Goal: Download file/media

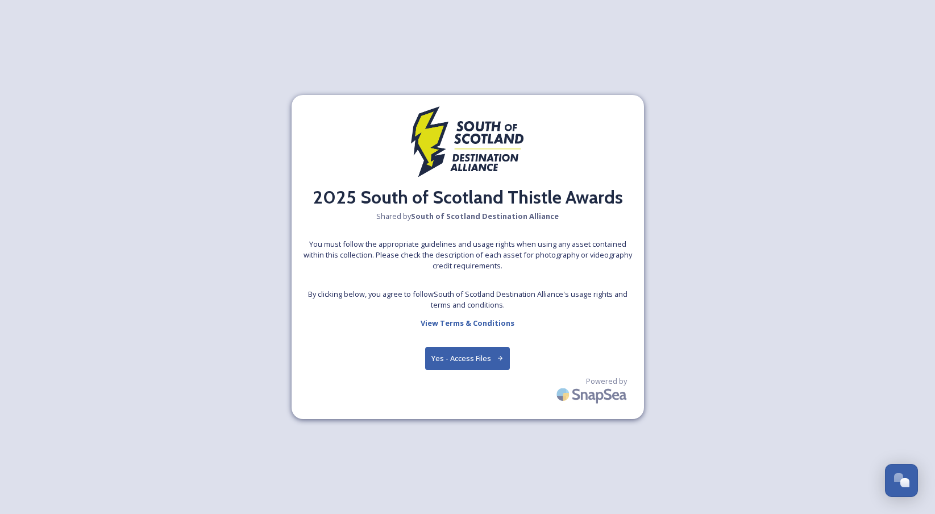
click at [458, 360] on button "Yes - Access Files" at bounding box center [467, 358] width 85 height 23
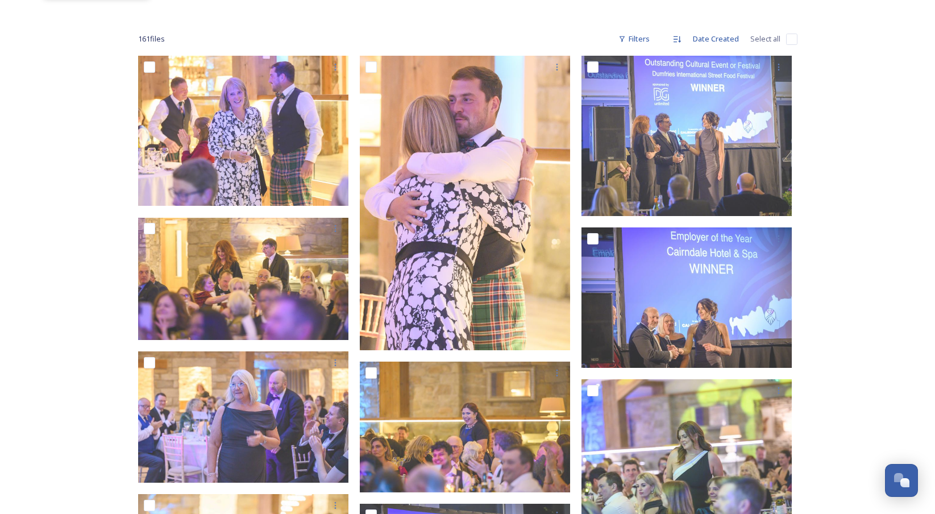
scroll to position [154, 0]
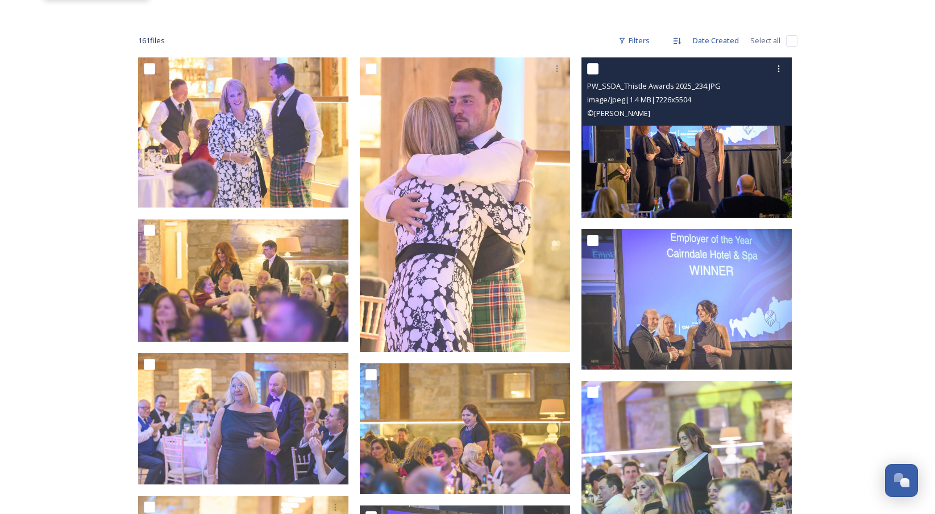
click at [724, 166] on img at bounding box center [686, 137] width 210 height 160
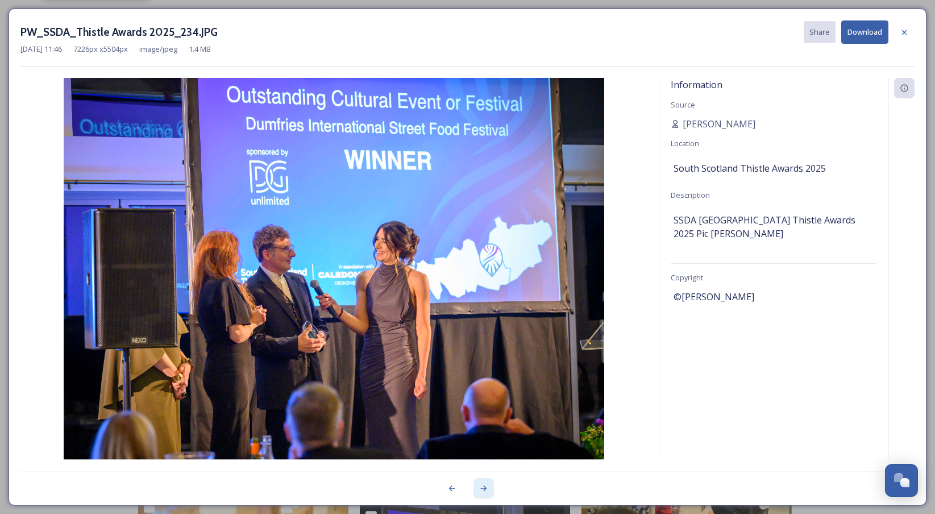
click at [484, 489] on icon at bounding box center [483, 487] width 9 height 9
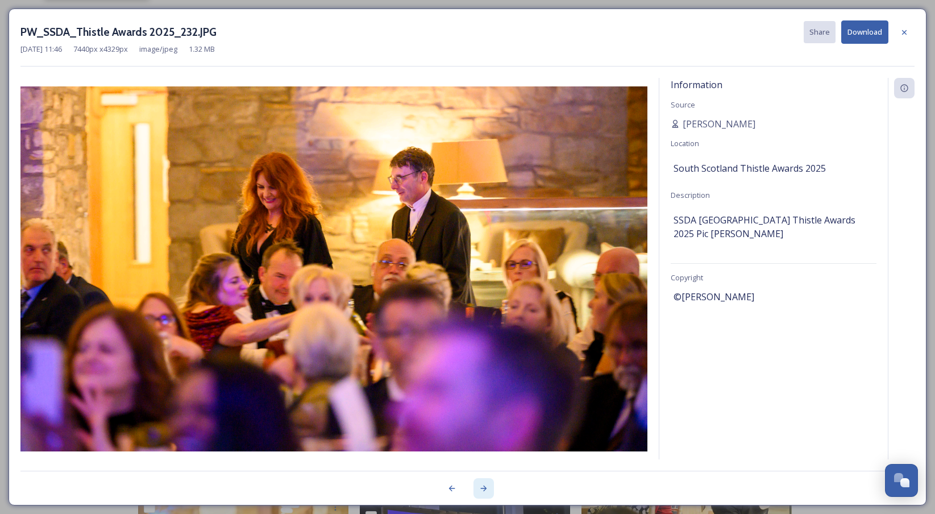
click at [484, 489] on icon at bounding box center [483, 487] width 9 height 9
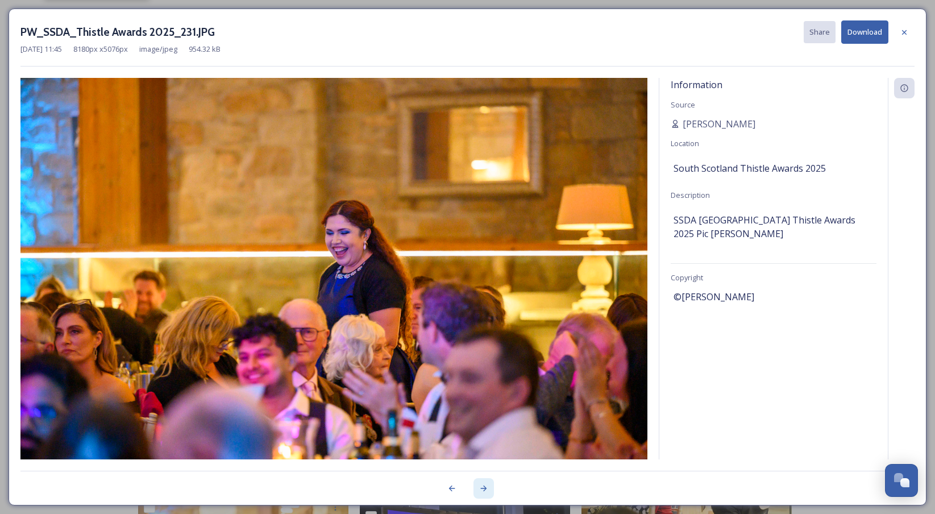
click at [484, 489] on icon at bounding box center [483, 487] width 9 height 9
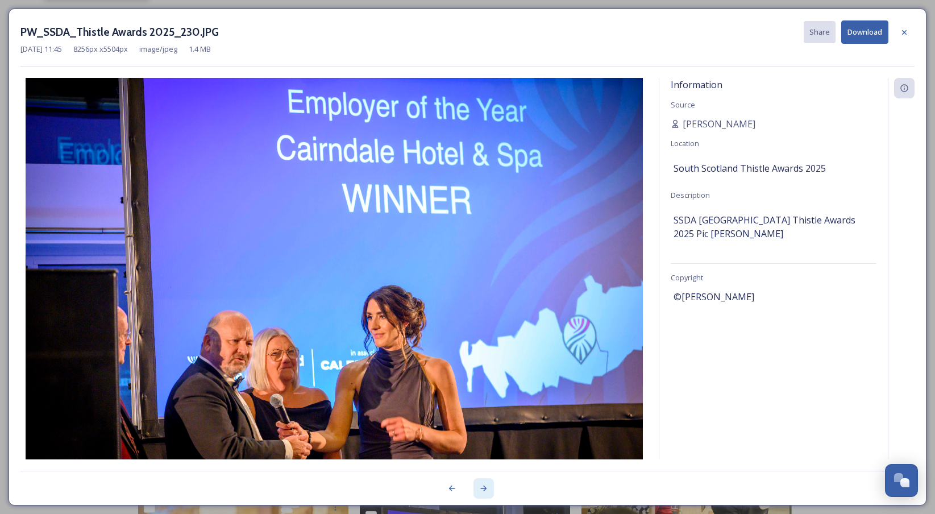
click at [484, 487] on icon at bounding box center [483, 487] width 9 height 9
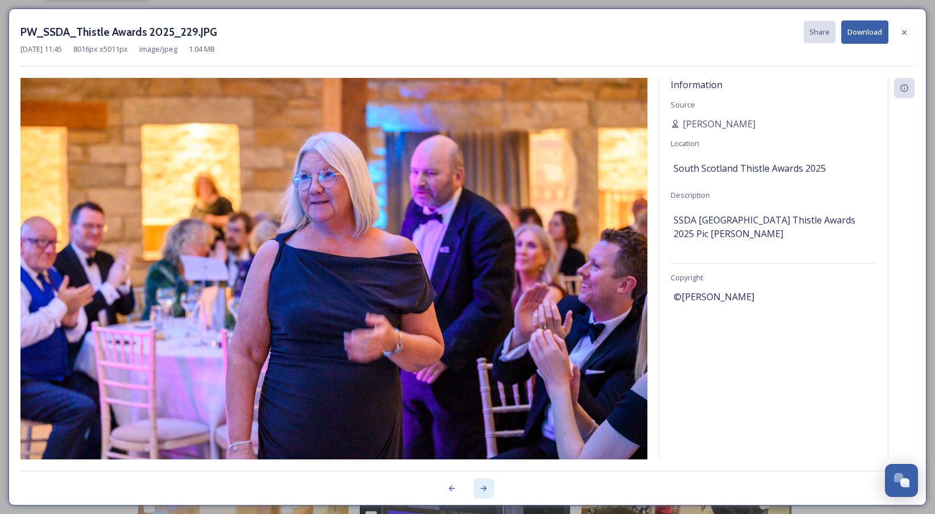
click at [484, 487] on icon at bounding box center [483, 487] width 9 height 9
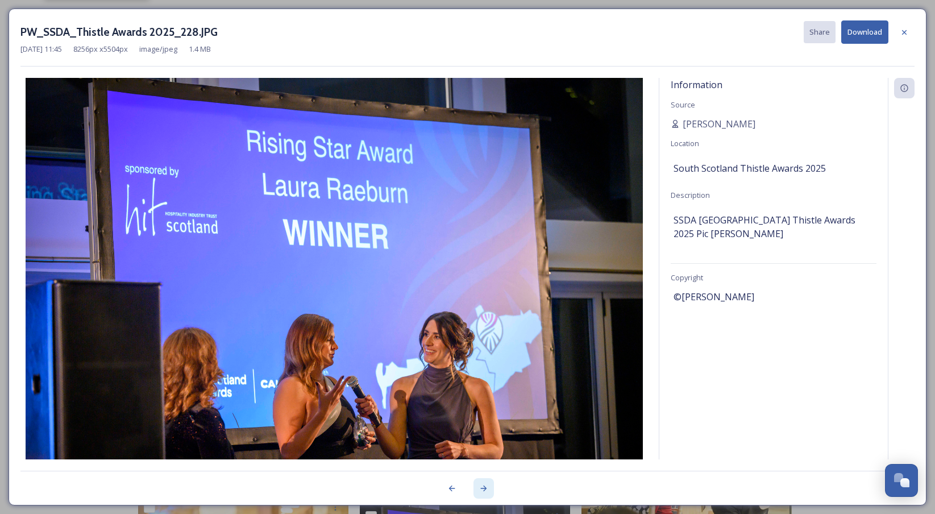
click at [481, 489] on icon at bounding box center [483, 487] width 9 height 9
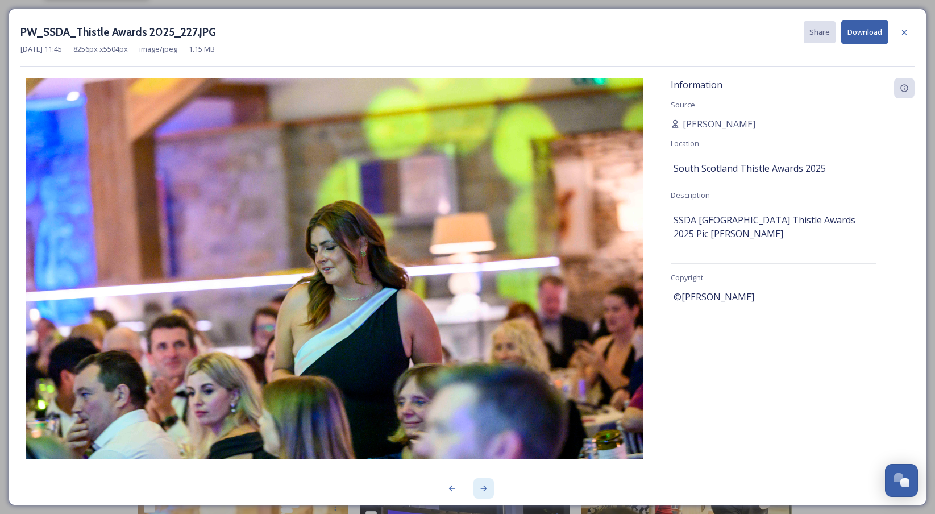
click at [481, 489] on icon at bounding box center [483, 487] width 9 height 9
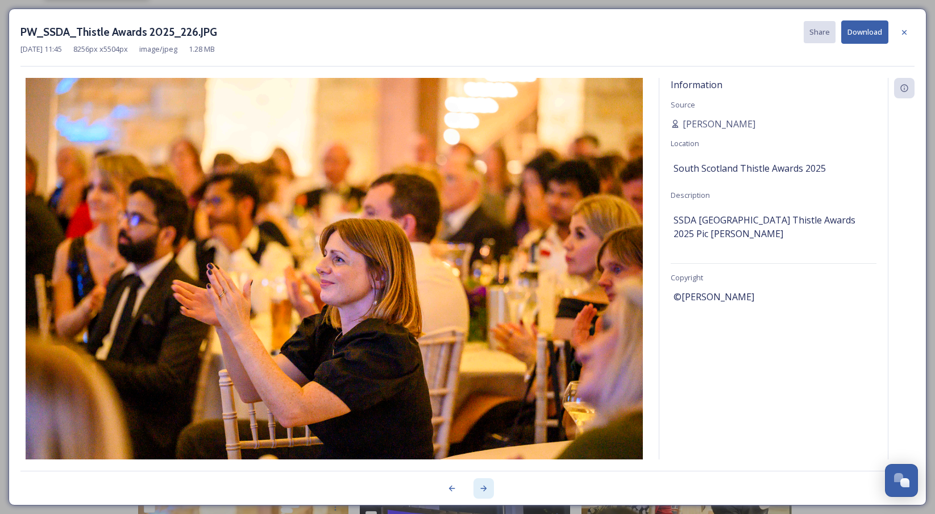
click at [481, 489] on icon at bounding box center [483, 487] width 9 height 9
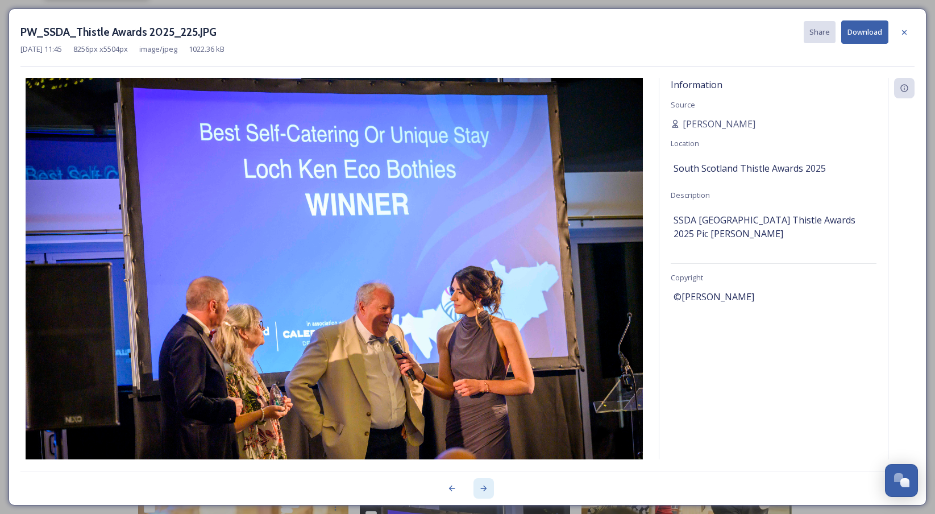
click at [481, 489] on icon at bounding box center [483, 487] width 9 height 9
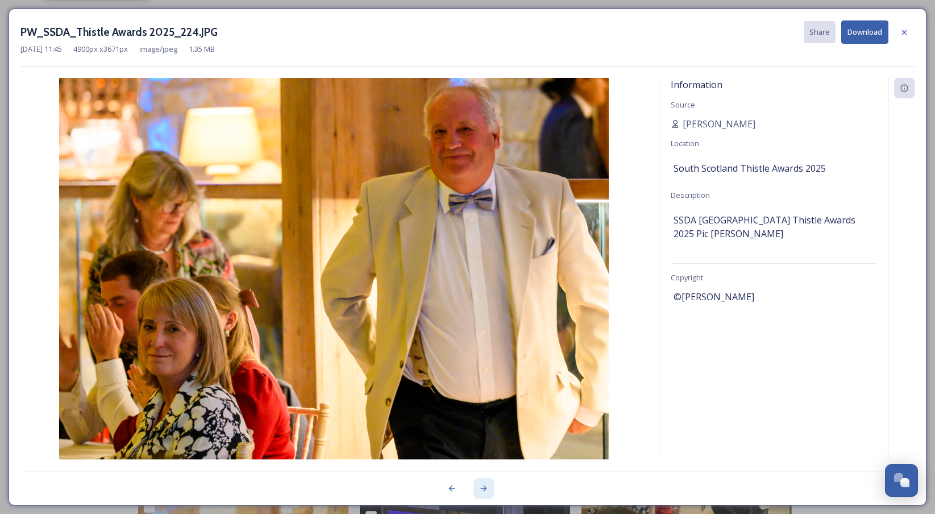
click at [481, 489] on icon at bounding box center [483, 487] width 9 height 9
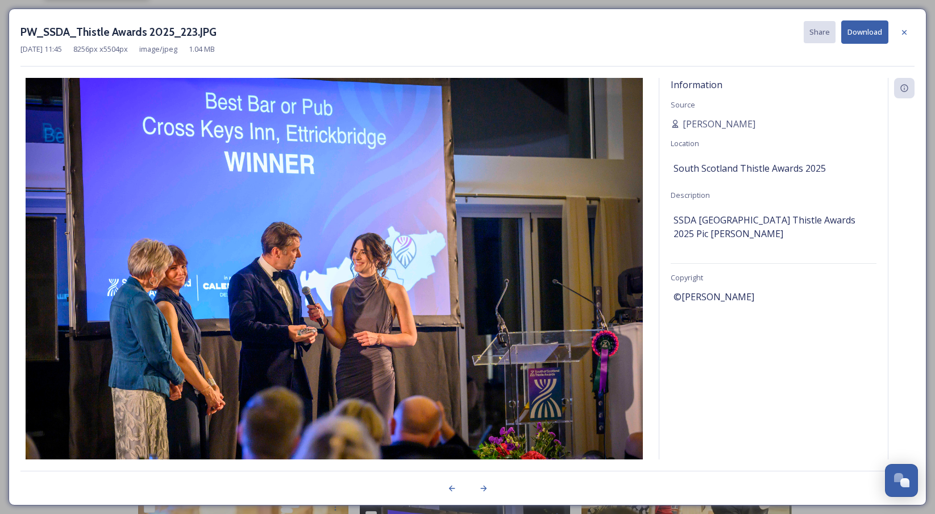
click at [873, 27] on button "Download" at bounding box center [864, 31] width 47 height 23
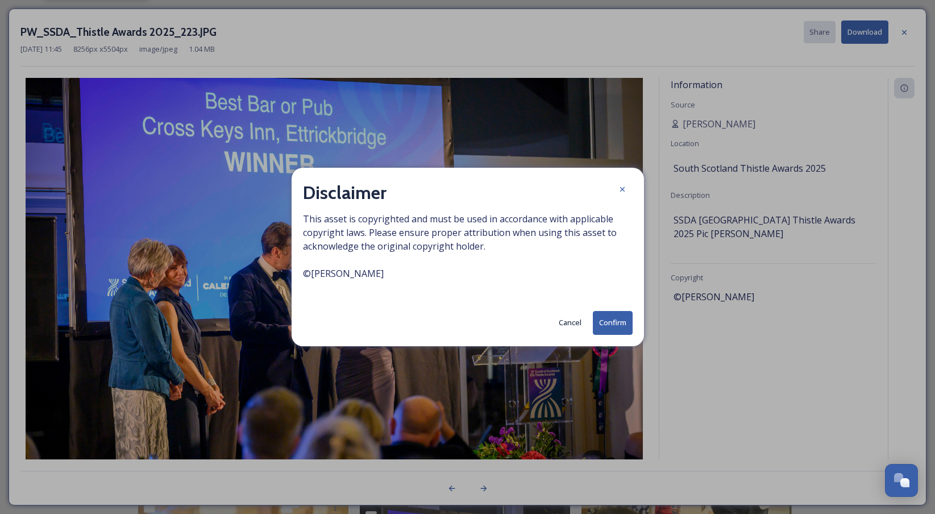
click at [614, 328] on button "Confirm" at bounding box center [613, 322] width 40 height 23
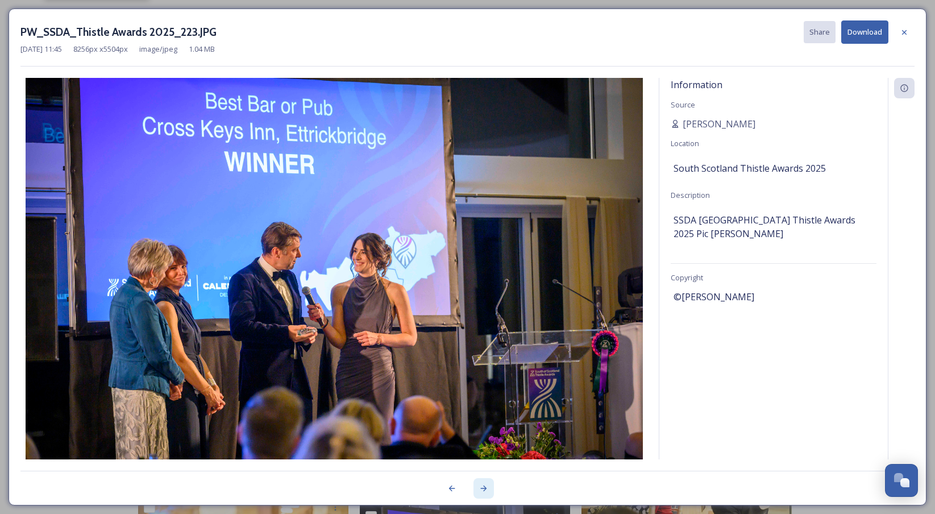
click at [482, 490] on icon at bounding box center [483, 487] width 9 height 9
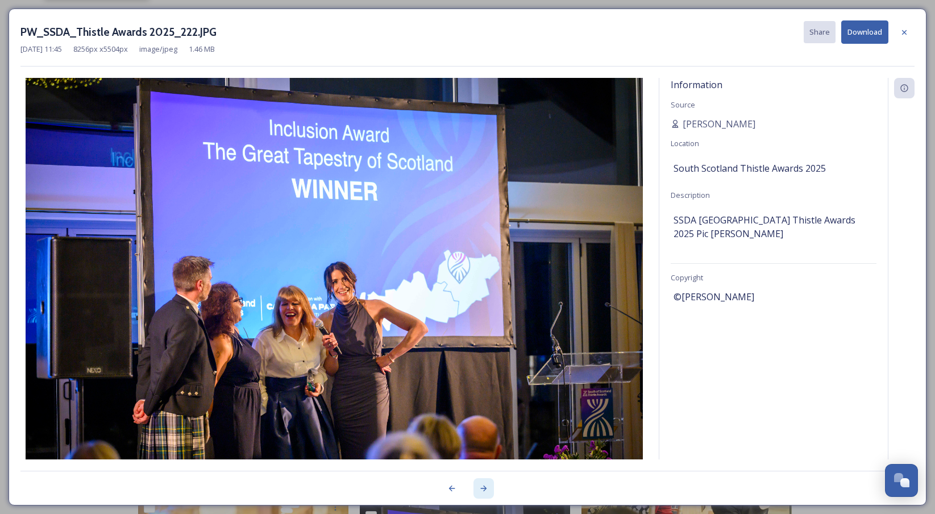
click at [482, 490] on icon at bounding box center [483, 487] width 9 height 9
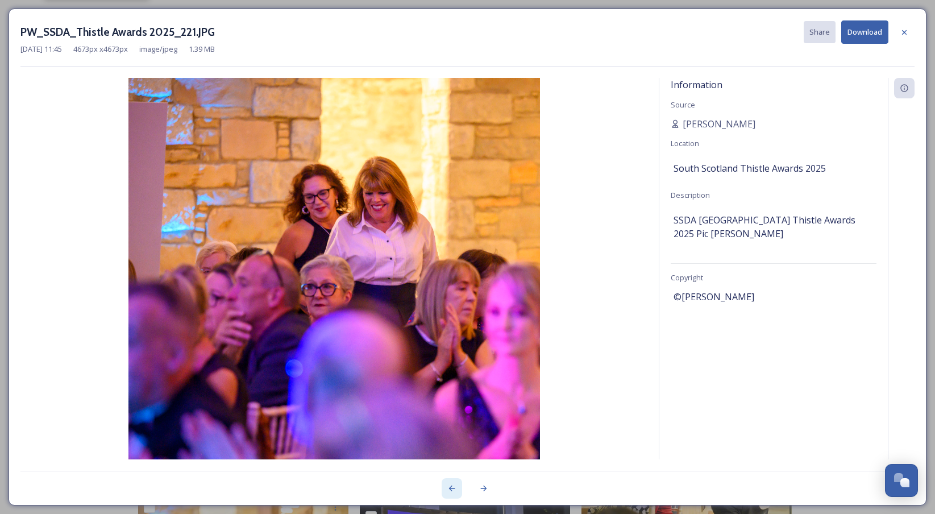
click at [449, 488] on icon at bounding box center [451, 488] width 6 height 6
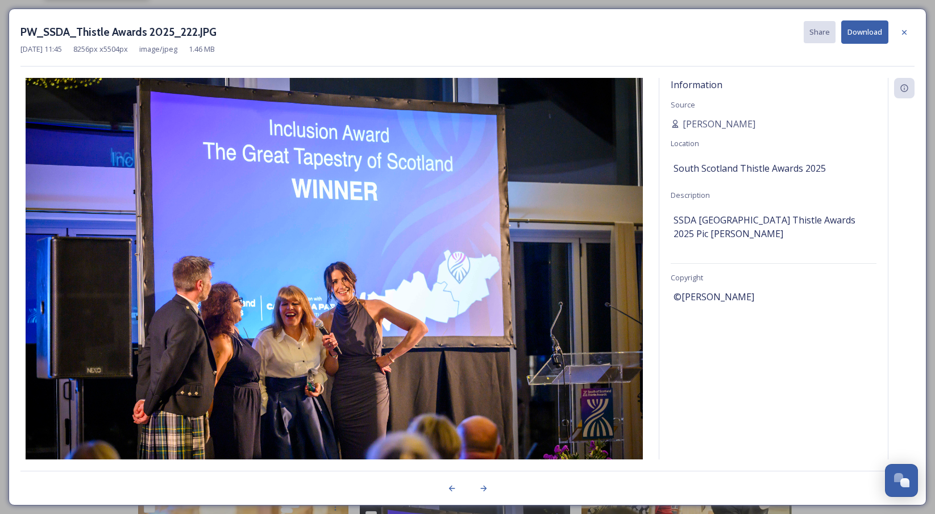
click at [867, 30] on button "Download" at bounding box center [864, 31] width 47 height 23
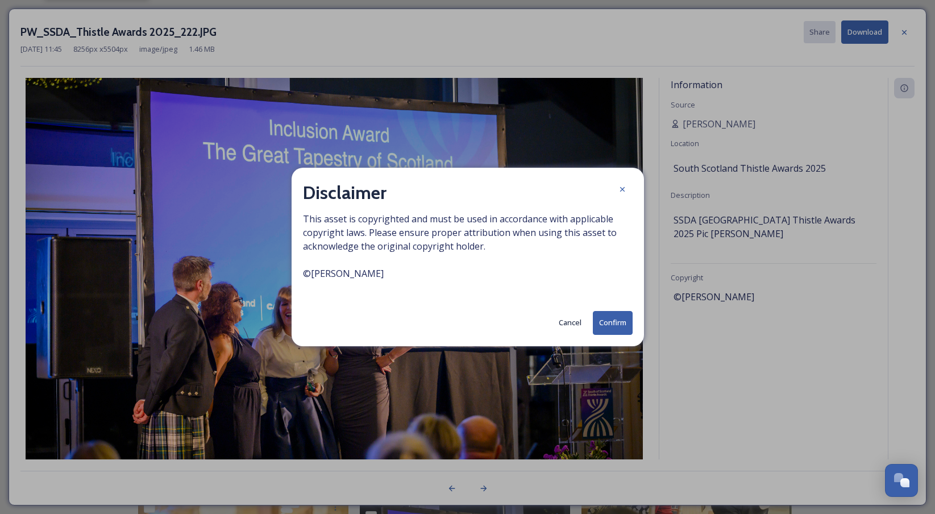
click at [616, 321] on button "Confirm" at bounding box center [613, 322] width 40 height 23
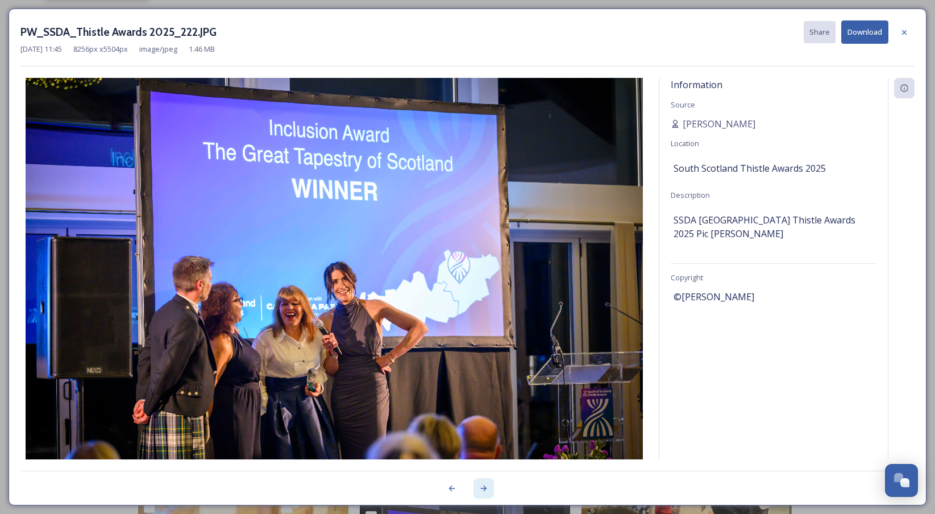
click at [479, 487] on icon at bounding box center [483, 487] width 9 height 9
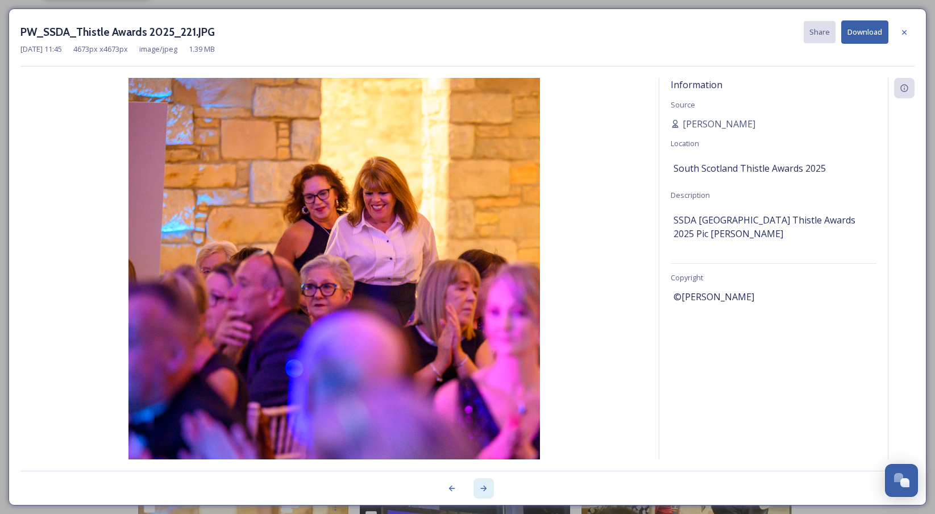
click at [479, 487] on icon at bounding box center [483, 487] width 9 height 9
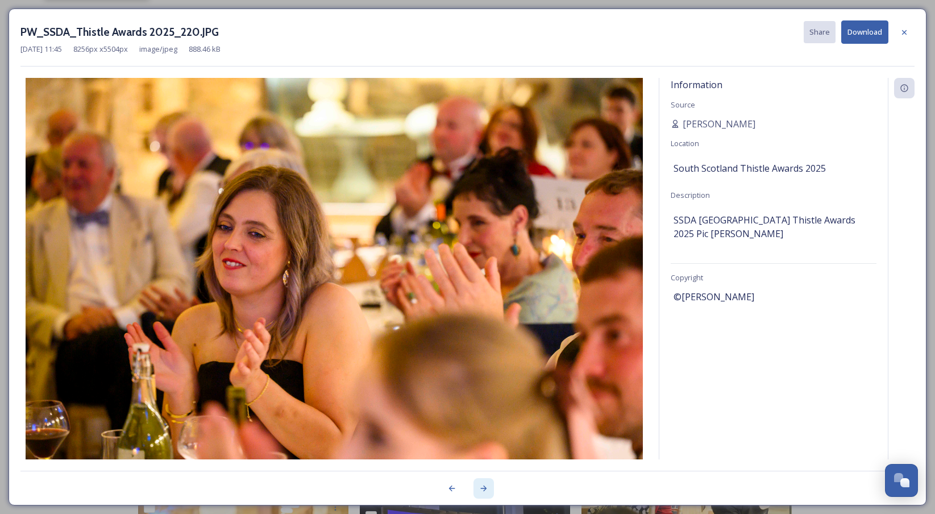
click at [479, 487] on icon at bounding box center [483, 487] width 9 height 9
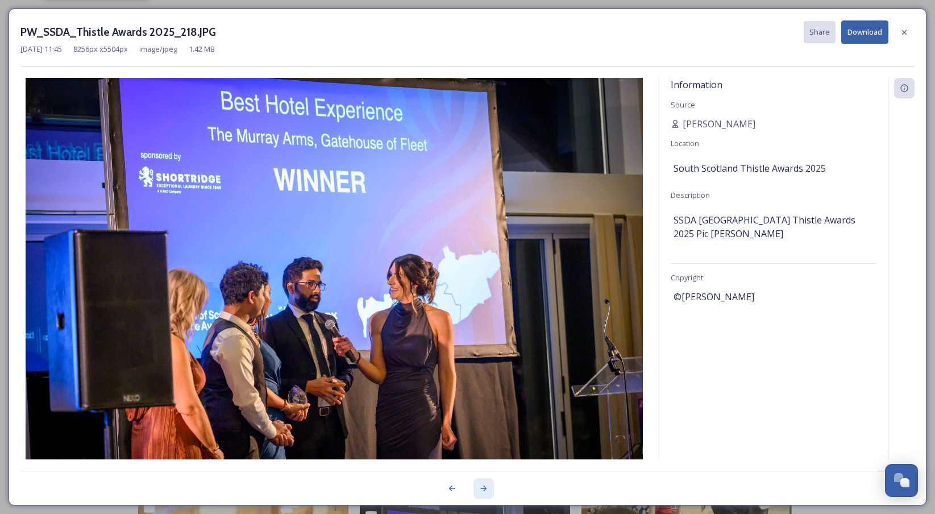
click at [481, 488] on icon at bounding box center [483, 488] width 6 height 6
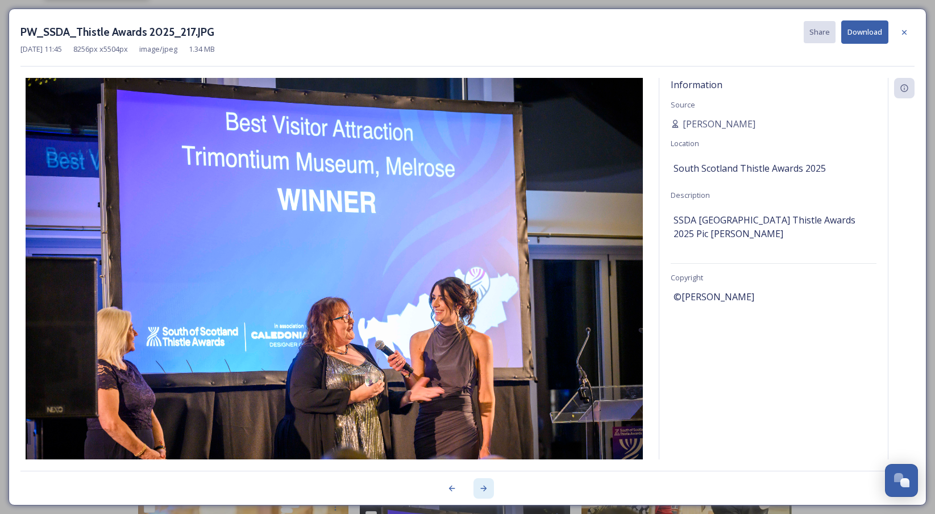
click at [481, 488] on icon at bounding box center [483, 488] width 6 height 6
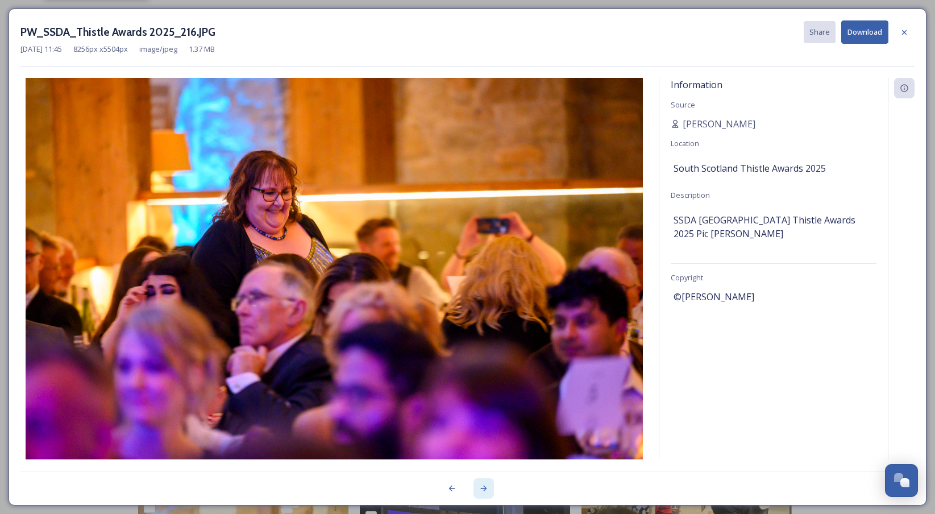
click at [481, 488] on icon at bounding box center [483, 488] width 6 height 6
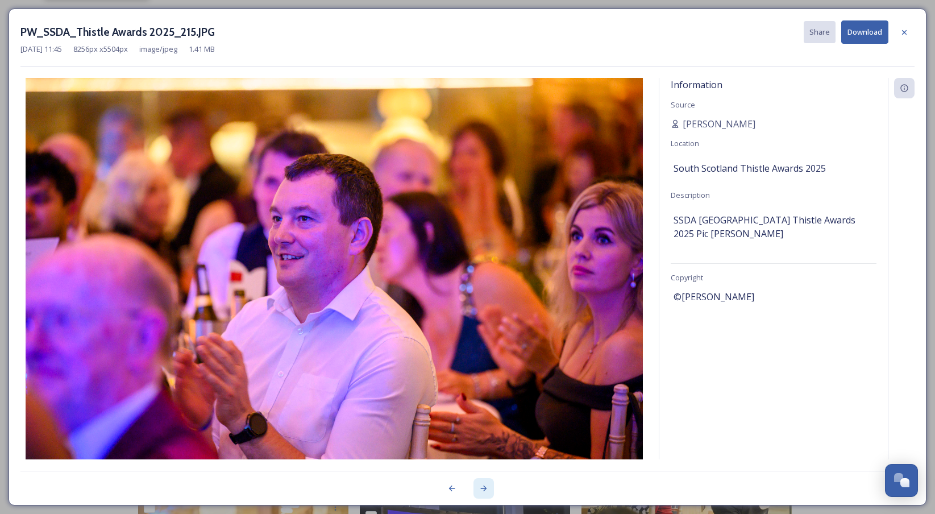
click at [481, 488] on icon at bounding box center [483, 488] width 6 height 6
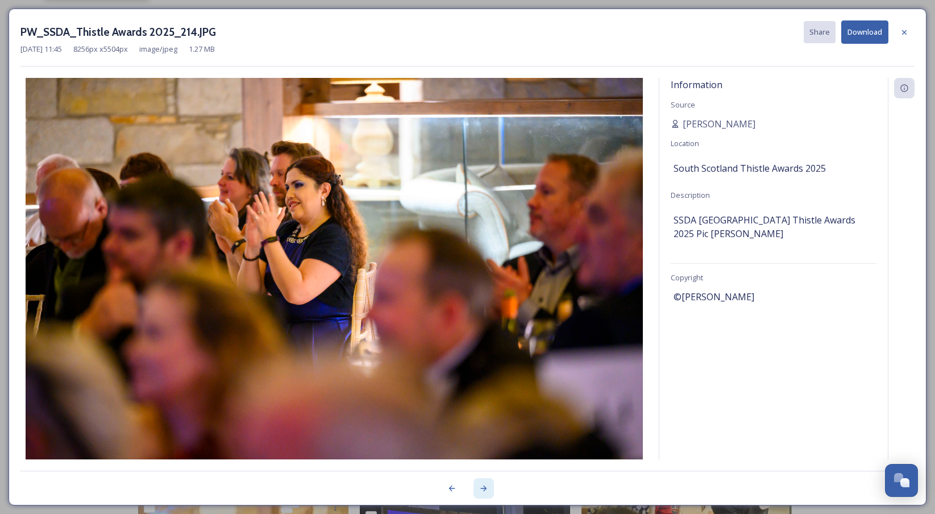
click at [481, 488] on icon at bounding box center [483, 488] width 6 height 6
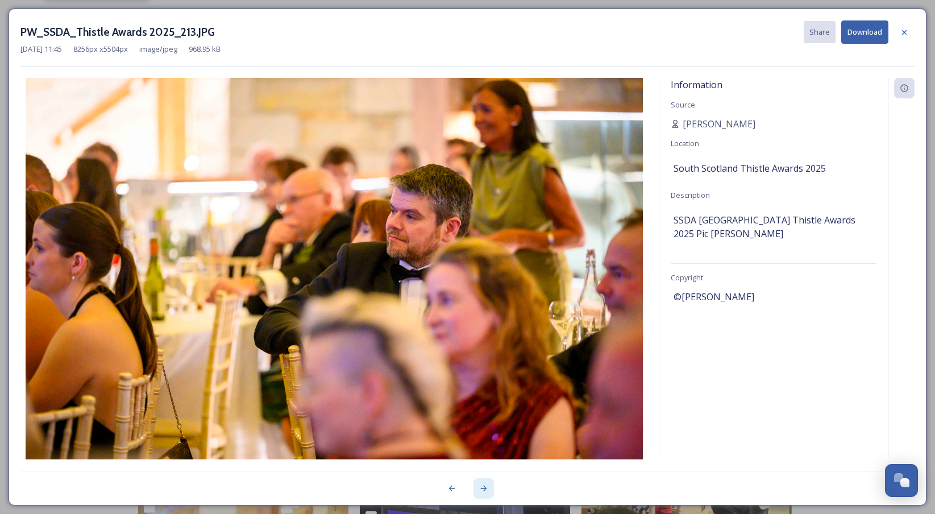
click at [481, 488] on icon at bounding box center [483, 488] width 6 height 6
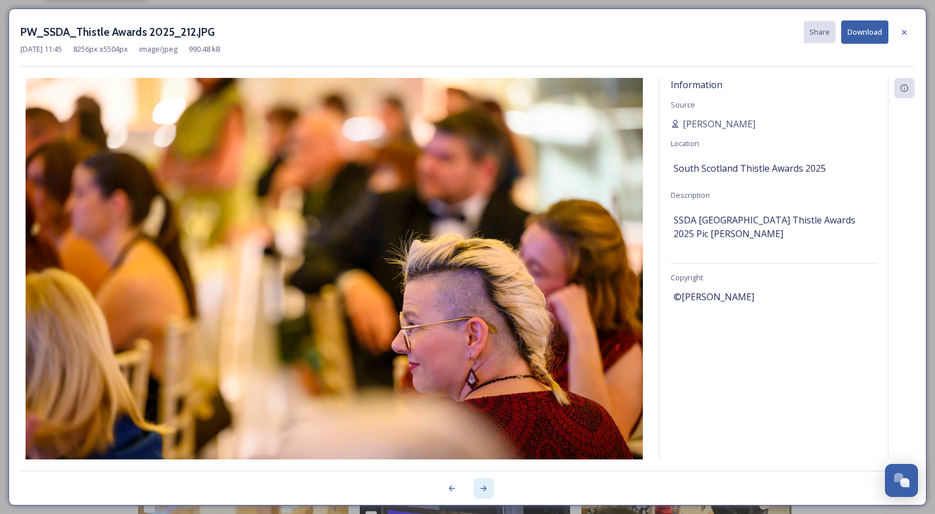
click at [481, 488] on icon at bounding box center [483, 488] width 6 height 6
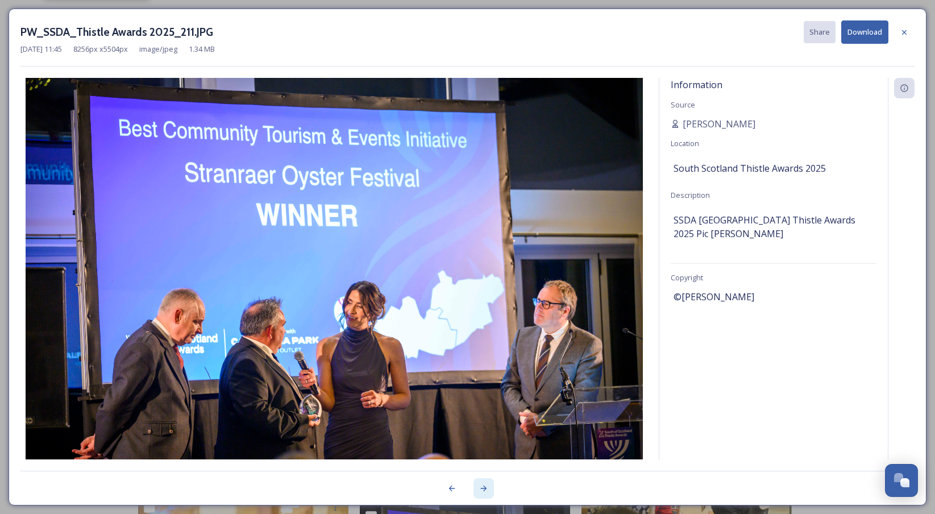
click at [481, 488] on icon at bounding box center [483, 488] width 6 height 6
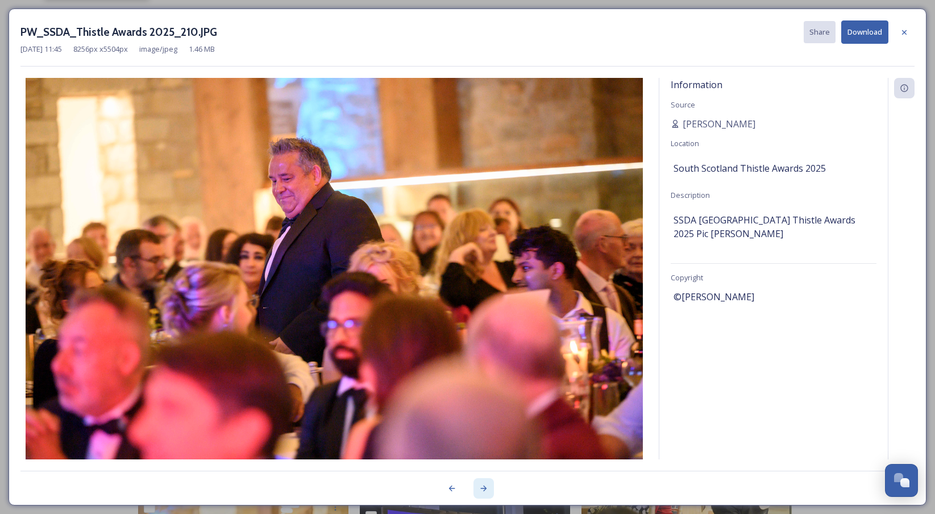
click at [481, 488] on icon at bounding box center [483, 488] width 6 height 6
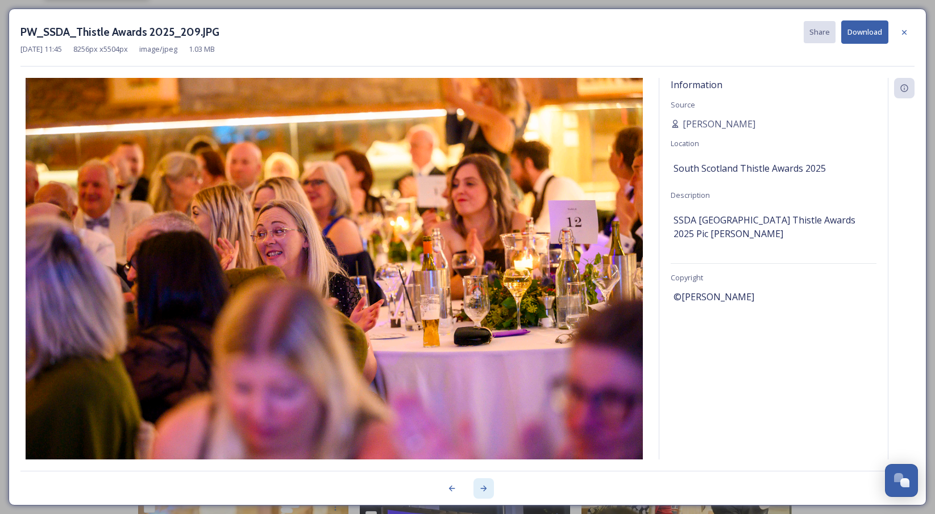
click at [481, 488] on icon at bounding box center [483, 488] width 6 height 6
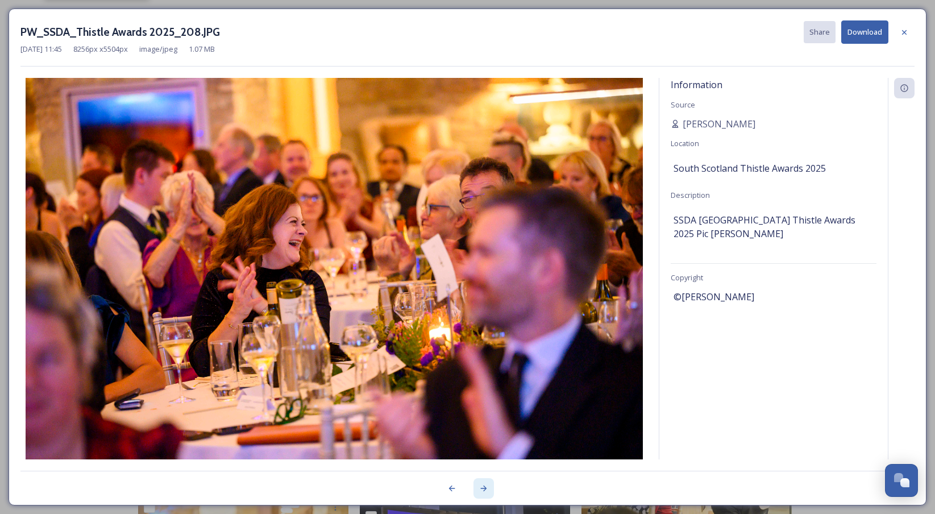
click at [481, 488] on icon at bounding box center [483, 488] width 6 height 6
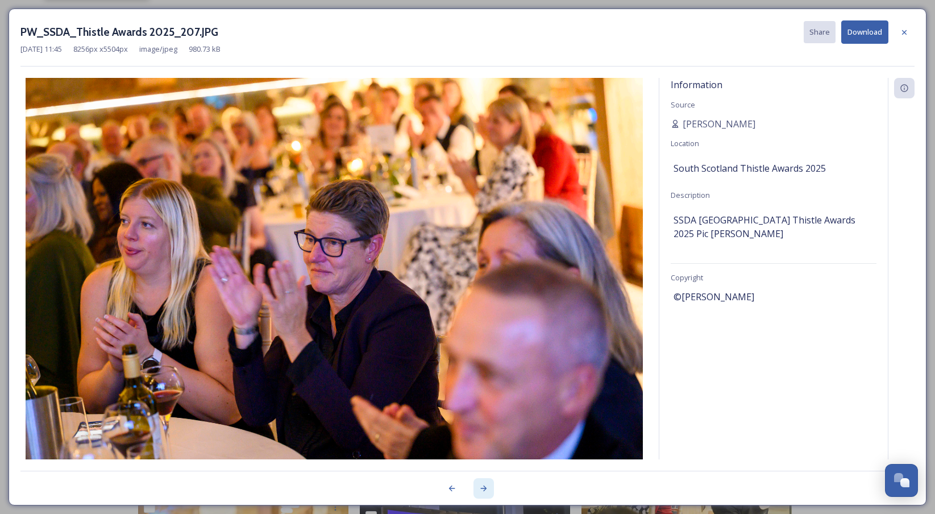
click at [481, 488] on icon at bounding box center [483, 488] width 6 height 6
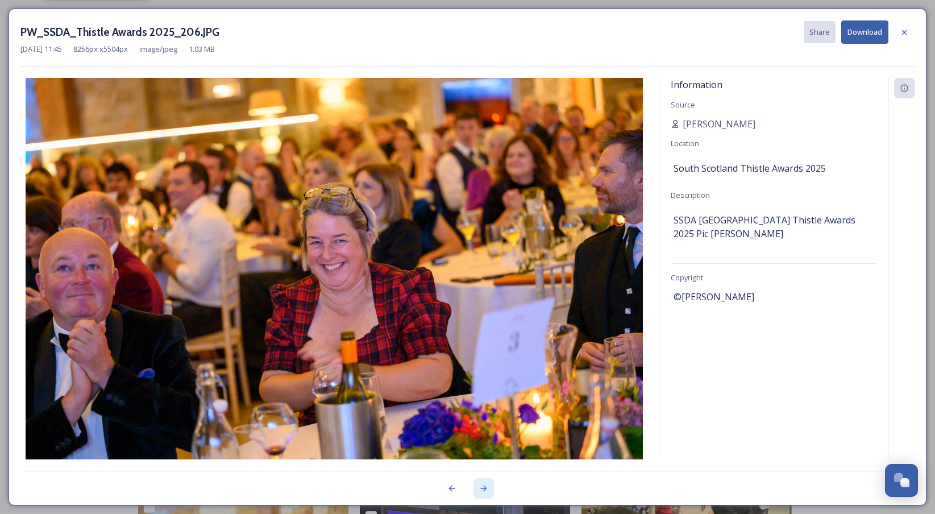
click at [481, 488] on icon at bounding box center [483, 488] width 6 height 6
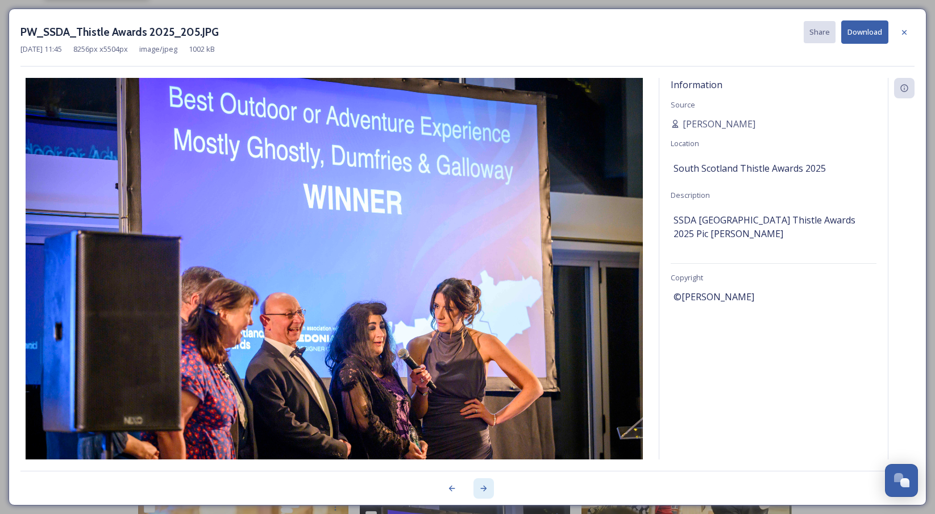
click at [481, 488] on icon at bounding box center [483, 488] width 6 height 6
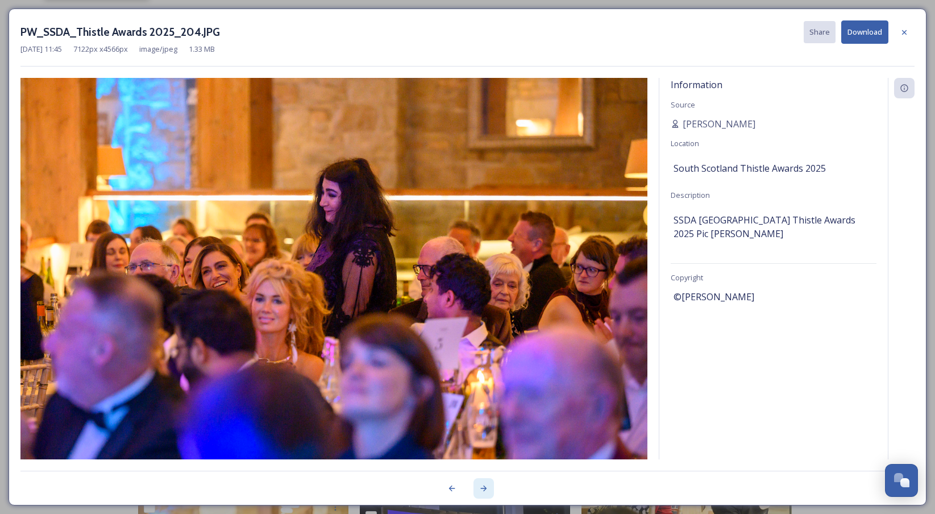
click at [481, 488] on icon at bounding box center [483, 488] width 6 height 6
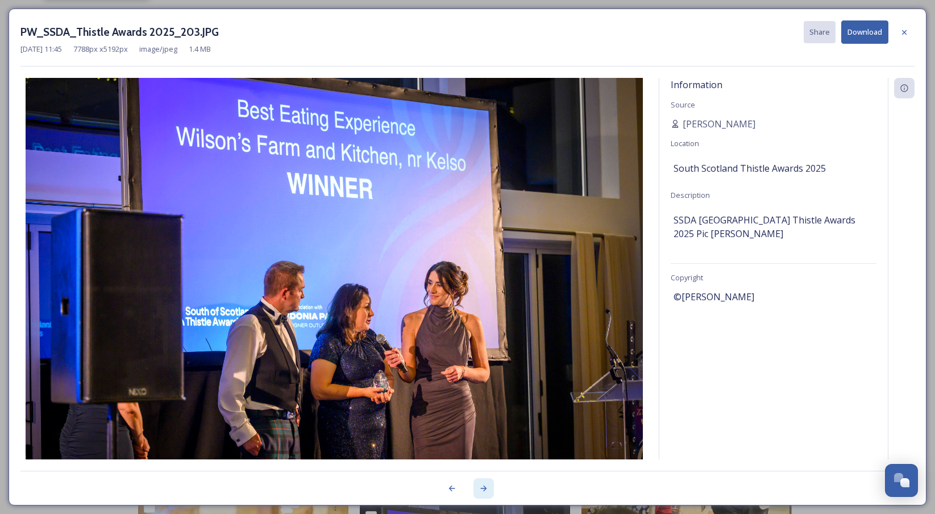
click at [481, 488] on icon at bounding box center [483, 488] width 6 height 6
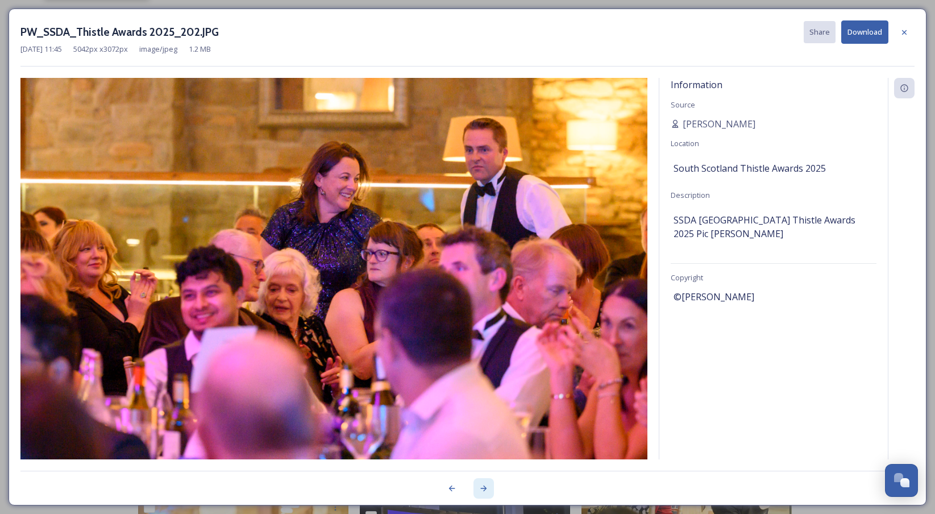
click at [481, 488] on icon at bounding box center [483, 488] width 6 height 6
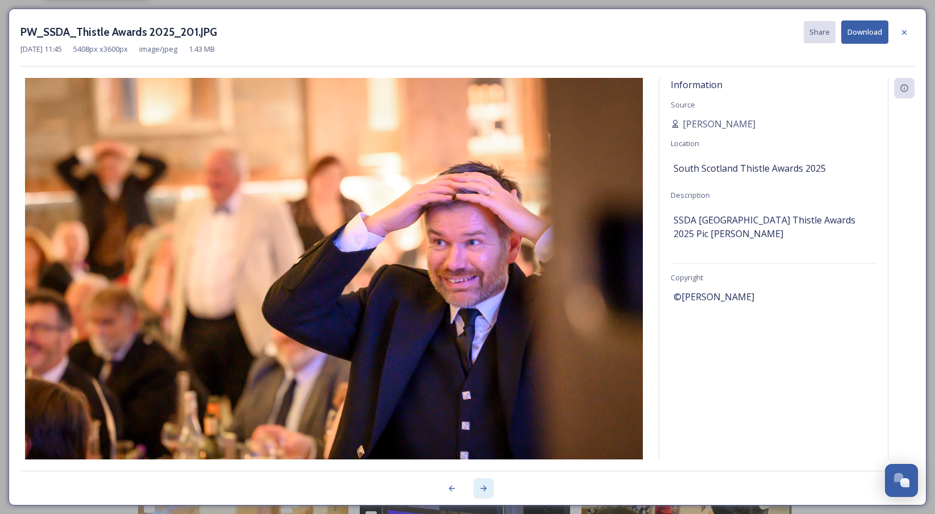
click at [481, 488] on icon at bounding box center [483, 488] width 6 height 6
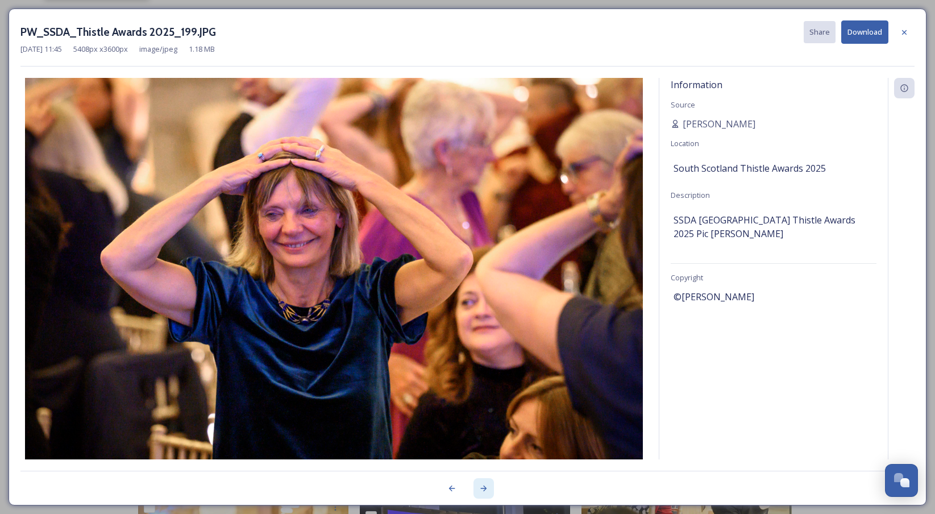
click at [481, 488] on icon at bounding box center [483, 488] width 6 height 6
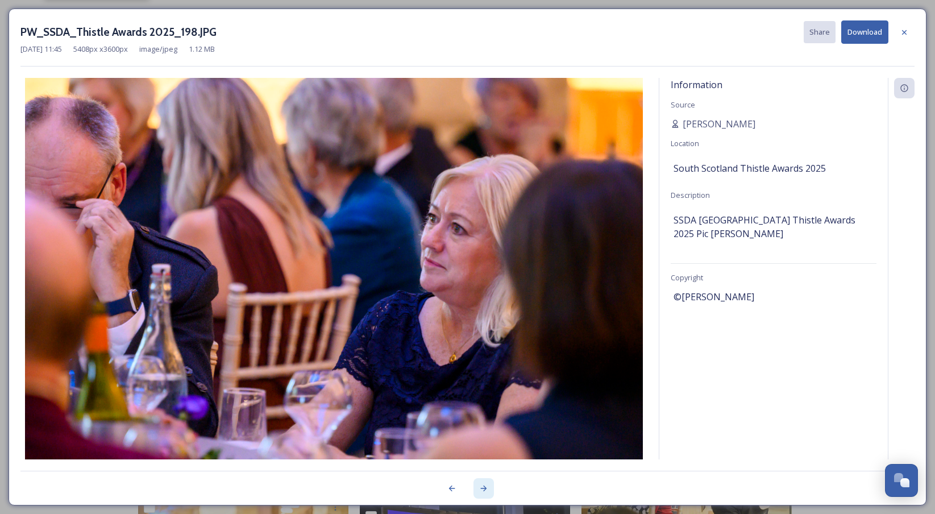
click at [481, 488] on icon at bounding box center [483, 488] width 6 height 6
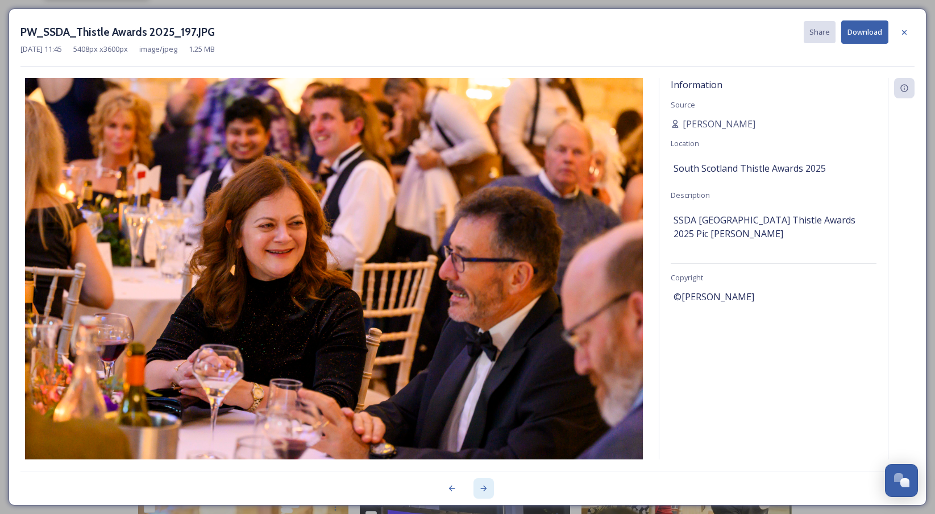
click at [481, 488] on icon at bounding box center [483, 488] width 6 height 6
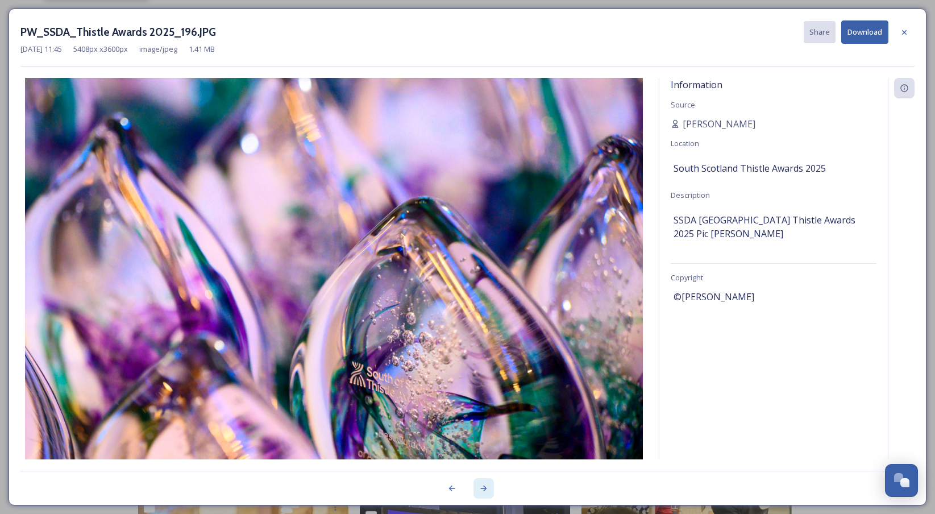
click at [481, 488] on icon at bounding box center [483, 488] width 6 height 6
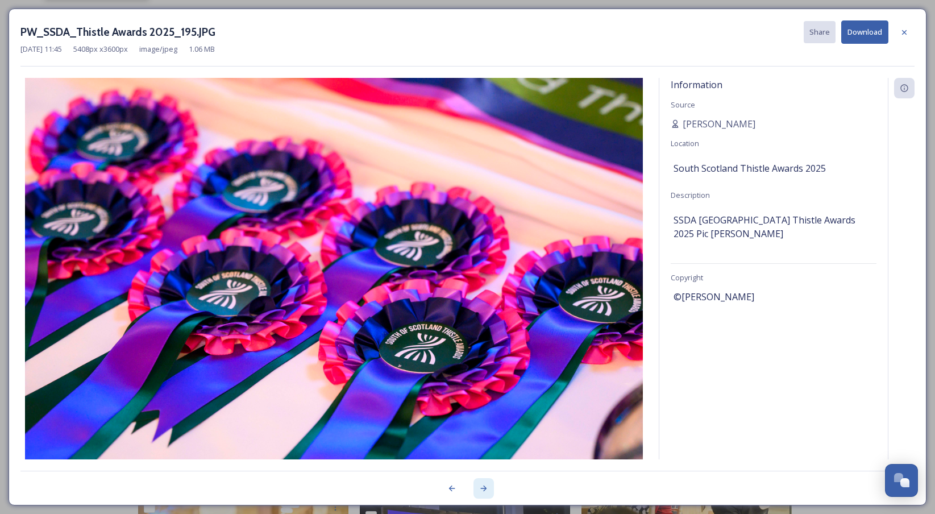
click at [481, 488] on icon at bounding box center [483, 488] width 6 height 6
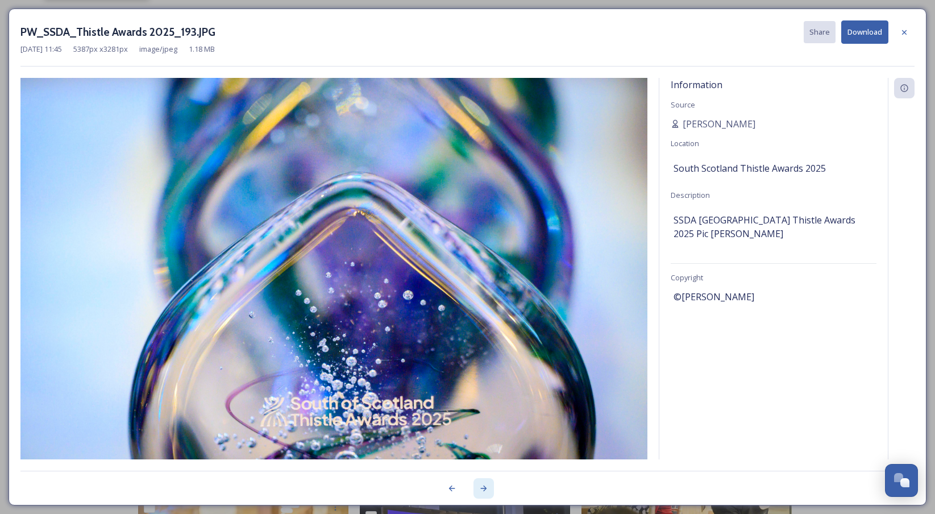
click at [481, 488] on icon at bounding box center [483, 488] width 6 height 6
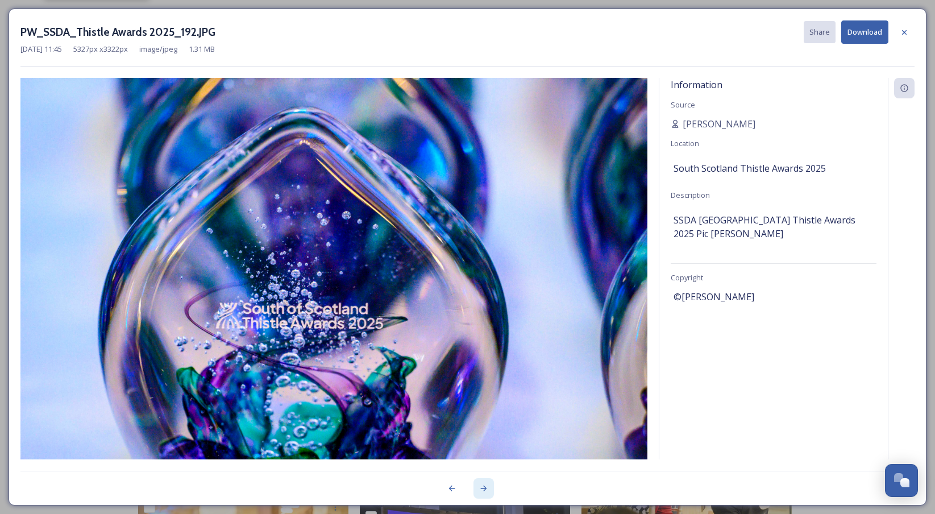
click at [481, 488] on icon at bounding box center [483, 488] width 6 height 6
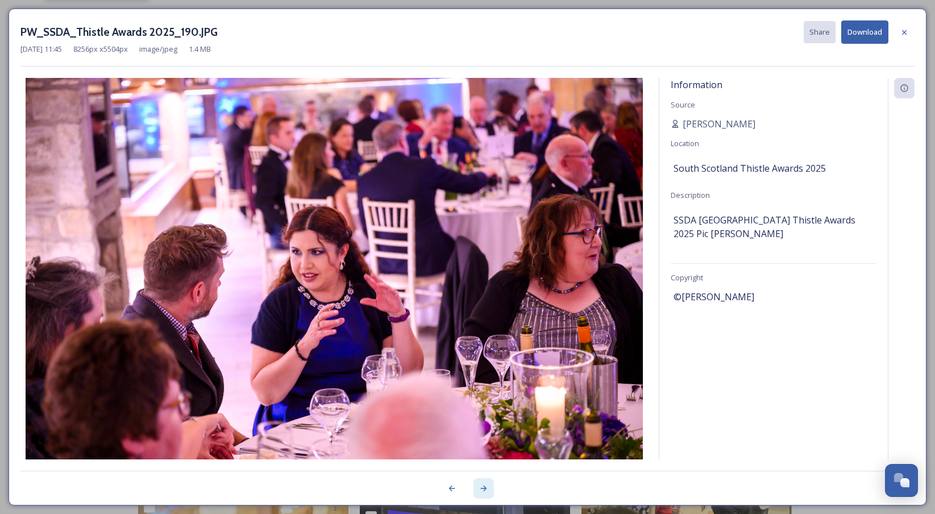
click at [481, 488] on icon at bounding box center [483, 488] width 6 height 6
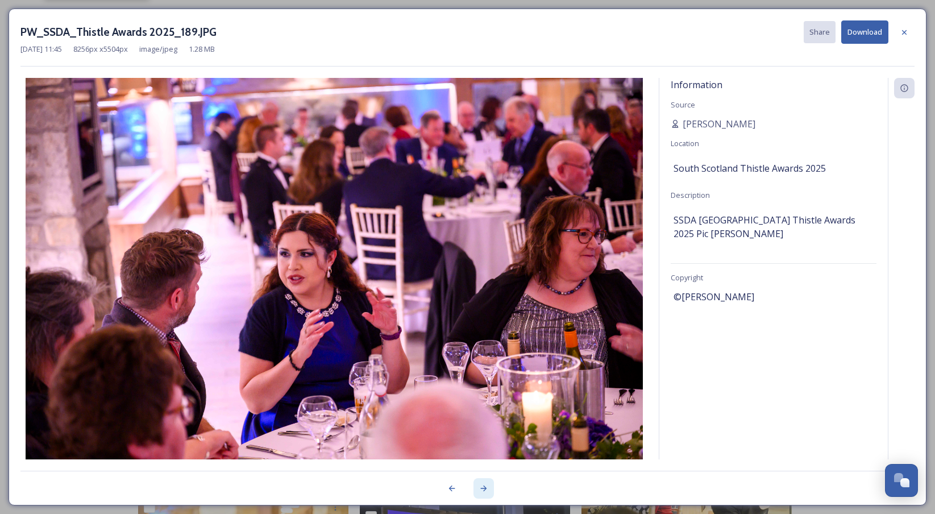
click at [481, 488] on icon at bounding box center [483, 488] width 6 height 6
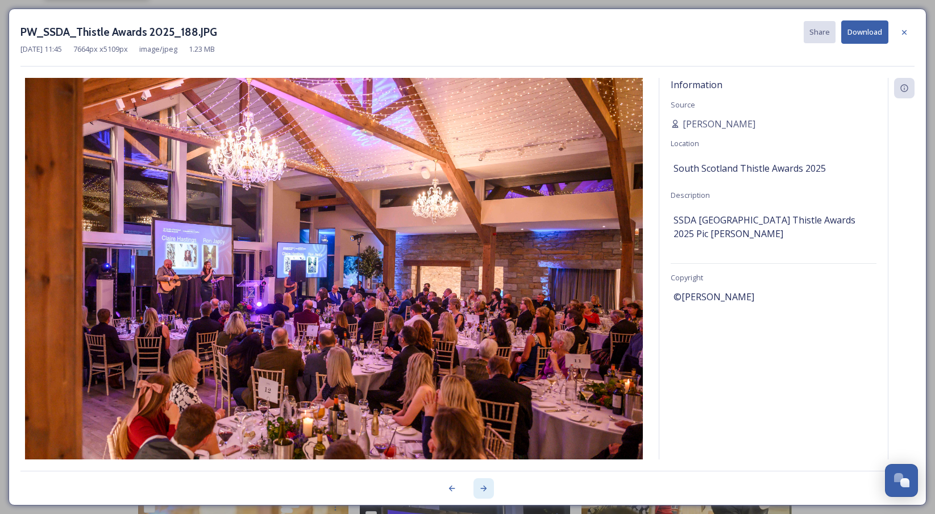
click at [481, 488] on icon at bounding box center [483, 488] width 6 height 6
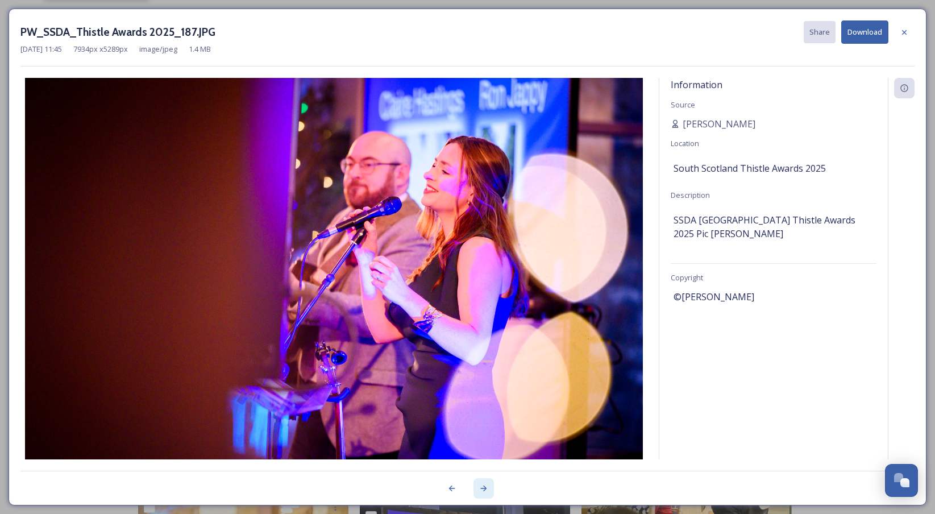
click at [481, 488] on icon at bounding box center [483, 488] width 6 height 6
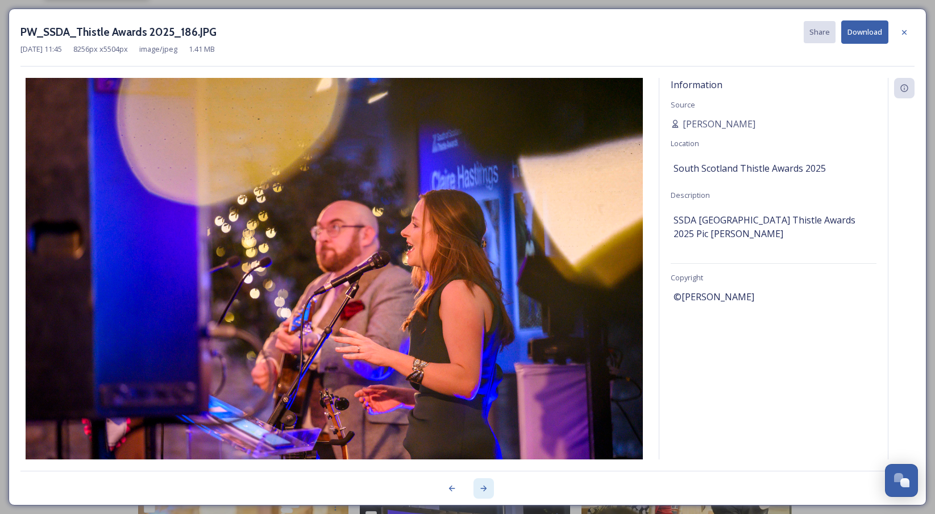
click at [481, 488] on icon at bounding box center [483, 488] width 6 height 6
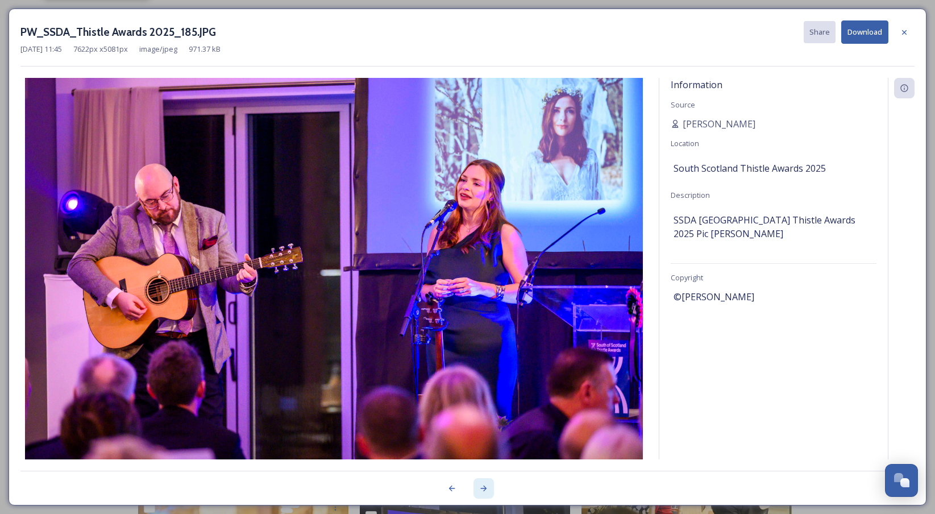
click at [481, 488] on icon at bounding box center [483, 488] width 6 height 6
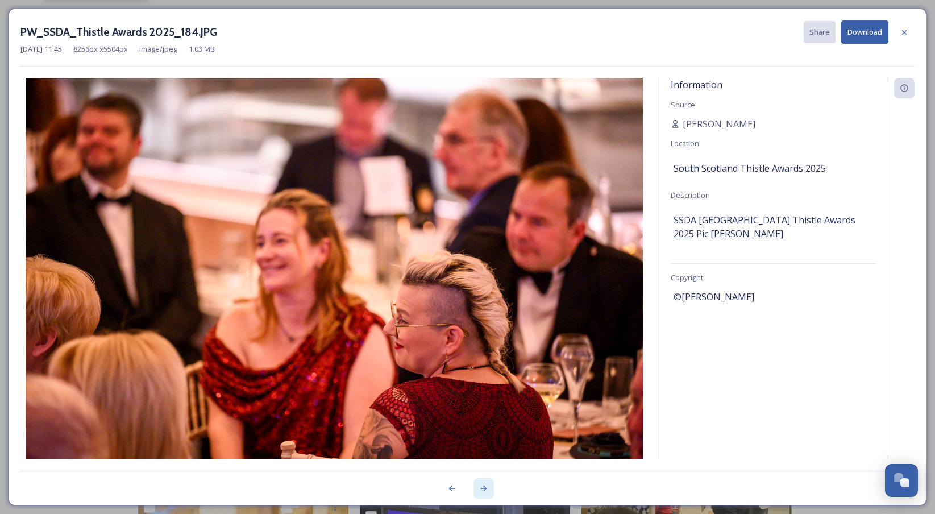
click at [481, 488] on icon at bounding box center [483, 488] width 6 height 6
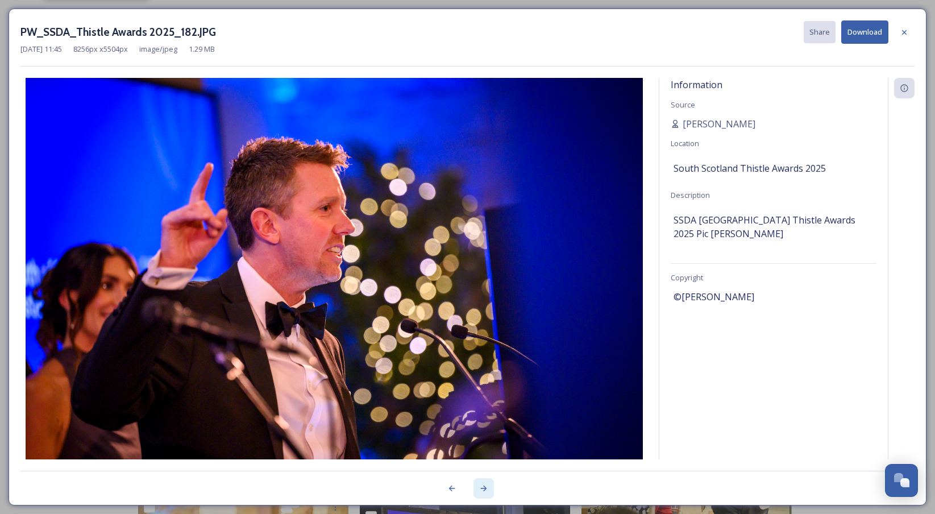
click at [481, 488] on icon at bounding box center [483, 488] width 6 height 6
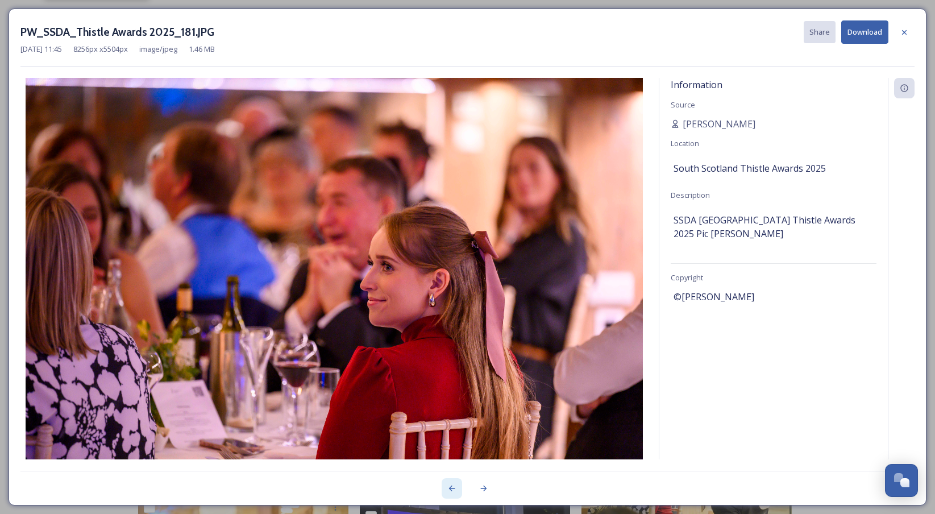
click at [448, 490] on icon at bounding box center [451, 487] width 9 height 9
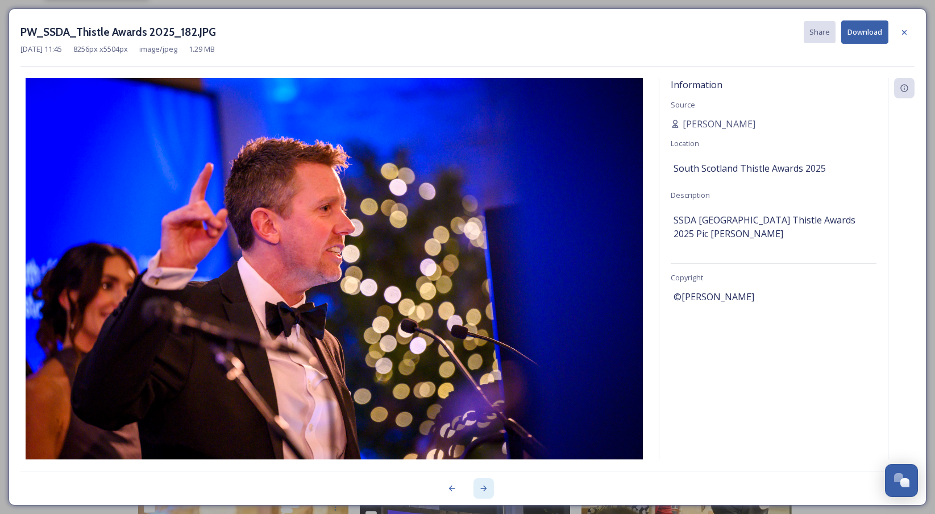
click at [479, 487] on icon at bounding box center [483, 487] width 9 height 9
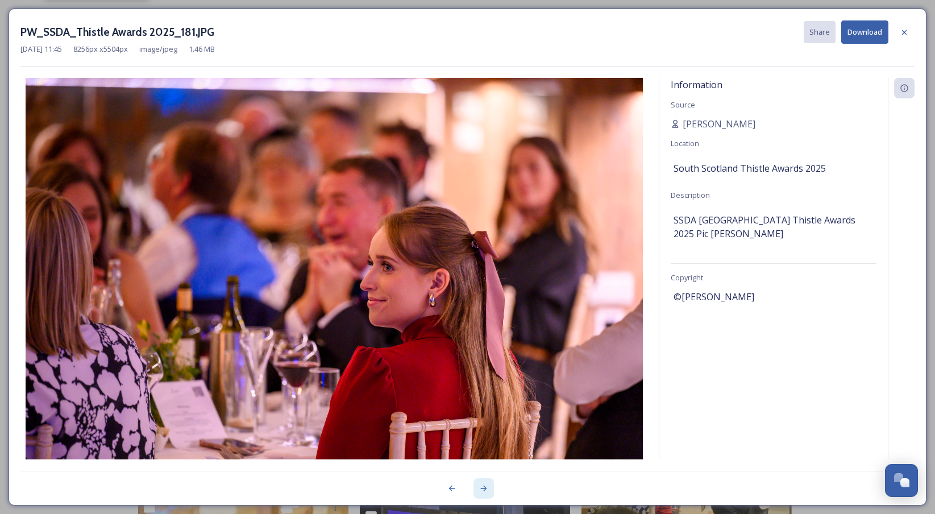
click at [479, 487] on icon at bounding box center [483, 487] width 9 height 9
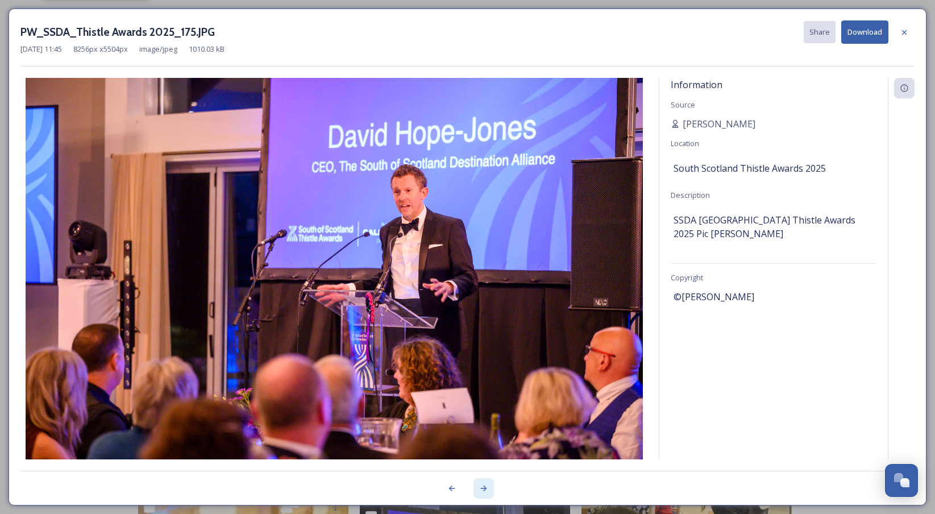
click at [479, 487] on icon at bounding box center [483, 487] width 9 height 9
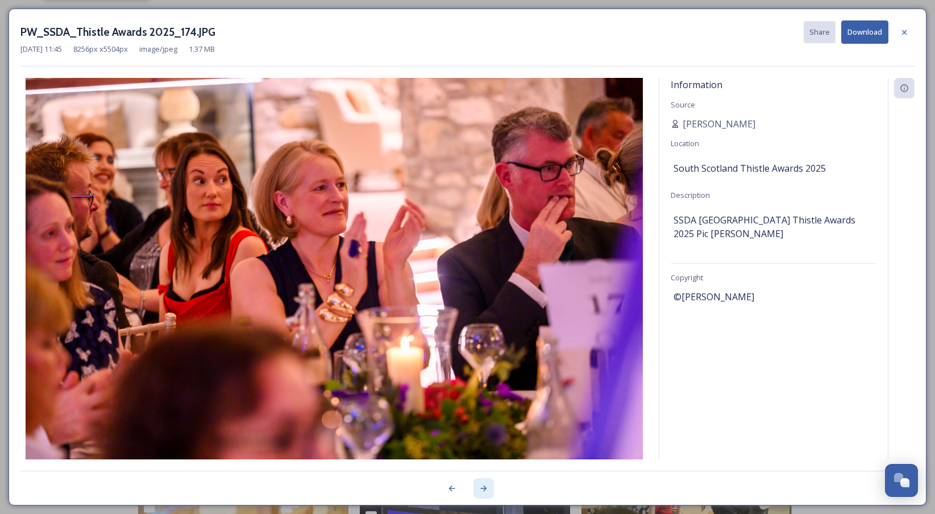
click at [479, 487] on icon at bounding box center [483, 487] width 9 height 9
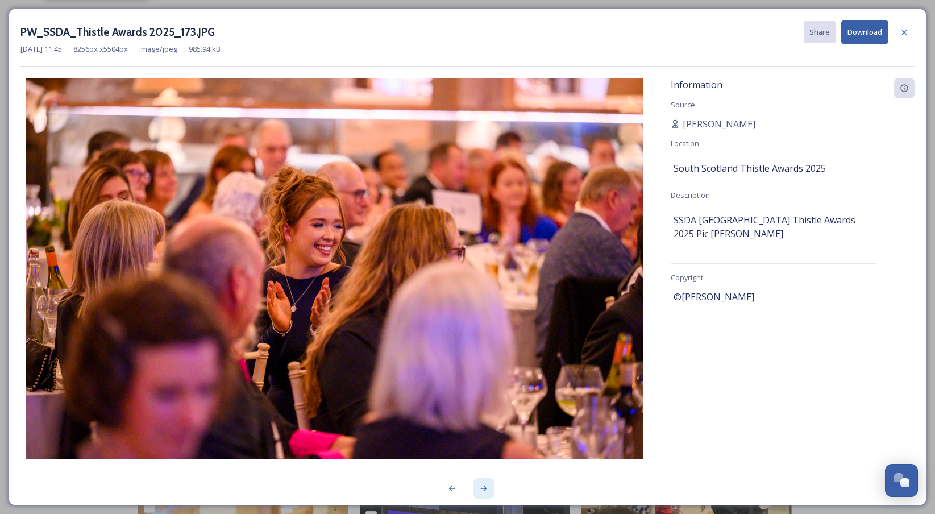
click at [479, 487] on icon at bounding box center [483, 487] width 9 height 9
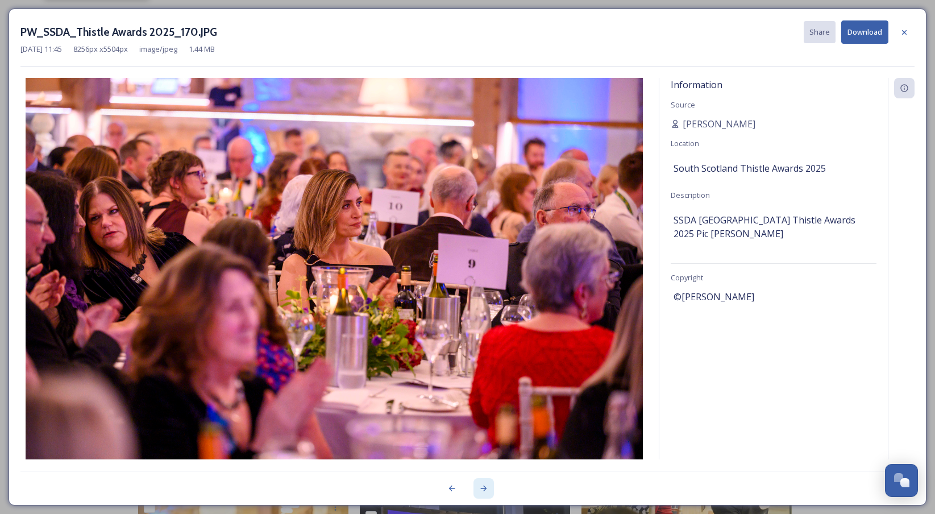
click at [479, 487] on icon at bounding box center [483, 487] width 9 height 9
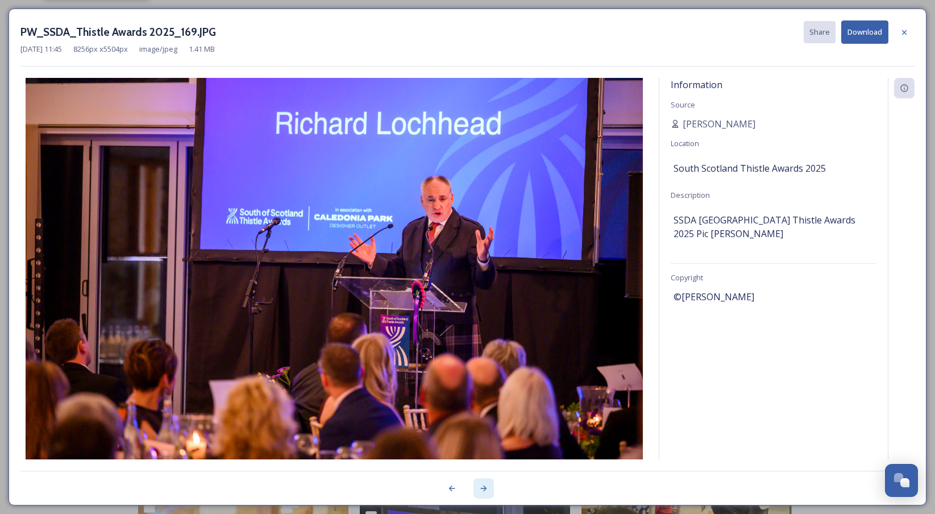
click at [479, 487] on icon at bounding box center [483, 487] width 9 height 9
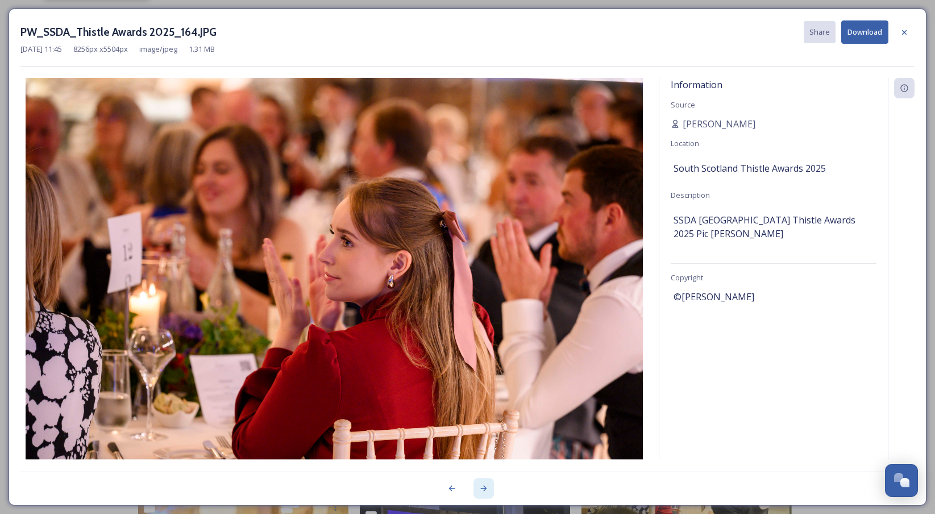
click at [479, 487] on icon at bounding box center [483, 487] width 9 height 9
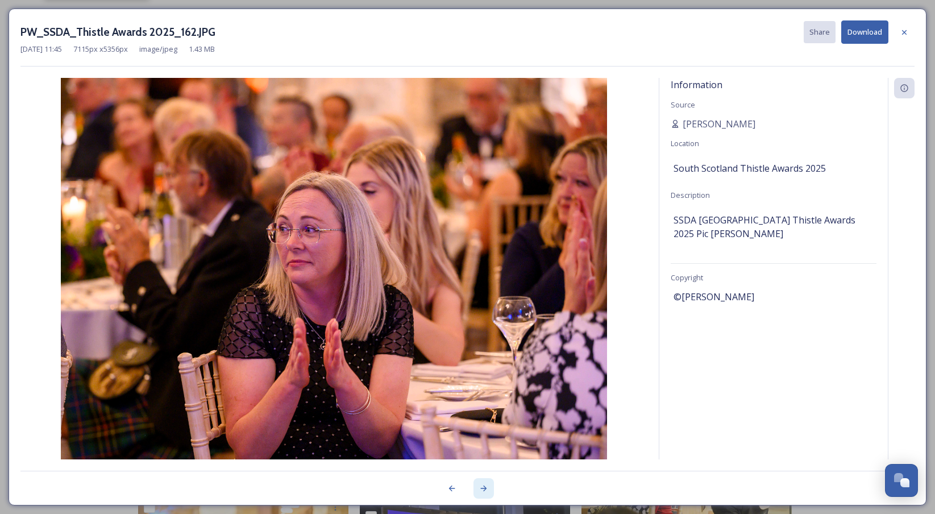
click at [479, 487] on icon at bounding box center [483, 487] width 9 height 9
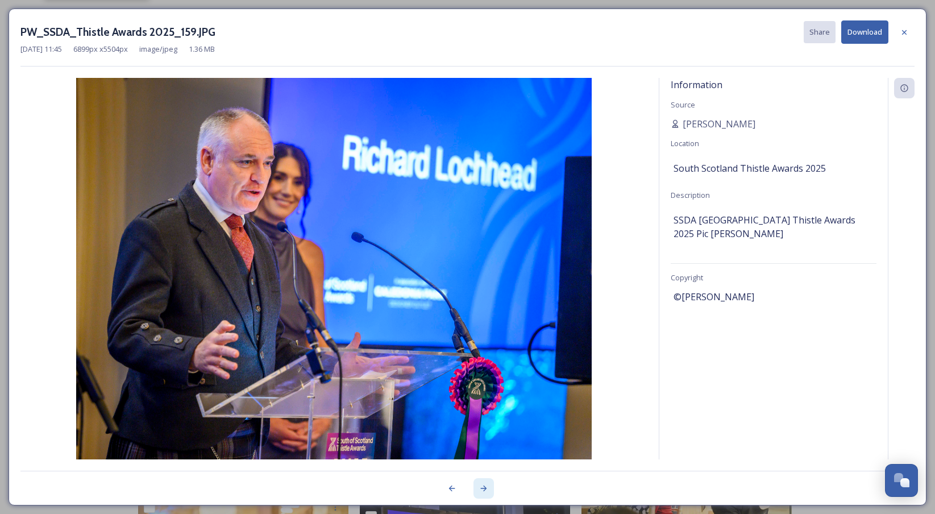
click at [479, 487] on icon at bounding box center [483, 487] width 9 height 9
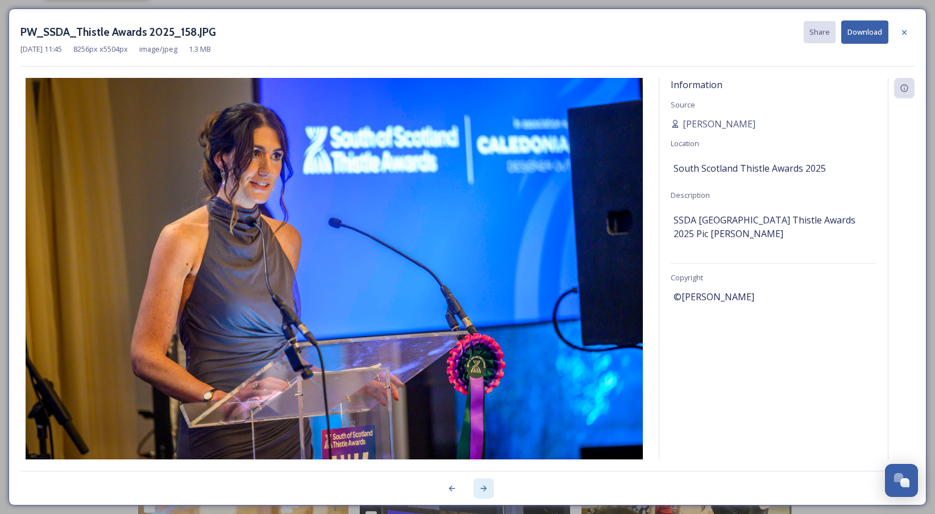
click at [479, 487] on icon at bounding box center [483, 487] width 9 height 9
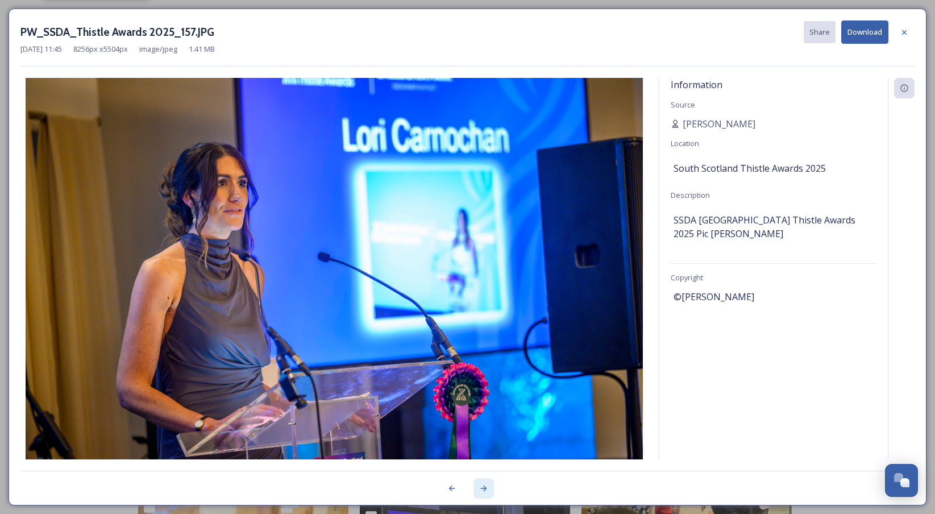
click at [479, 487] on icon at bounding box center [483, 487] width 9 height 9
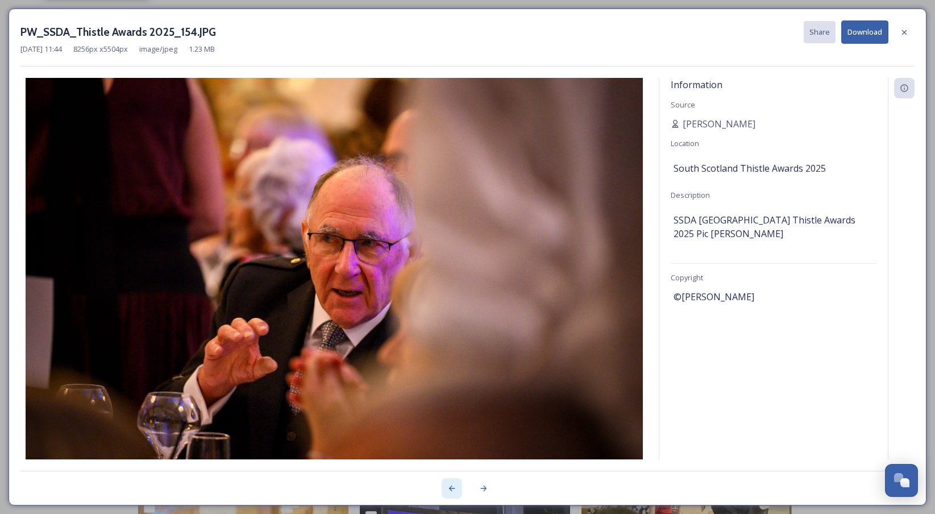
click at [454, 489] on icon at bounding box center [451, 487] width 9 height 9
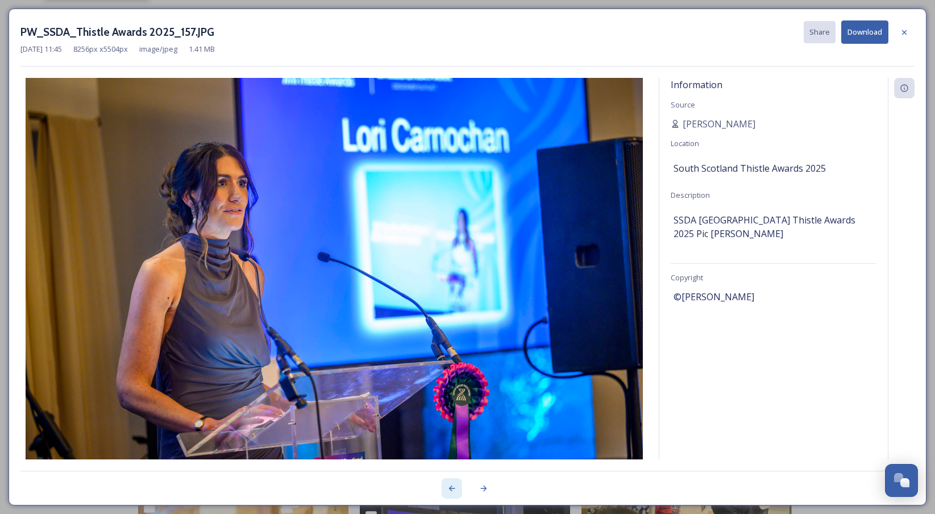
click at [454, 489] on icon at bounding box center [451, 487] width 9 height 9
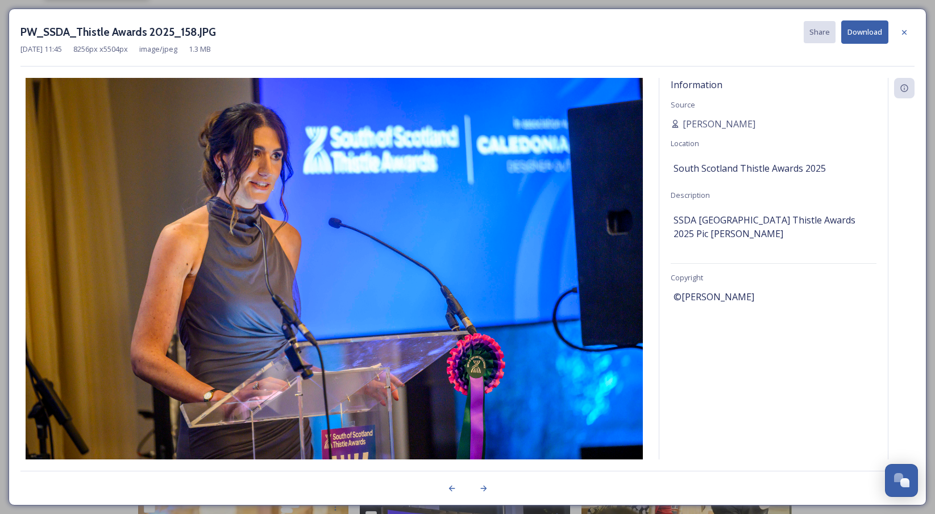
click at [871, 33] on button "Download" at bounding box center [864, 31] width 47 height 23
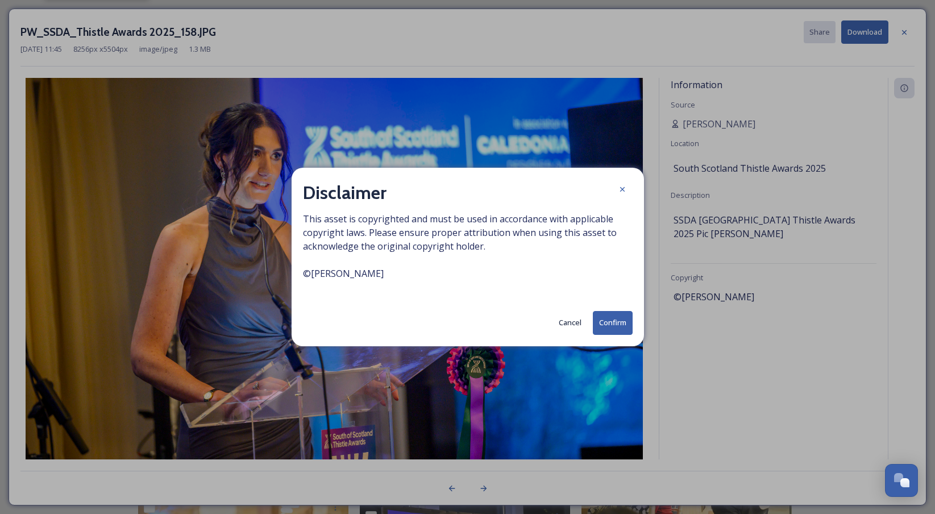
click at [620, 333] on button "Confirm" at bounding box center [613, 322] width 40 height 23
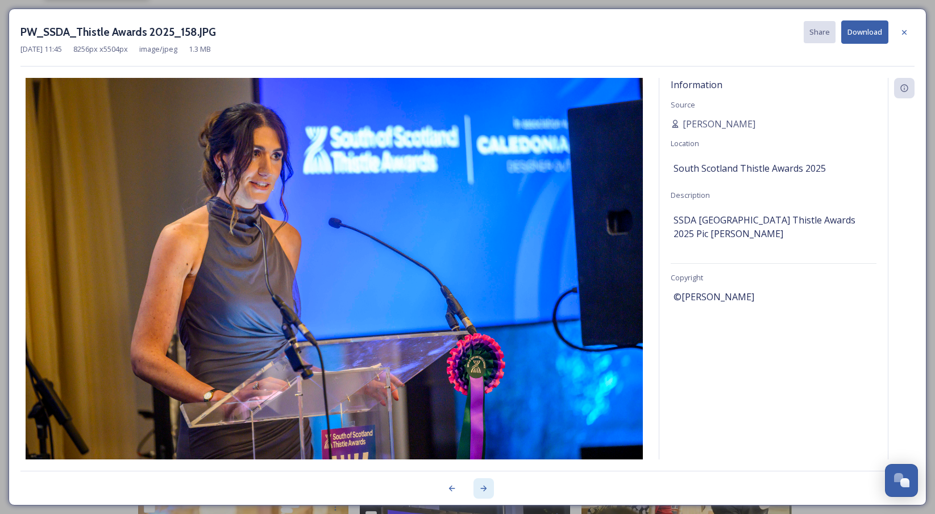
click at [482, 485] on icon at bounding box center [483, 487] width 9 height 9
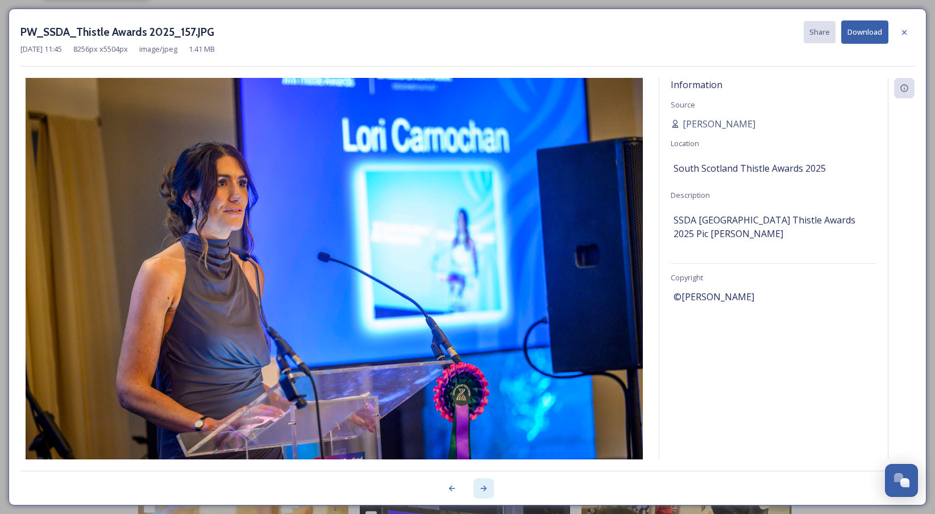
click at [482, 485] on icon at bounding box center [483, 487] width 9 height 9
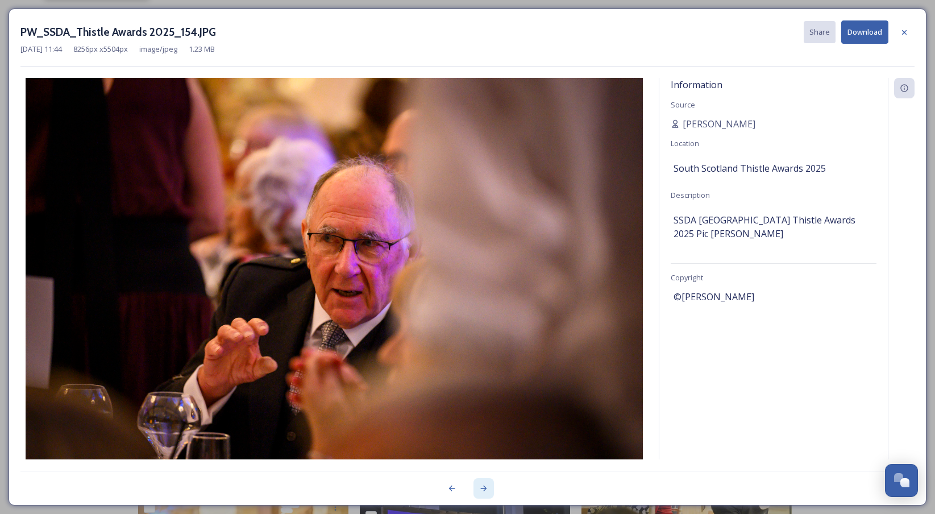
click at [482, 485] on icon at bounding box center [483, 487] width 9 height 9
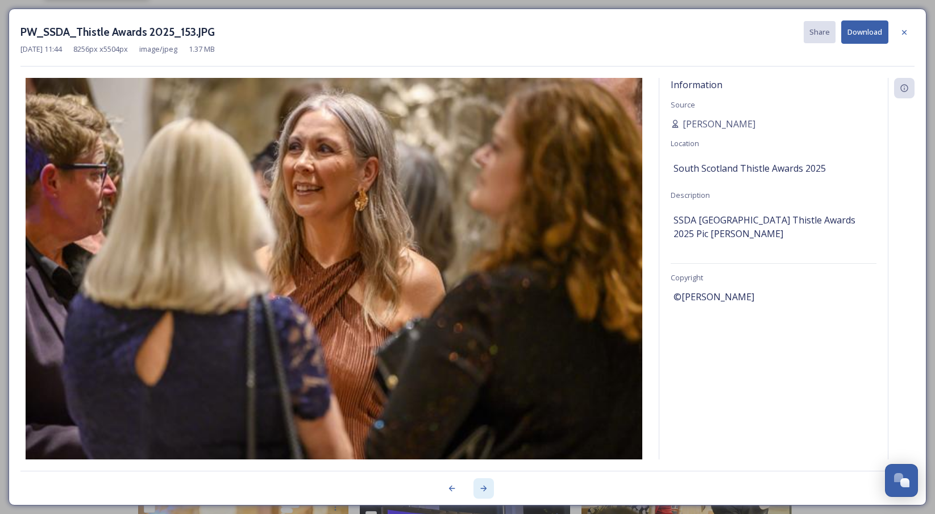
click at [482, 485] on icon at bounding box center [483, 487] width 9 height 9
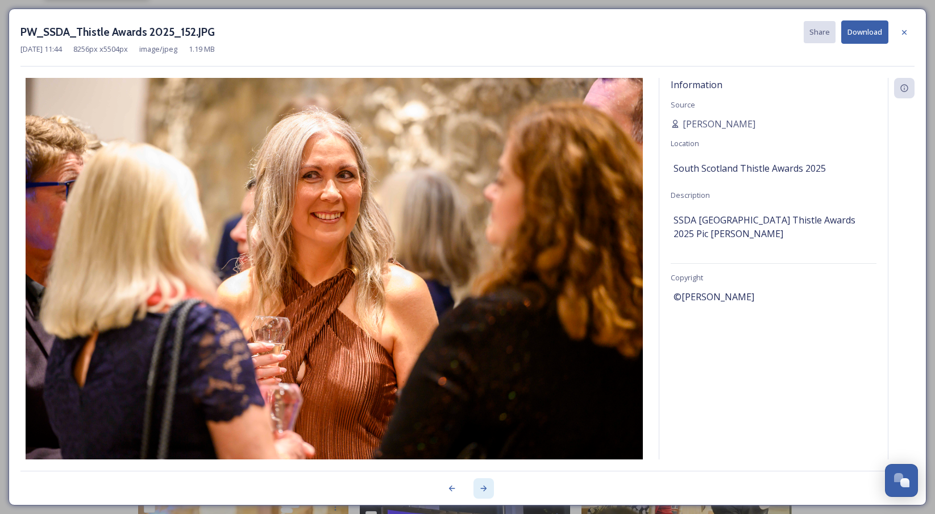
click at [482, 485] on icon at bounding box center [483, 487] width 9 height 9
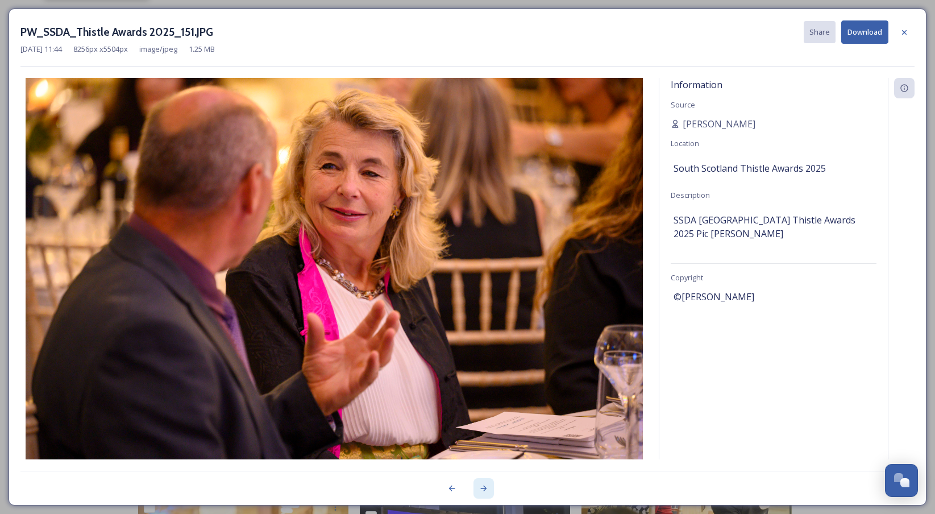
click at [482, 485] on icon at bounding box center [483, 487] width 9 height 9
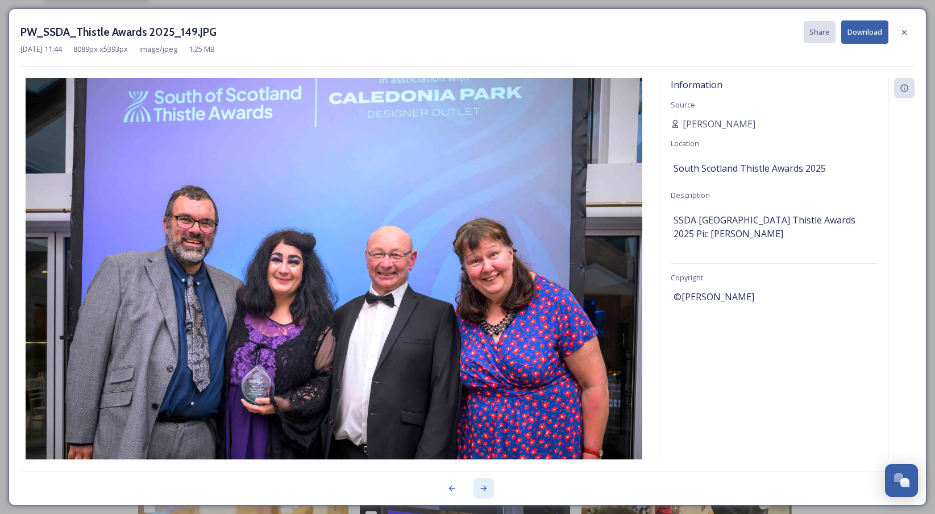
click at [482, 485] on icon at bounding box center [483, 487] width 9 height 9
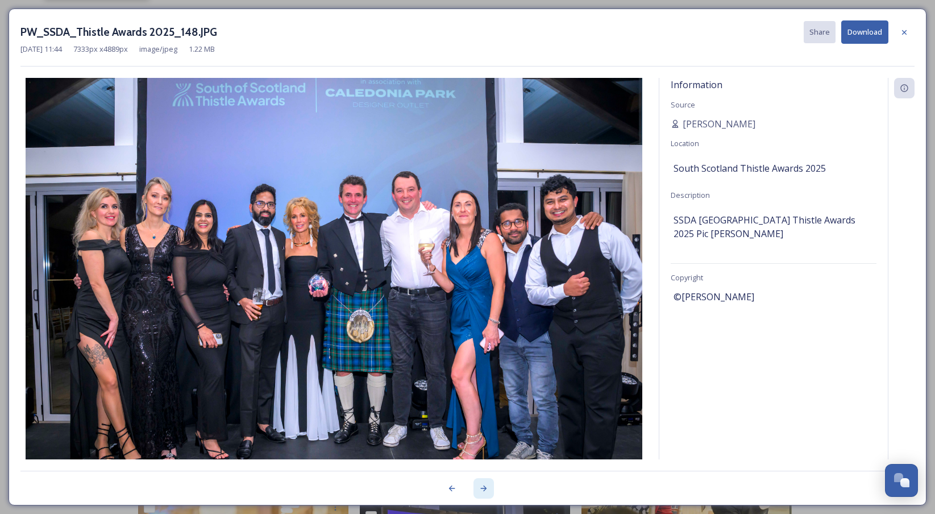
click at [482, 485] on icon at bounding box center [483, 487] width 9 height 9
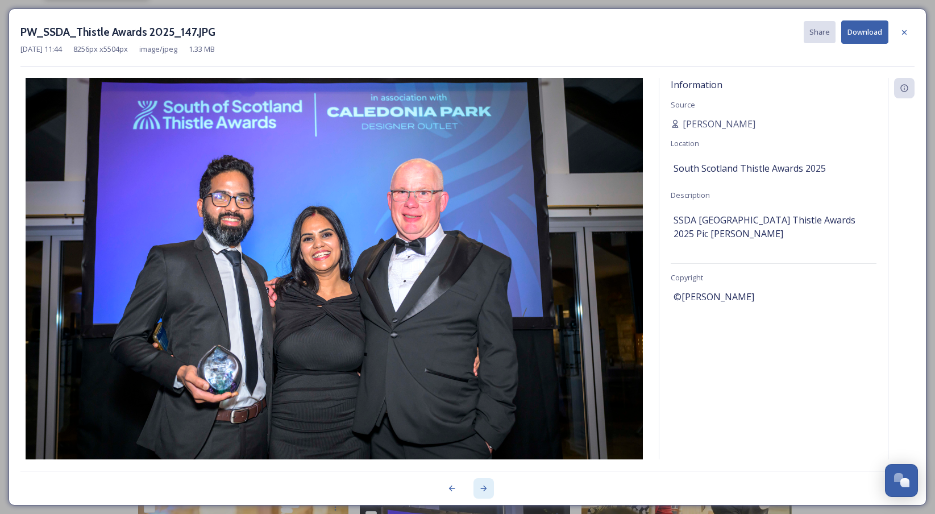
click at [482, 485] on icon at bounding box center [483, 487] width 9 height 9
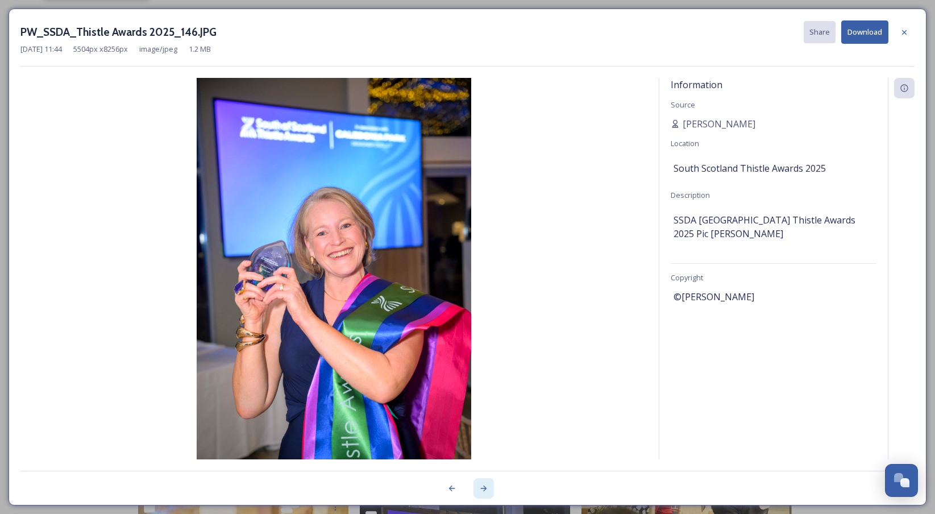
click at [482, 485] on icon at bounding box center [483, 487] width 9 height 9
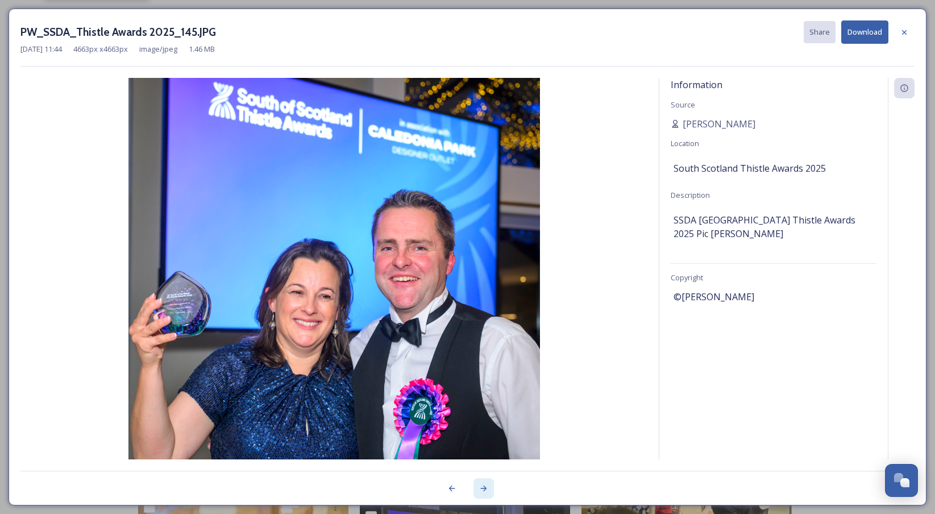
click at [482, 485] on icon at bounding box center [483, 487] width 9 height 9
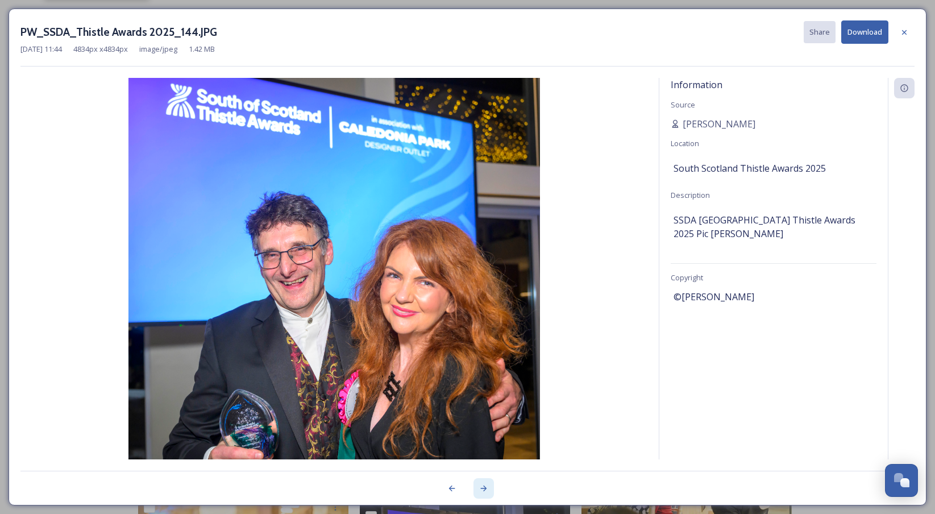
click at [482, 485] on icon at bounding box center [483, 487] width 9 height 9
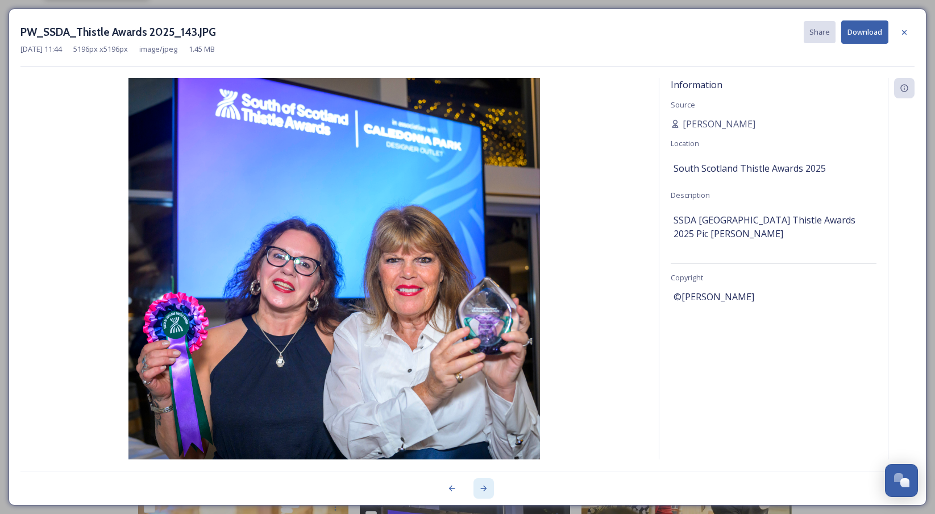
click at [482, 485] on icon at bounding box center [483, 487] width 9 height 9
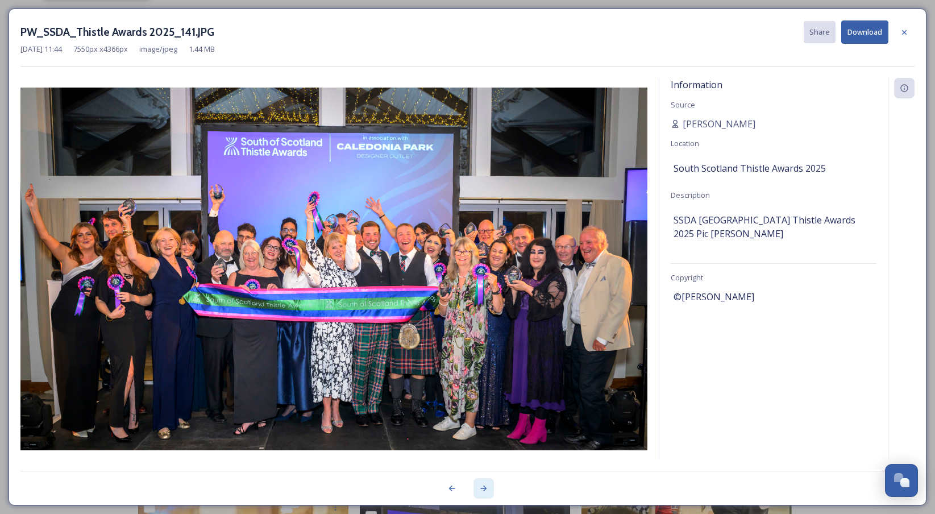
click at [482, 485] on icon at bounding box center [483, 487] width 9 height 9
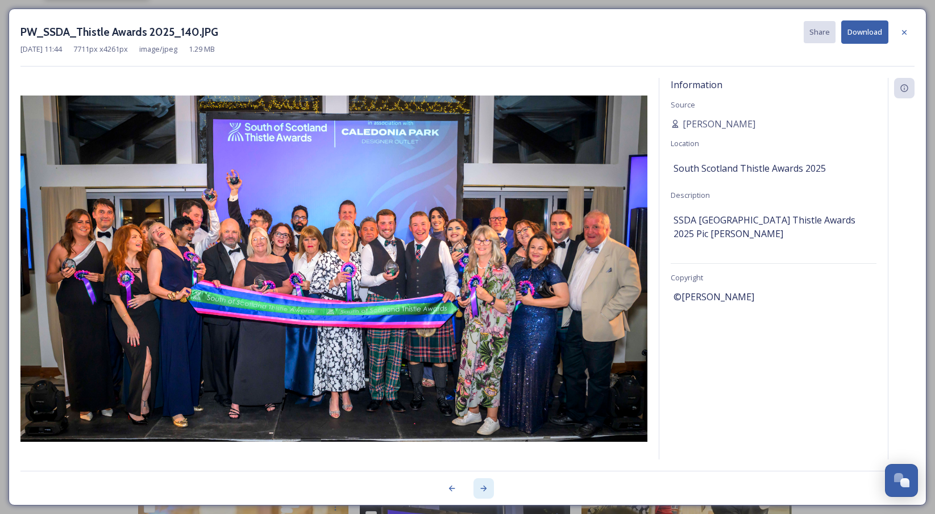
click at [482, 485] on icon at bounding box center [483, 487] width 9 height 9
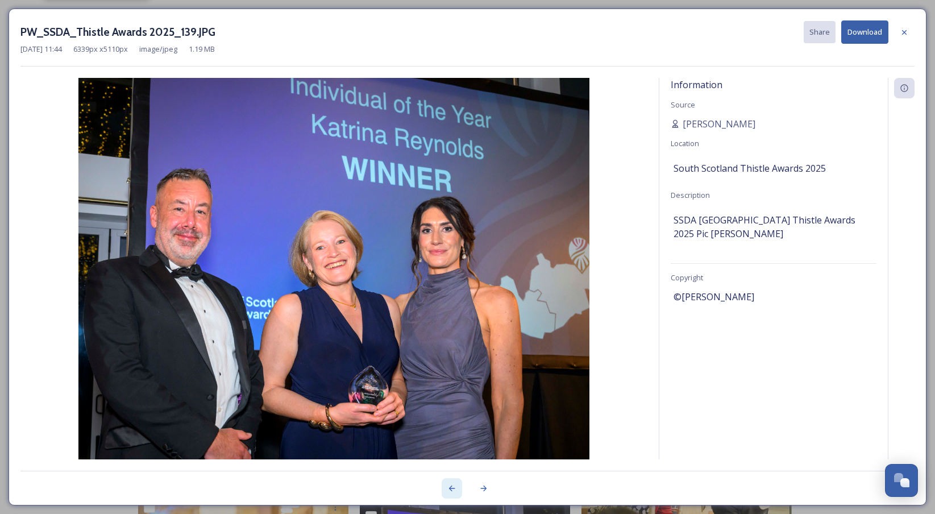
click at [449, 486] on icon at bounding box center [451, 487] width 9 height 9
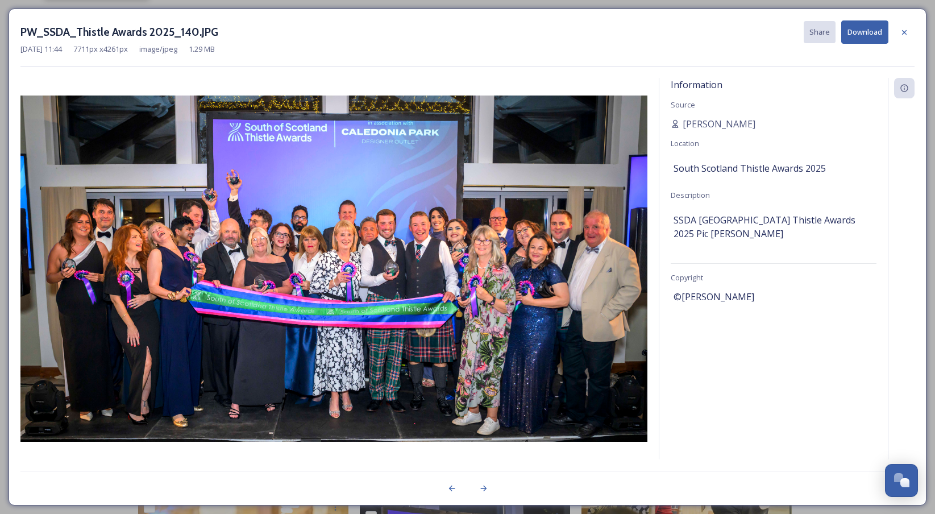
click at [863, 35] on button "Download" at bounding box center [864, 31] width 47 height 23
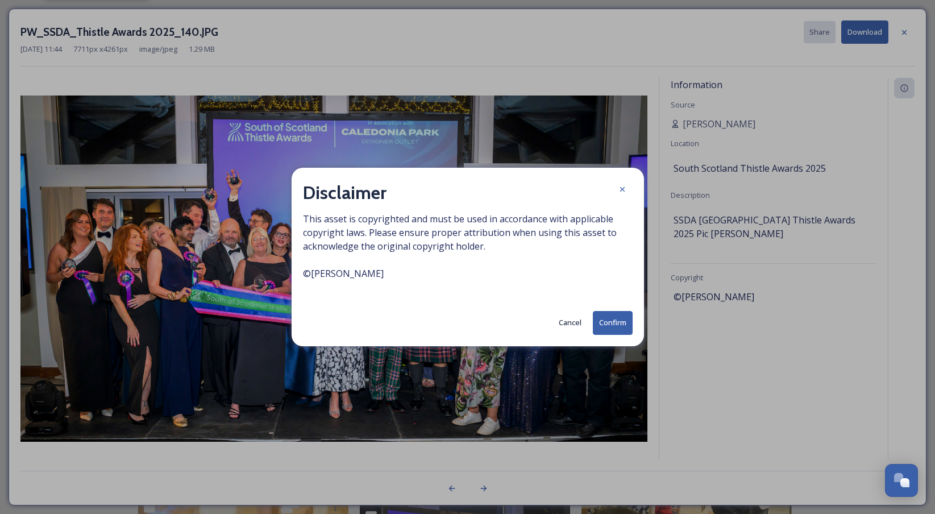
click at [617, 327] on button "Confirm" at bounding box center [613, 322] width 40 height 23
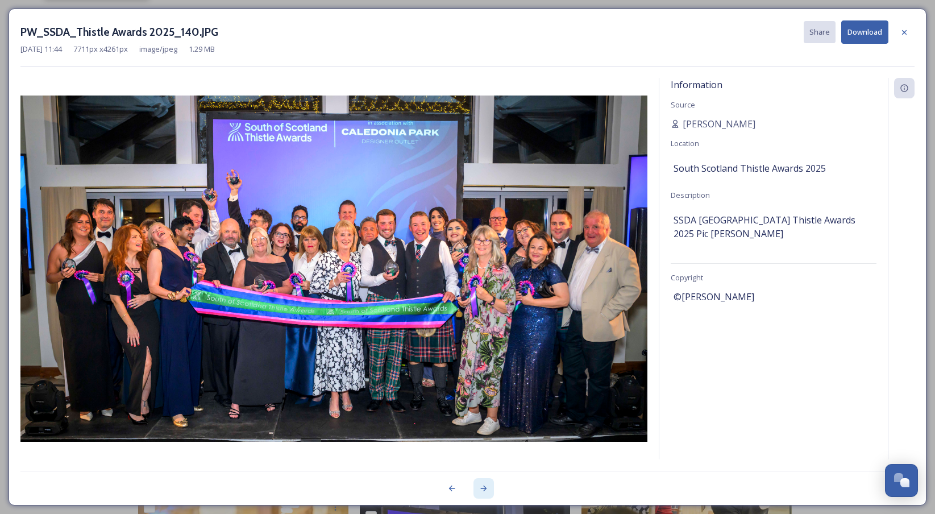
click at [479, 498] on div at bounding box center [483, 488] width 20 height 20
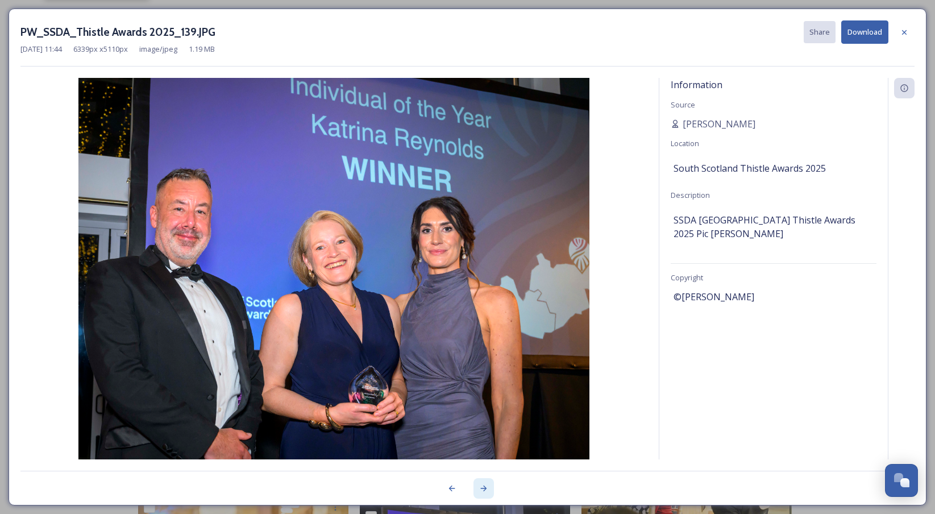
click at [478, 497] on div at bounding box center [483, 488] width 20 height 20
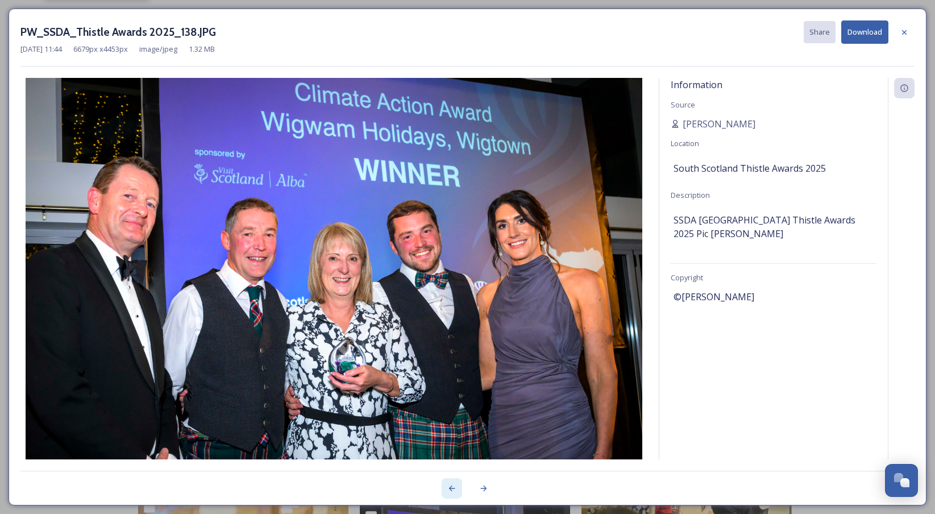
click at [450, 486] on icon at bounding box center [451, 488] width 6 height 6
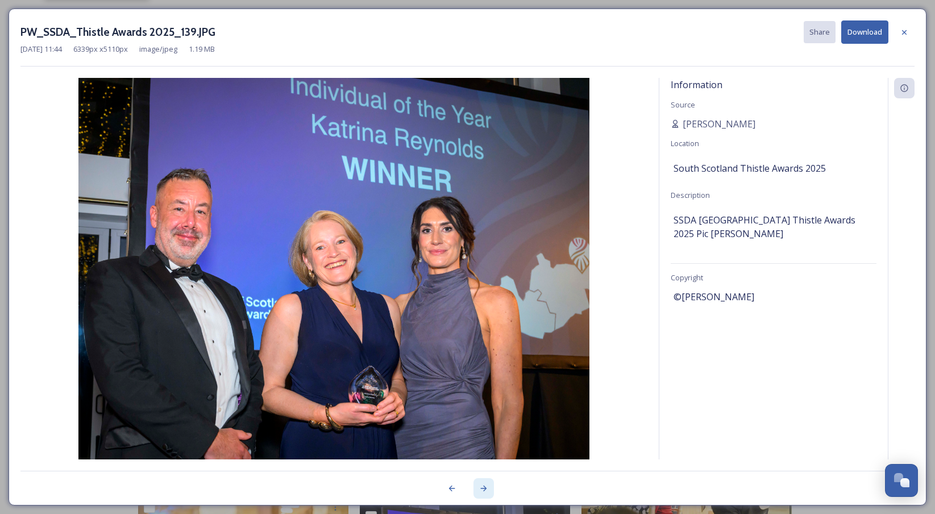
click at [482, 487] on icon at bounding box center [483, 487] width 9 height 9
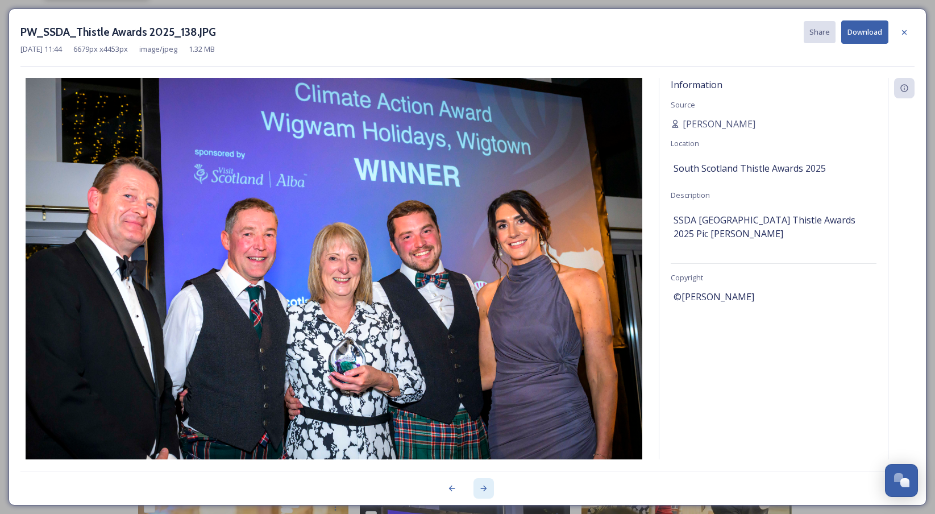
click at [482, 487] on icon at bounding box center [483, 487] width 9 height 9
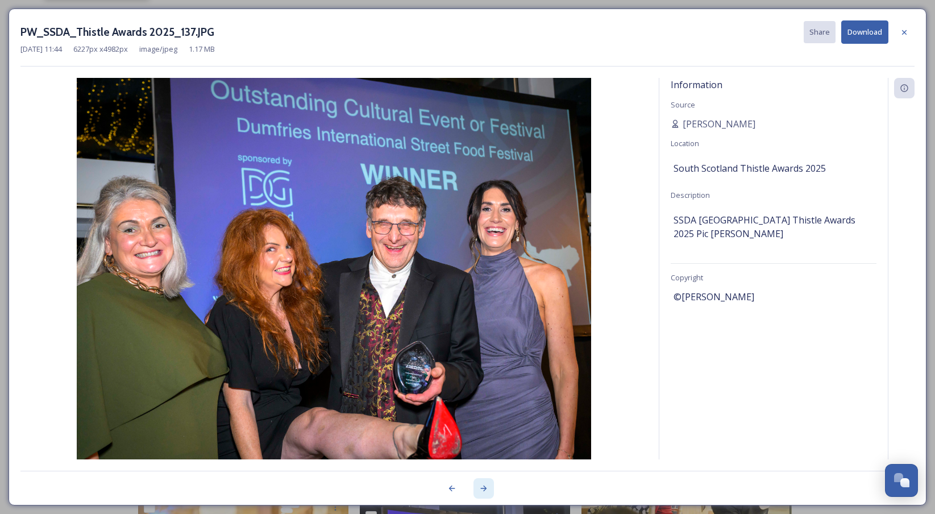
click at [482, 487] on icon at bounding box center [483, 487] width 9 height 9
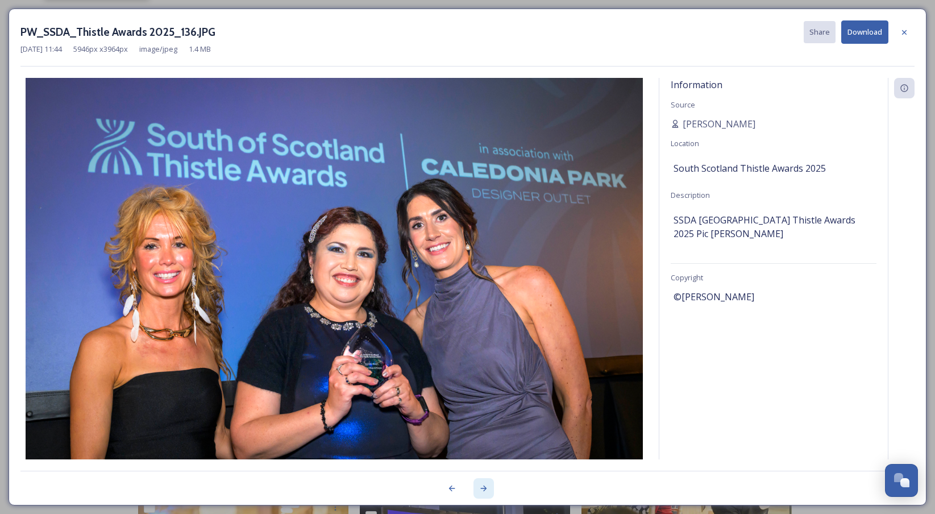
click at [482, 487] on icon at bounding box center [483, 487] width 9 height 9
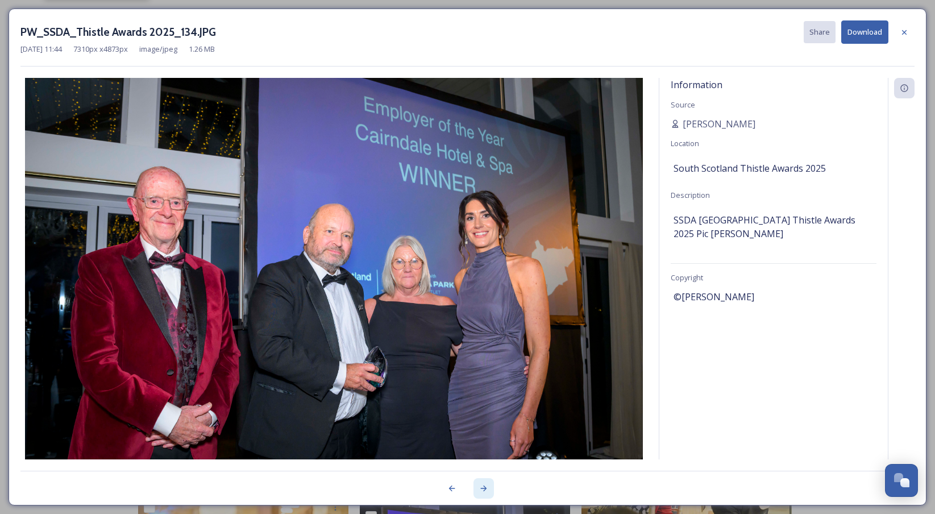
click at [482, 487] on icon at bounding box center [483, 487] width 9 height 9
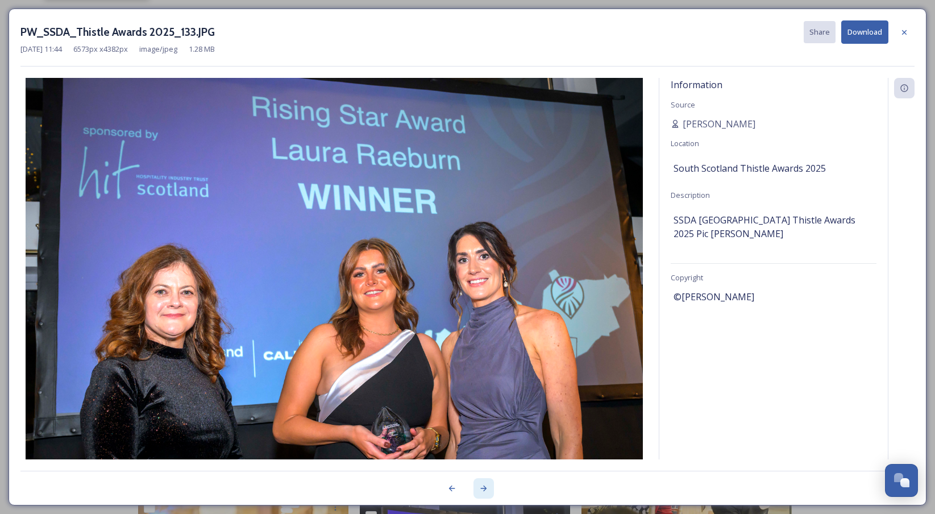
click at [482, 487] on icon at bounding box center [483, 487] width 9 height 9
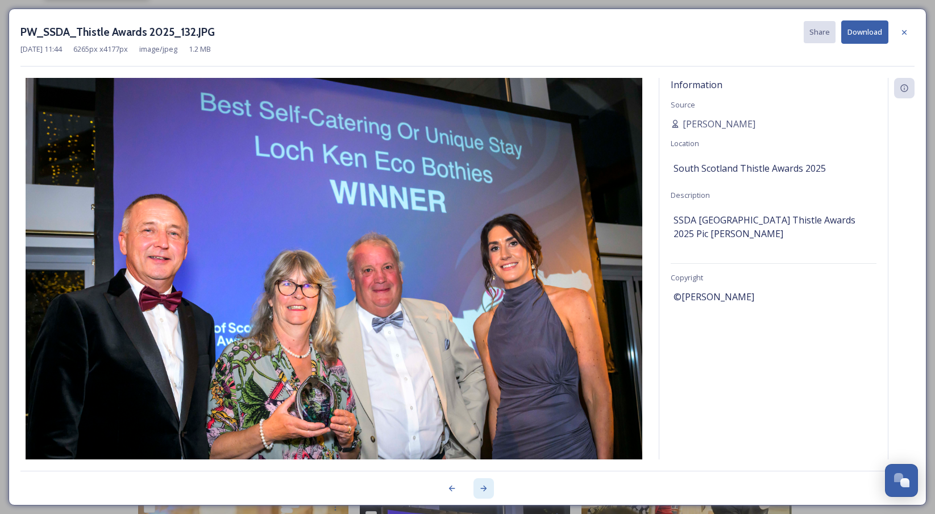
click at [482, 487] on icon at bounding box center [483, 487] width 9 height 9
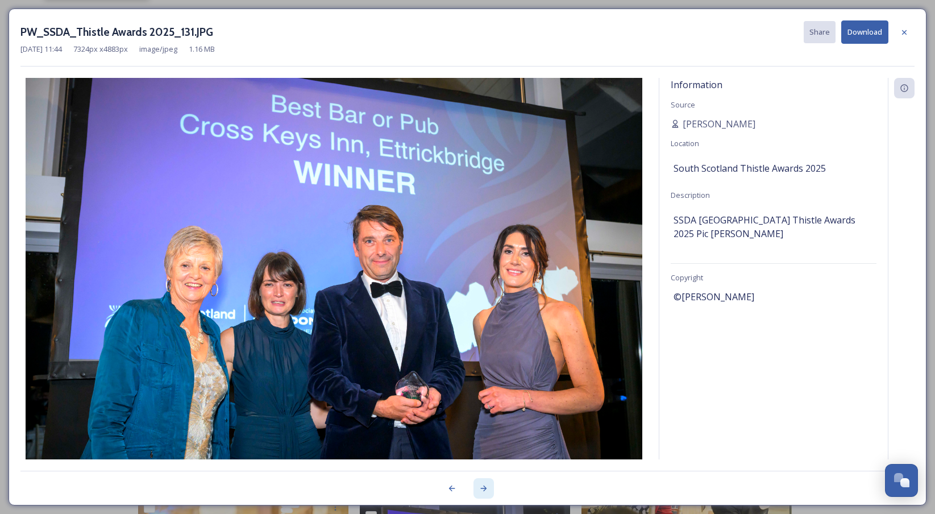
click at [484, 489] on icon at bounding box center [483, 488] width 6 height 6
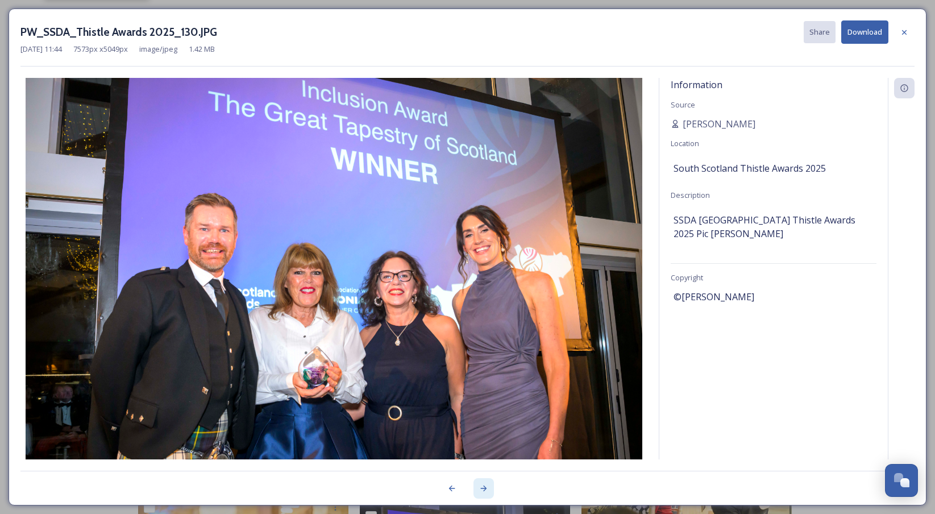
click at [484, 489] on icon at bounding box center [483, 488] width 6 height 6
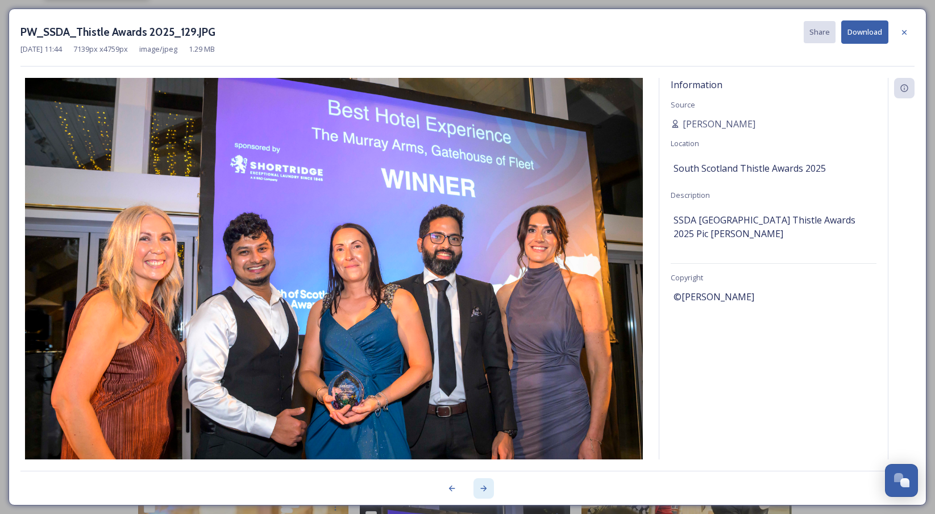
click at [484, 489] on icon at bounding box center [483, 488] width 6 height 6
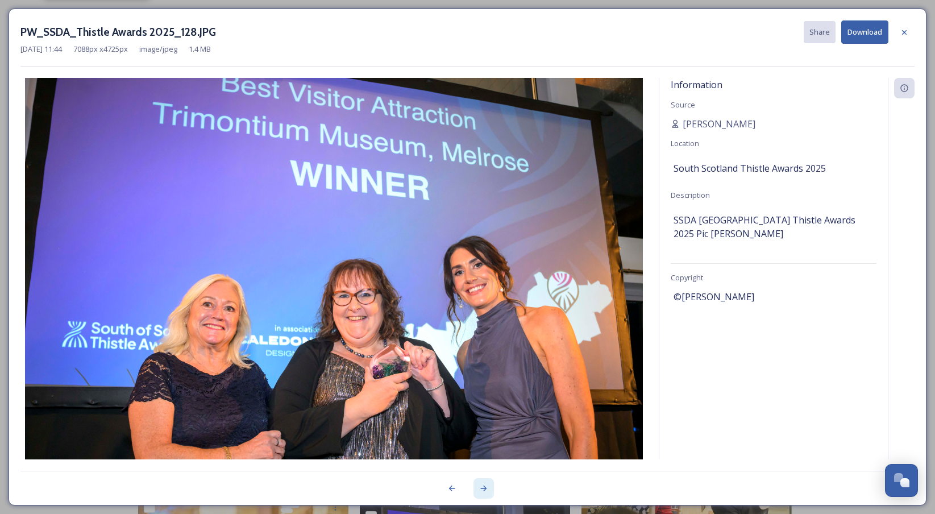
click at [484, 489] on icon at bounding box center [483, 488] width 6 height 6
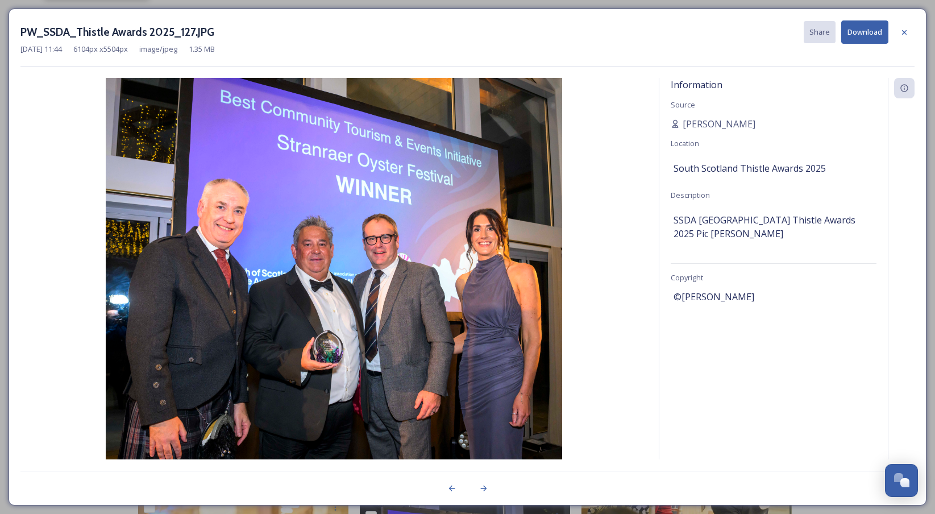
click at [857, 37] on button "Download" at bounding box center [864, 31] width 47 height 23
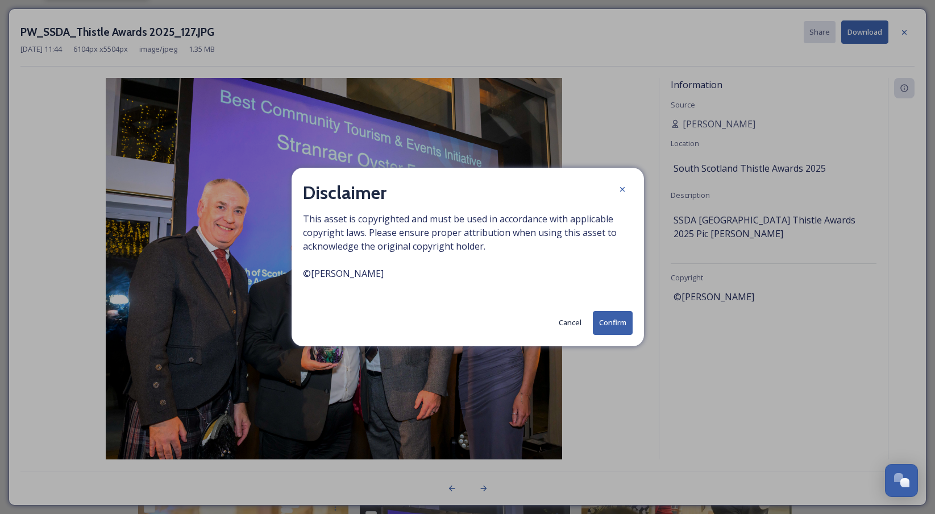
click at [616, 326] on button "Confirm" at bounding box center [613, 322] width 40 height 23
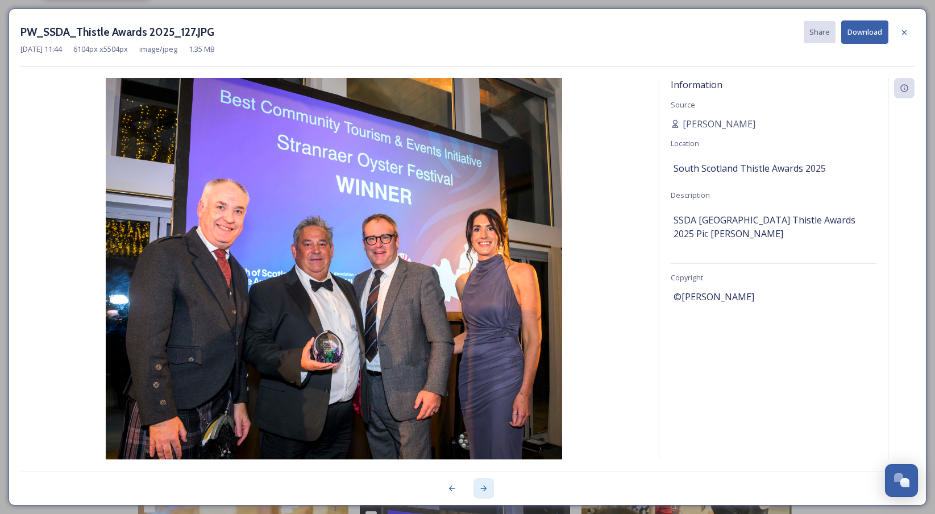
click at [484, 493] on div at bounding box center [483, 488] width 20 height 20
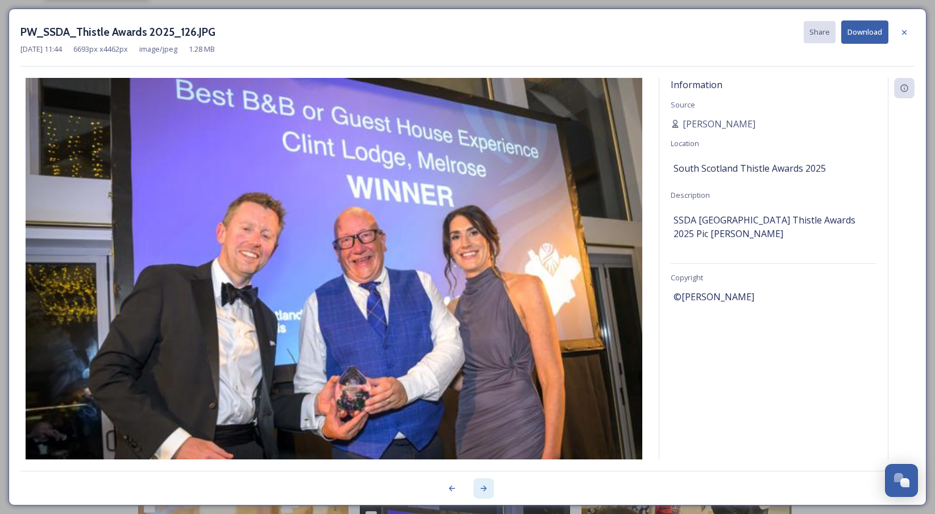
click at [484, 493] on div at bounding box center [483, 488] width 20 height 20
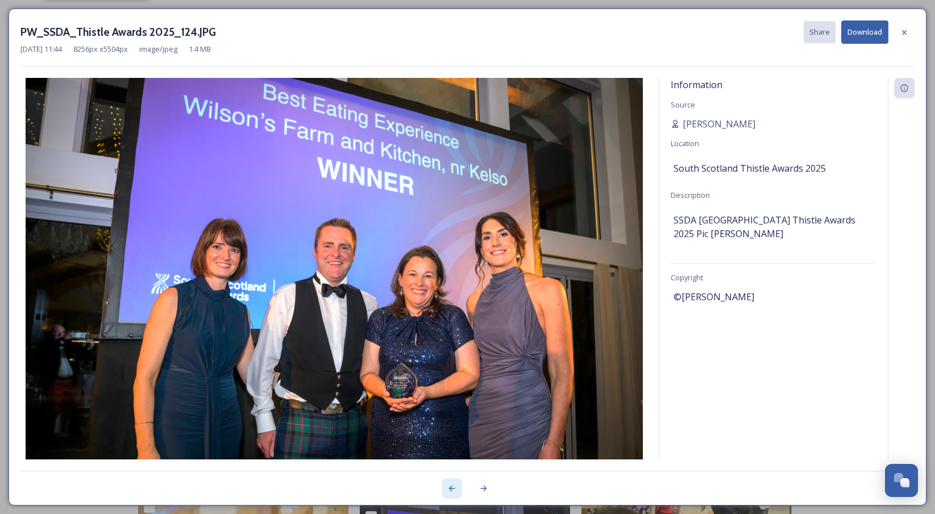
click at [454, 491] on icon at bounding box center [451, 487] width 9 height 9
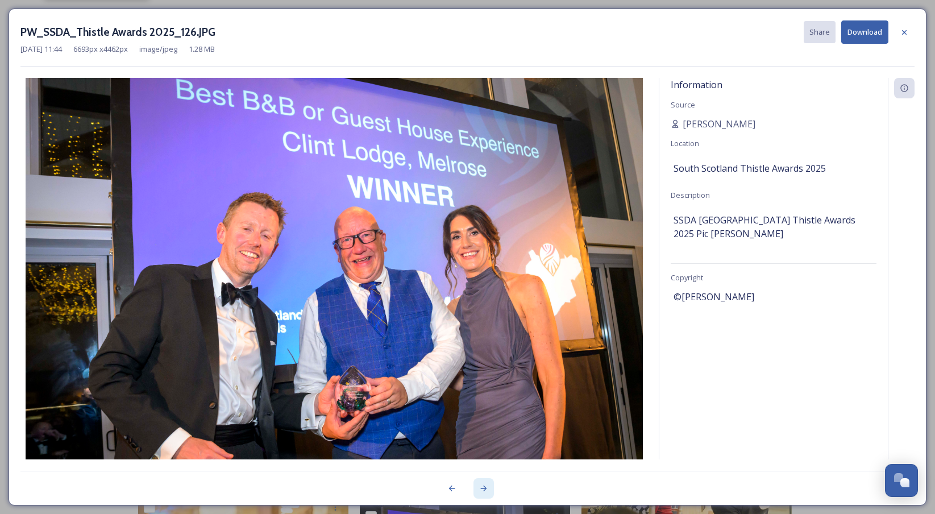
click at [481, 487] on icon at bounding box center [483, 488] width 6 height 6
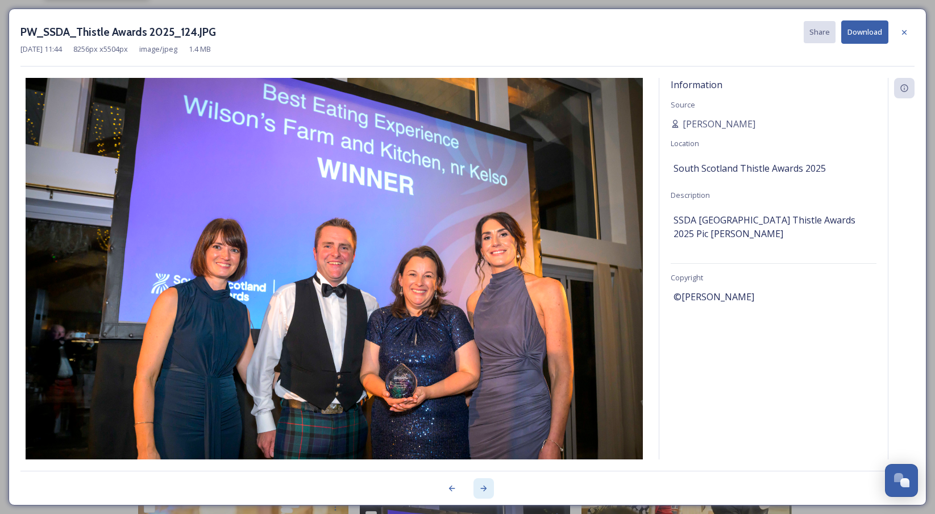
click at [481, 487] on icon at bounding box center [483, 488] width 6 height 6
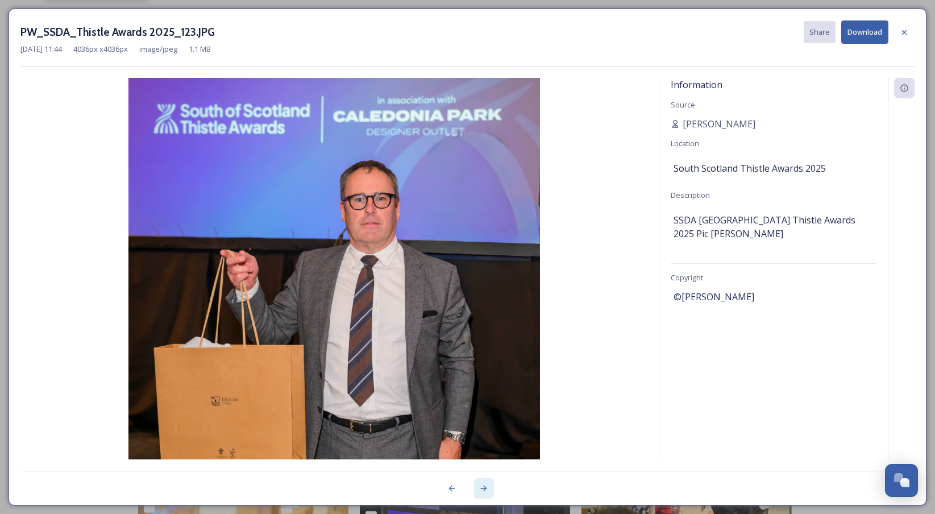
click at [481, 487] on icon at bounding box center [483, 488] width 6 height 6
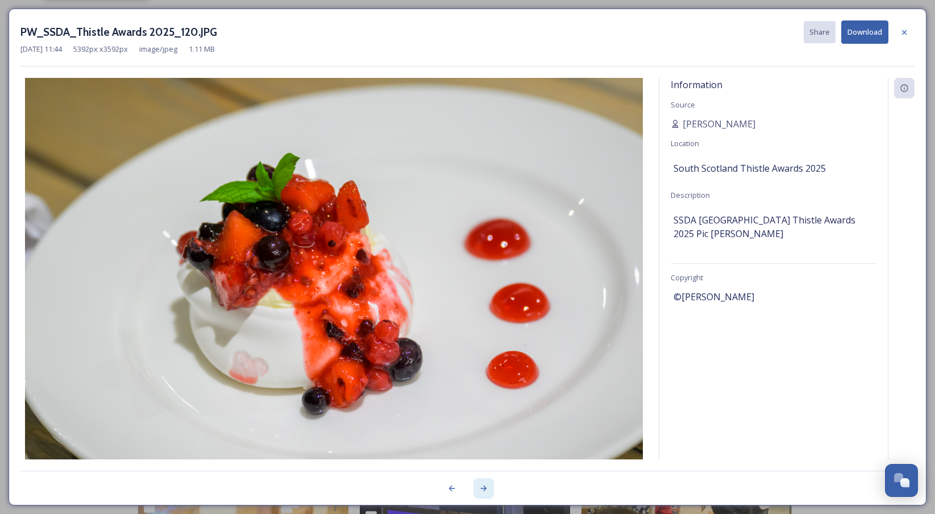
click at [481, 487] on icon at bounding box center [483, 488] width 6 height 6
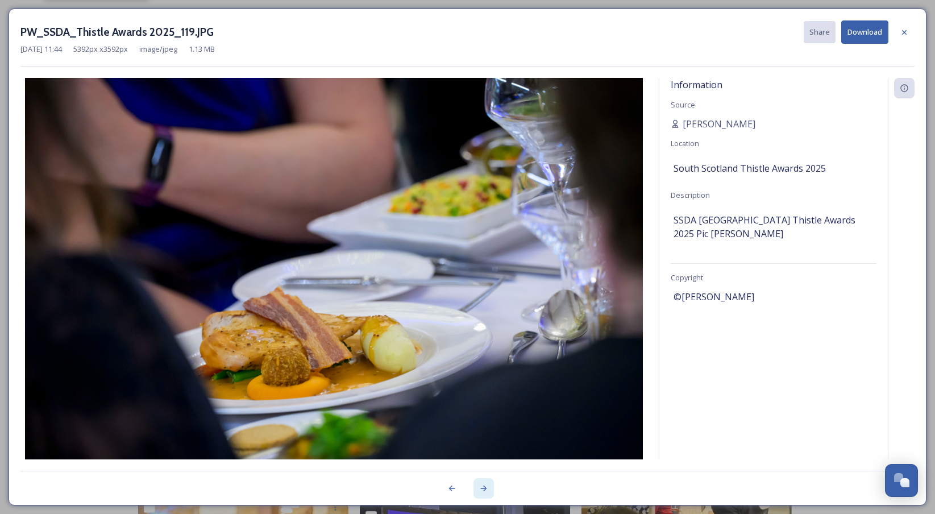
click at [481, 487] on icon at bounding box center [483, 488] width 6 height 6
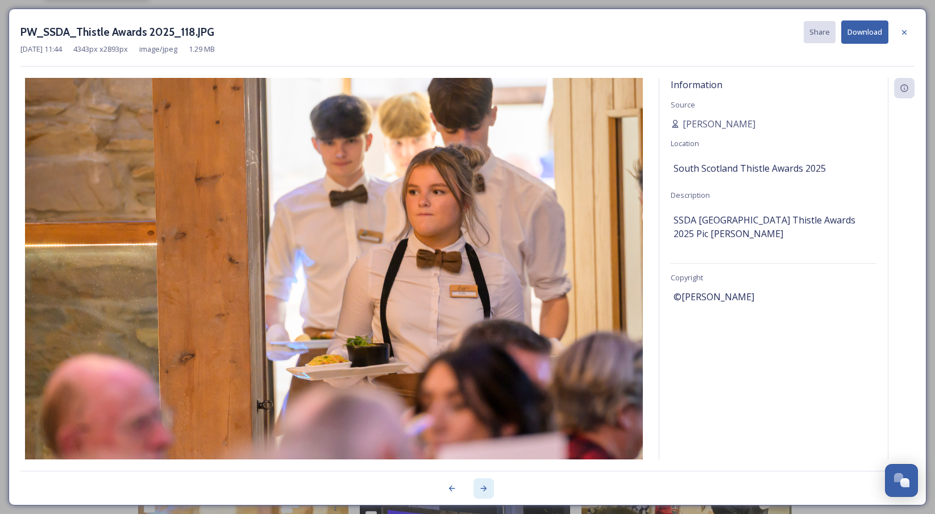
click at [481, 487] on icon at bounding box center [483, 488] width 6 height 6
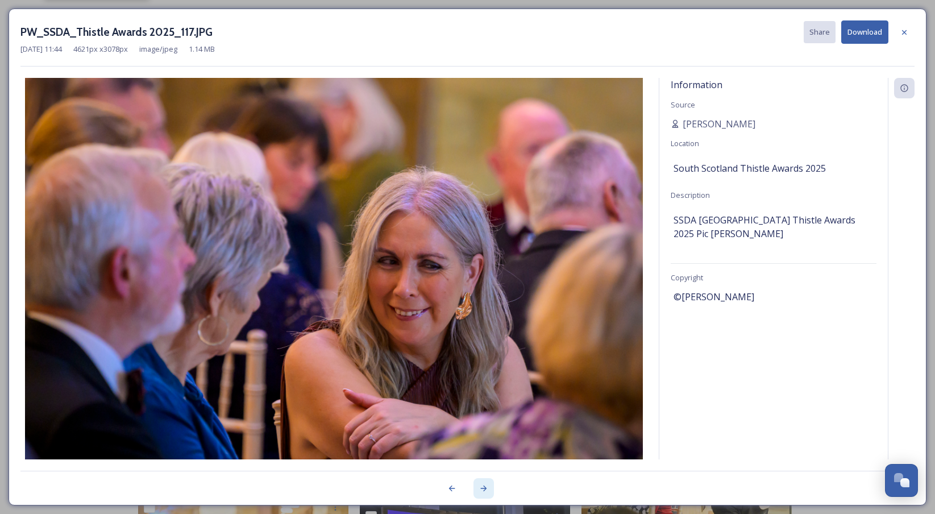
click at [481, 487] on icon at bounding box center [483, 488] width 6 height 6
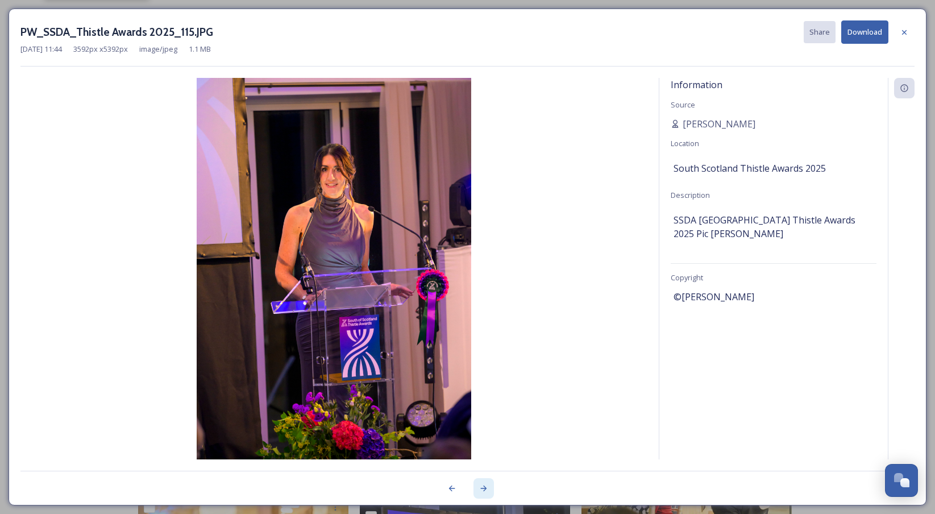
click at [481, 487] on icon at bounding box center [483, 488] width 6 height 6
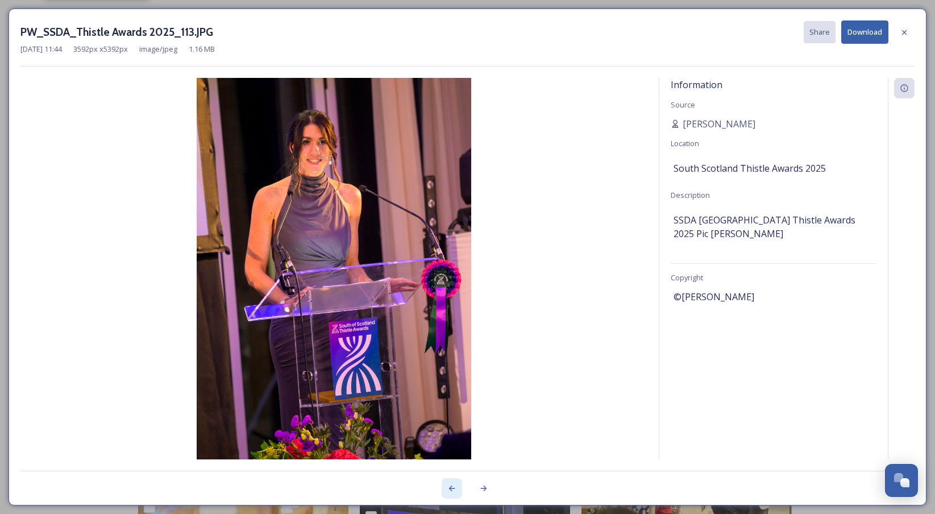
click at [446, 486] on div at bounding box center [451, 488] width 20 height 20
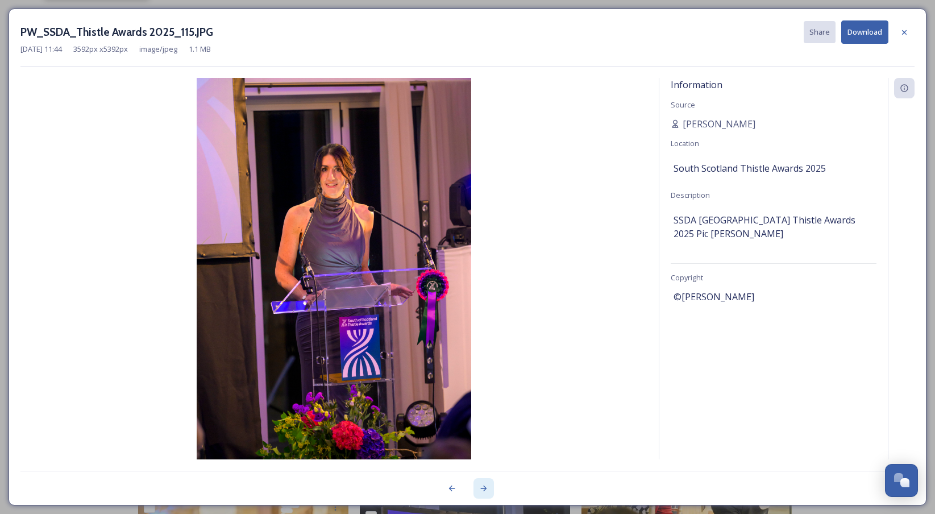
click at [482, 485] on icon at bounding box center [483, 487] width 9 height 9
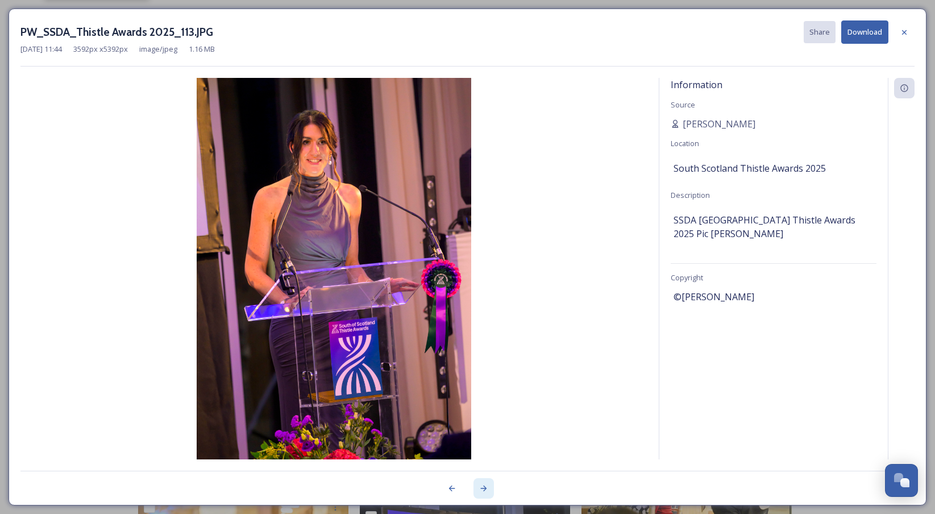
click at [482, 485] on icon at bounding box center [483, 487] width 9 height 9
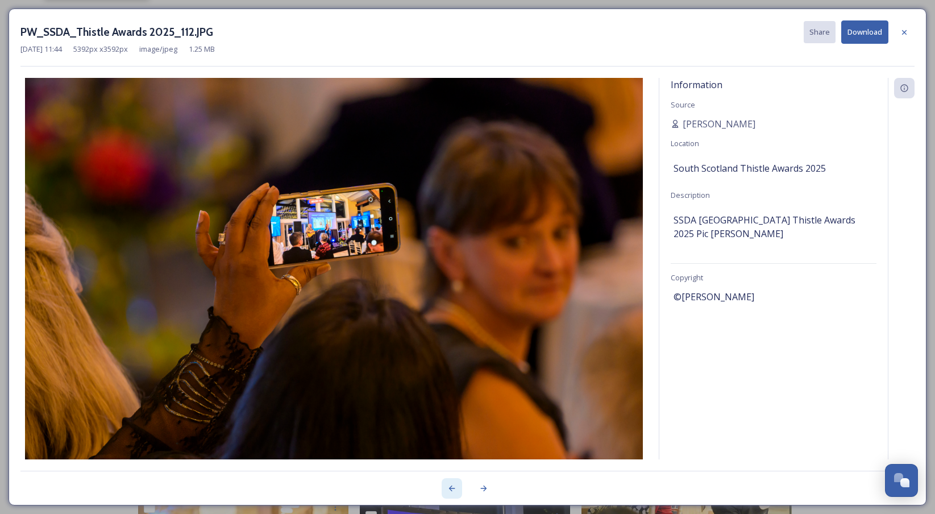
click at [445, 483] on div at bounding box center [451, 488] width 20 height 20
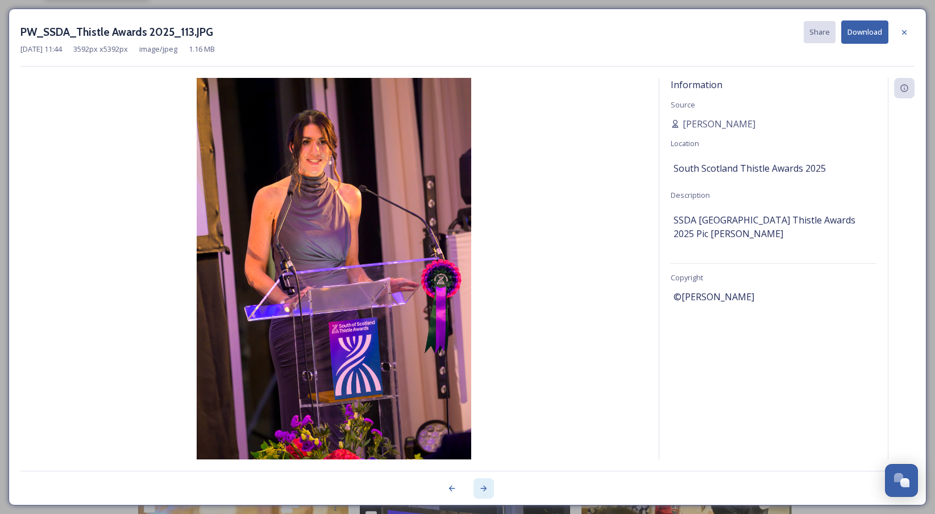
click at [479, 489] on icon at bounding box center [483, 487] width 9 height 9
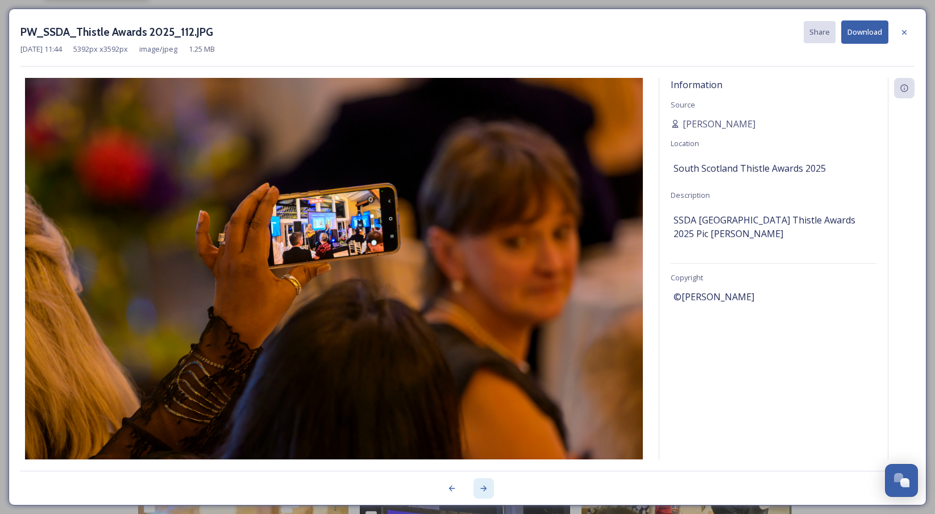
click at [479, 489] on icon at bounding box center [483, 487] width 9 height 9
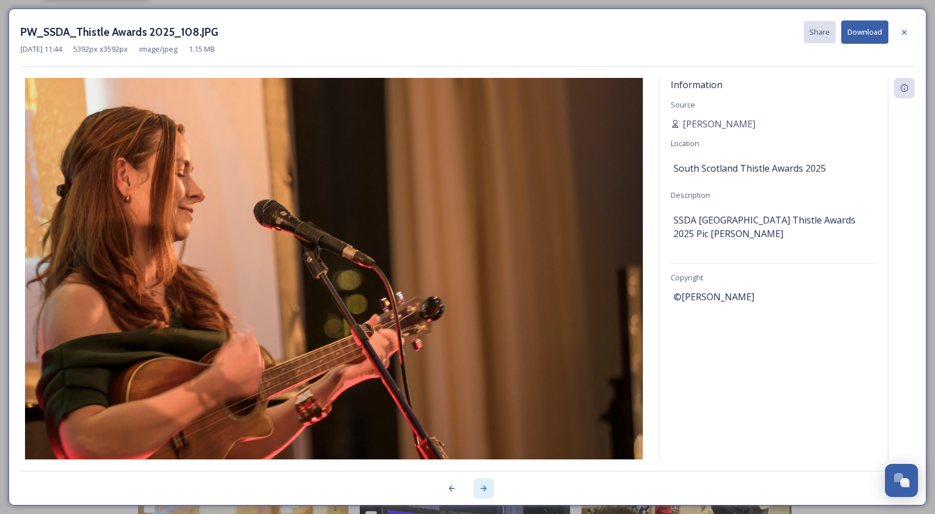
click at [479, 489] on icon at bounding box center [483, 487] width 9 height 9
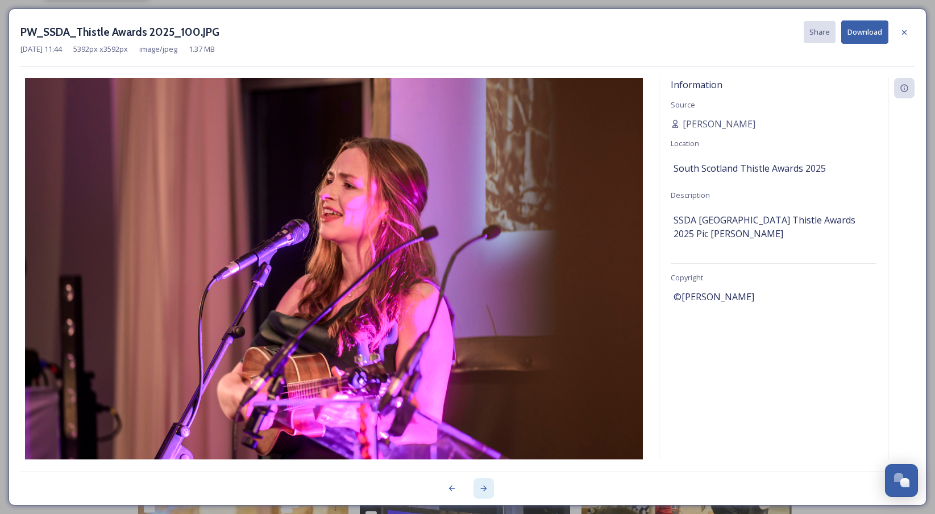
click at [479, 489] on icon at bounding box center [483, 487] width 9 height 9
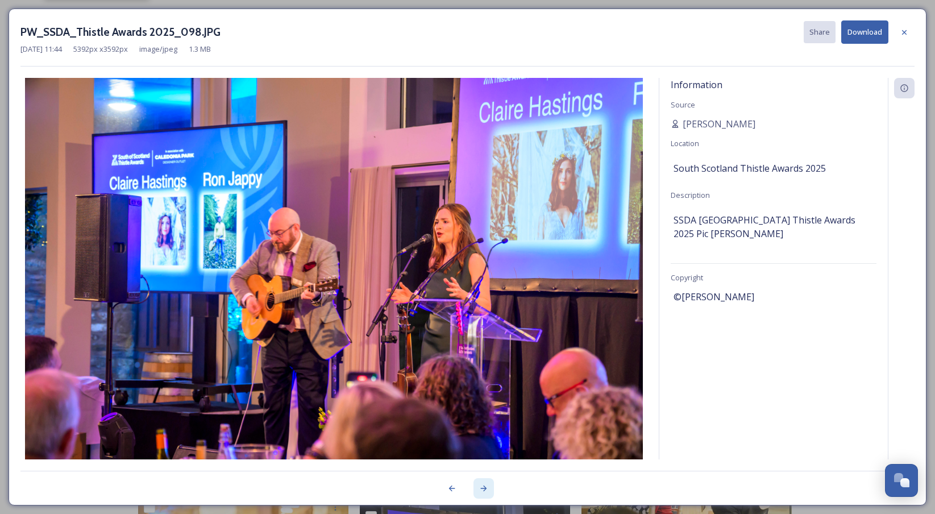
click at [479, 489] on icon at bounding box center [483, 487] width 9 height 9
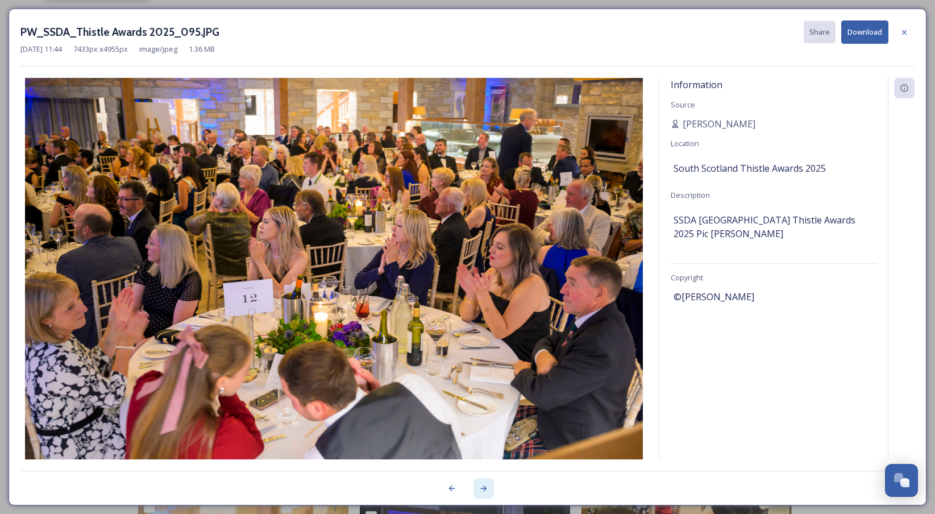
click at [479, 489] on icon at bounding box center [483, 487] width 9 height 9
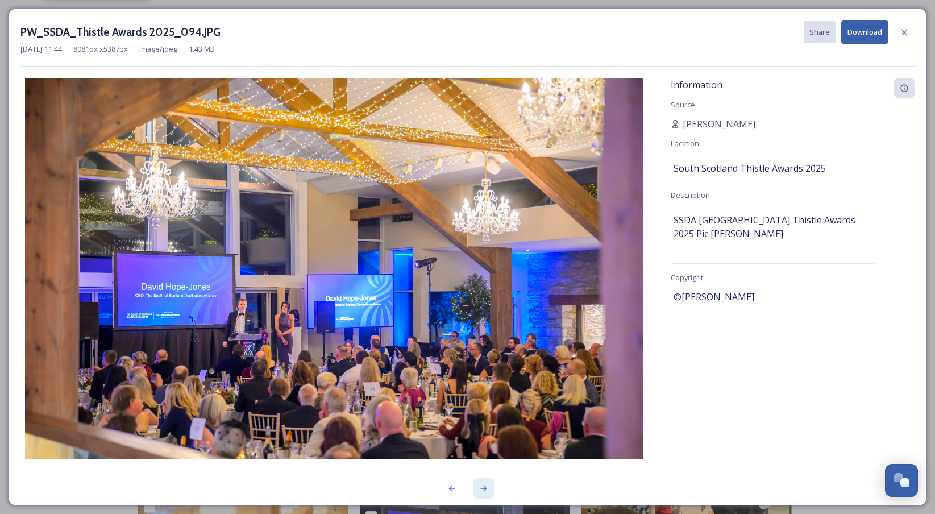
click at [479, 489] on icon at bounding box center [483, 487] width 9 height 9
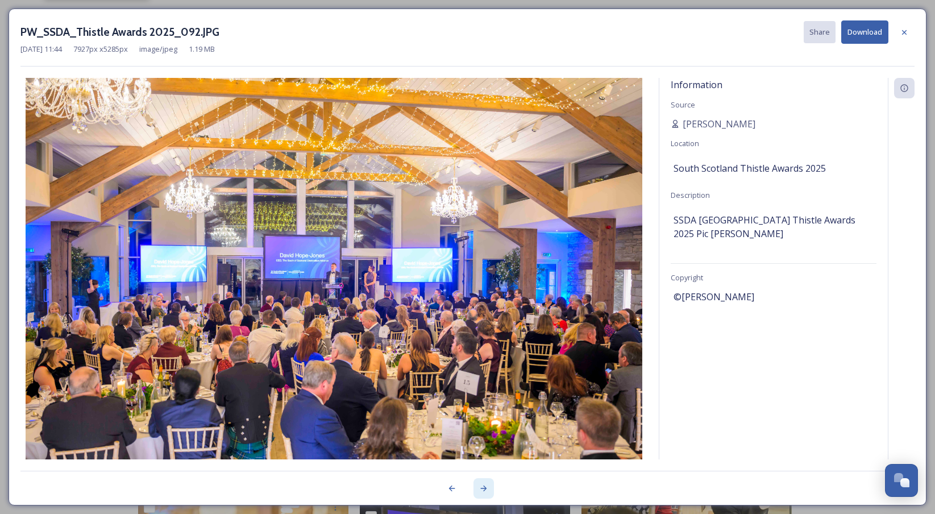
click at [479, 489] on icon at bounding box center [483, 487] width 9 height 9
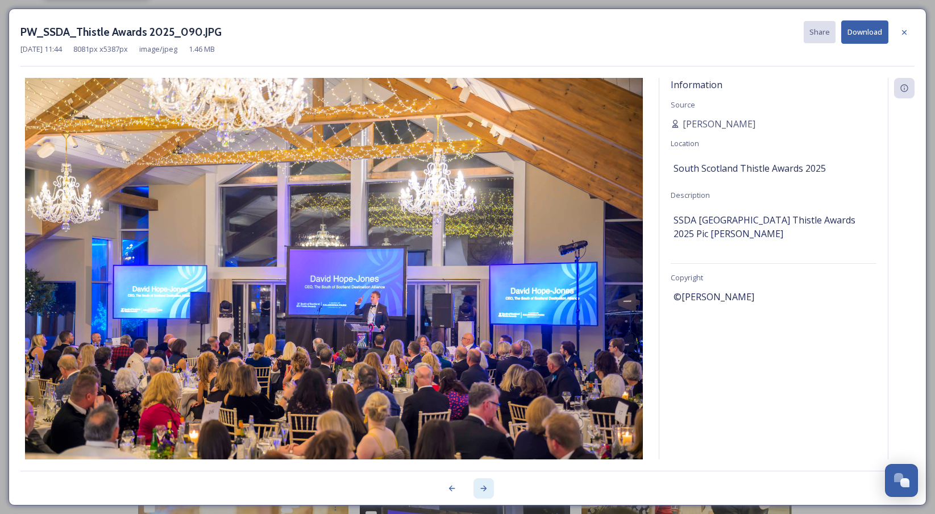
click at [479, 489] on icon at bounding box center [483, 487] width 9 height 9
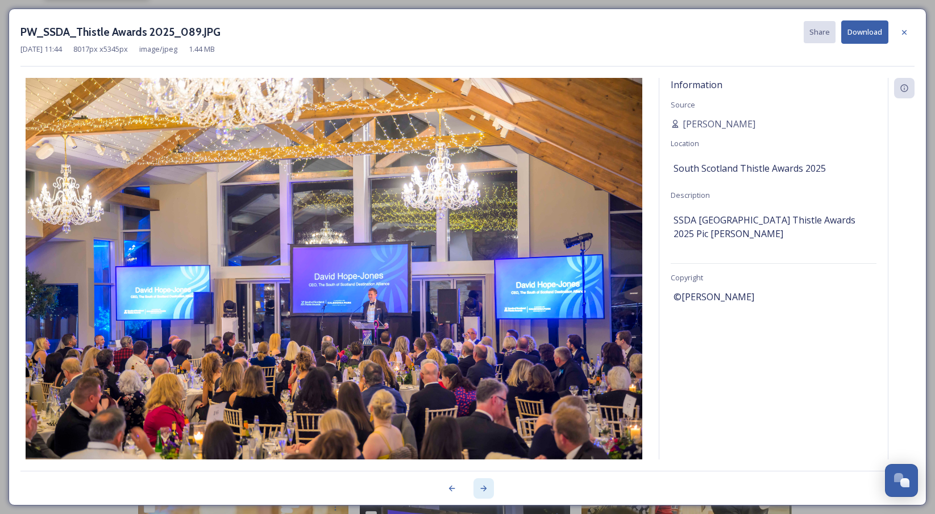
click at [479, 489] on icon at bounding box center [483, 487] width 9 height 9
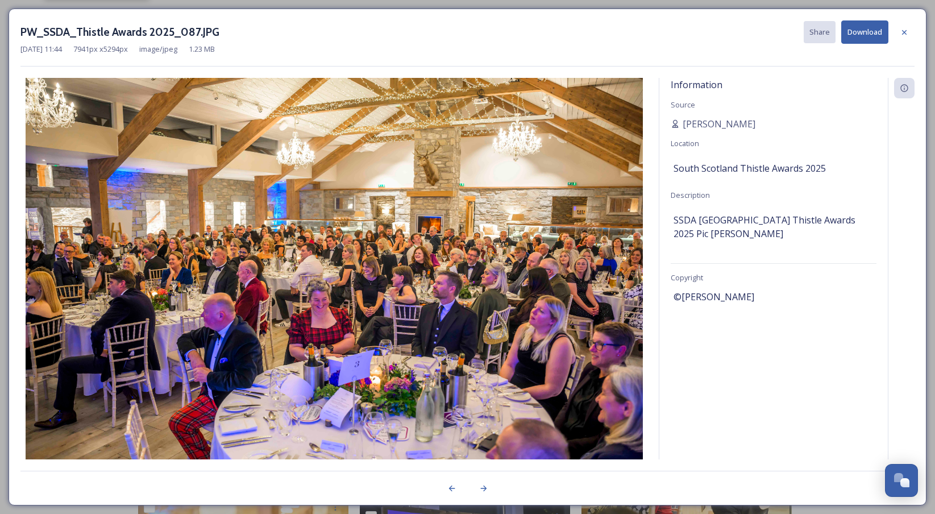
click at [862, 37] on button "Download" at bounding box center [864, 31] width 47 height 23
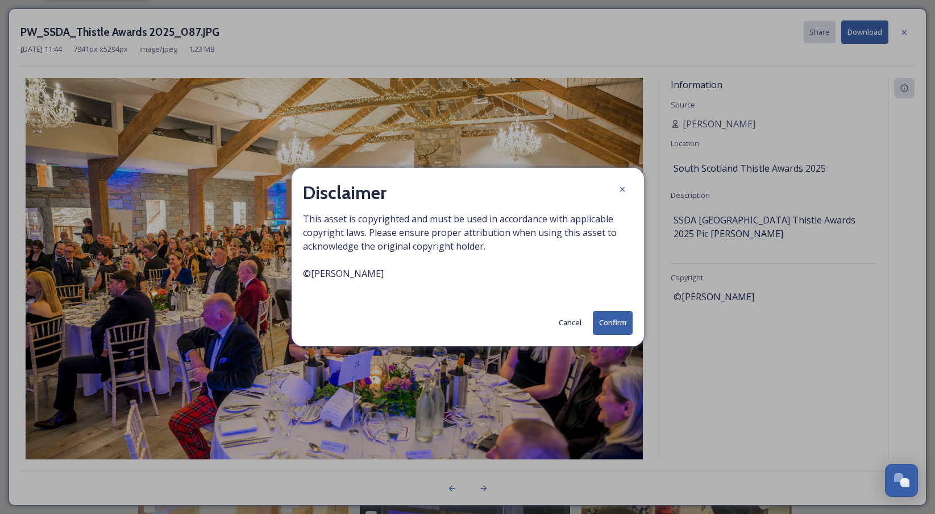
click at [615, 319] on button "Confirm" at bounding box center [613, 322] width 40 height 23
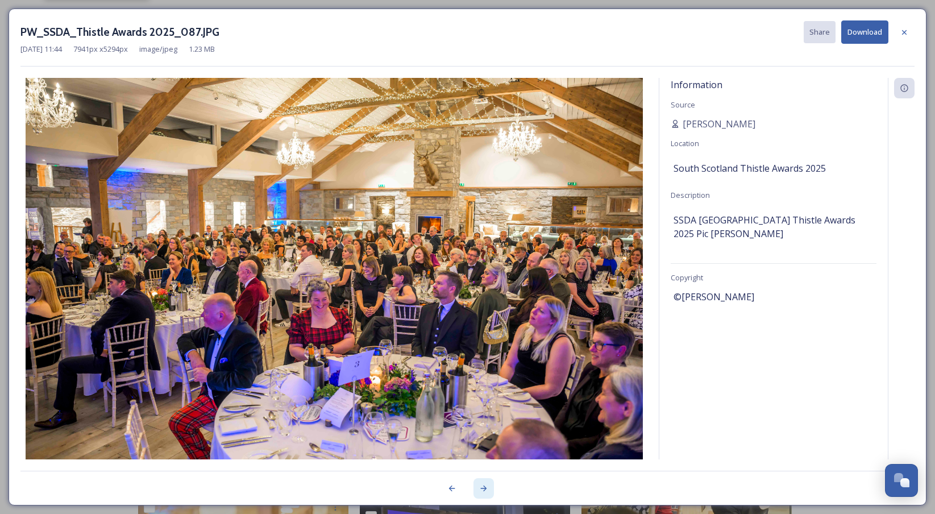
click at [477, 485] on div at bounding box center [483, 488] width 20 height 20
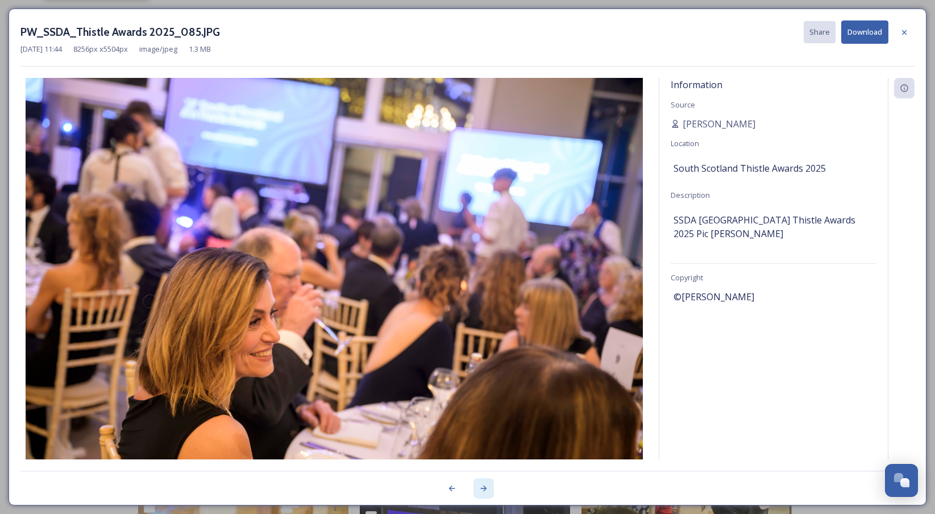
click at [477, 485] on div at bounding box center [483, 488] width 20 height 20
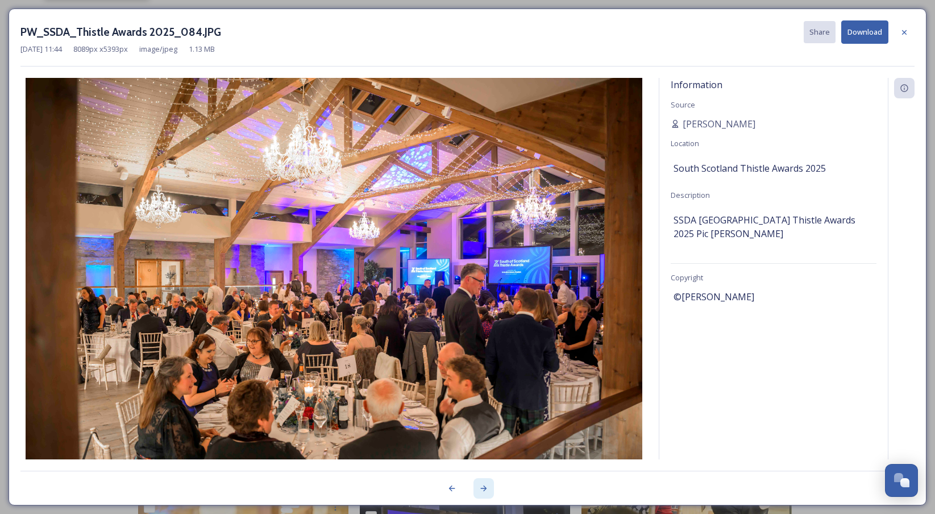
click at [479, 485] on icon at bounding box center [483, 487] width 9 height 9
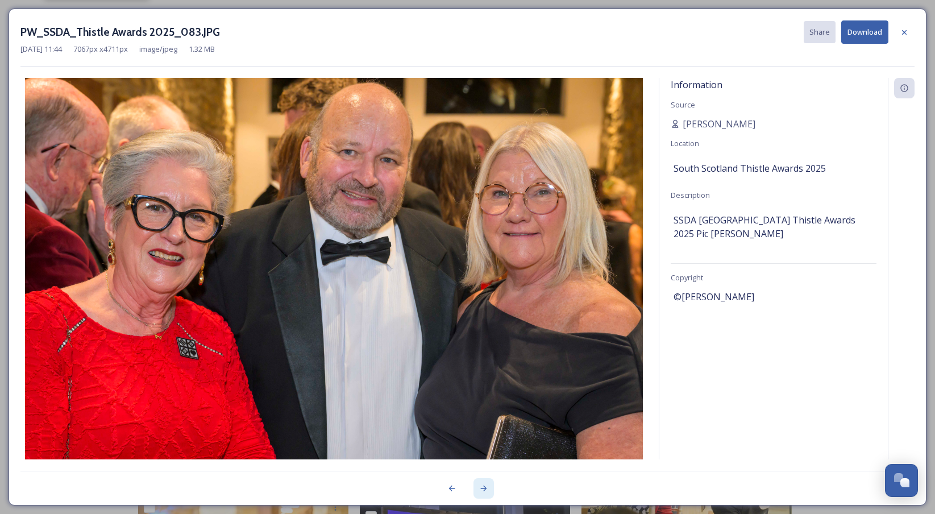
click at [479, 485] on icon at bounding box center [483, 487] width 9 height 9
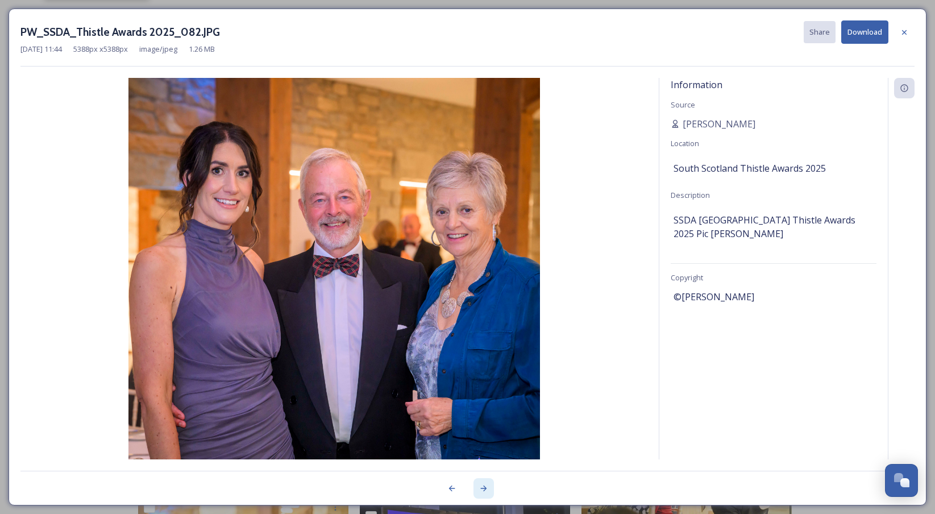
click at [479, 485] on icon at bounding box center [483, 487] width 9 height 9
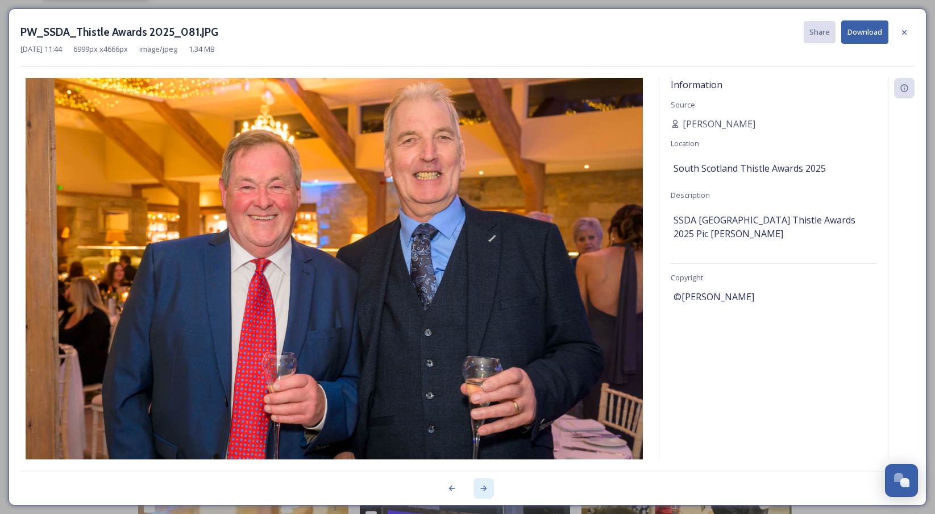
click at [479, 485] on icon at bounding box center [483, 487] width 9 height 9
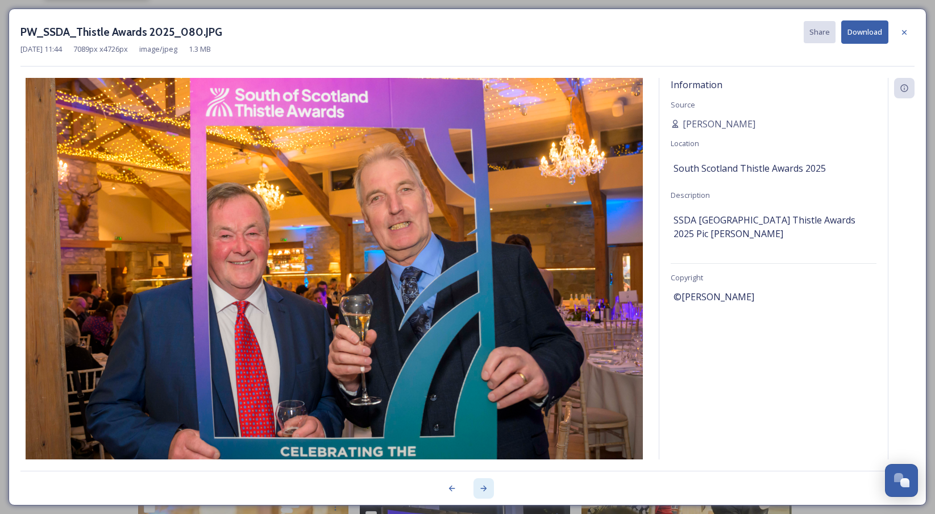
click at [479, 485] on icon at bounding box center [483, 487] width 9 height 9
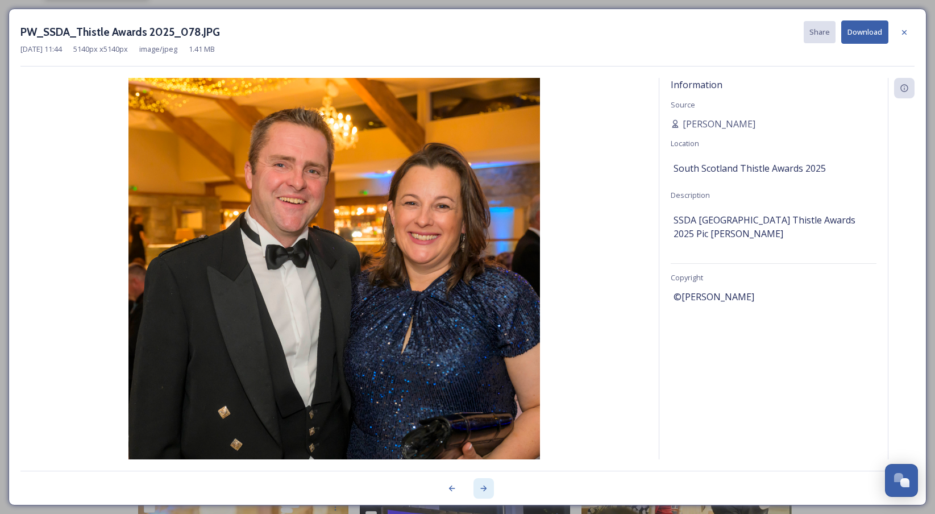
click at [479, 485] on icon at bounding box center [483, 487] width 9 height 9
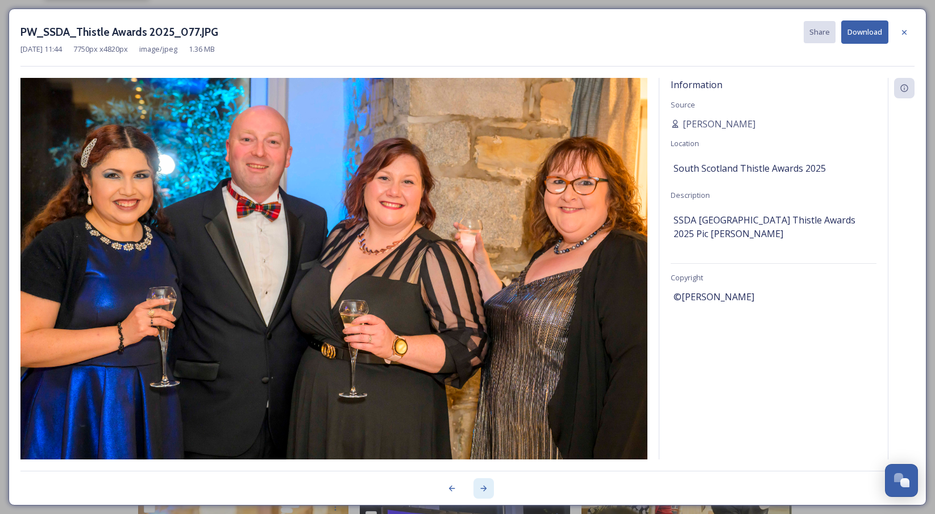
click at [479, 485] on icon at bounding box center [483, 487] width 9 height 9
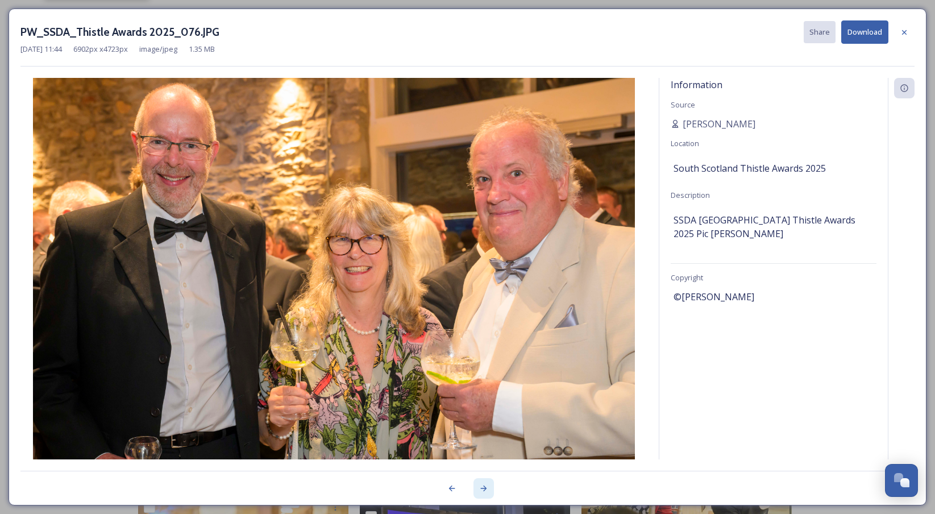
click at [479, 485] on icon at bounding box center [483, 487] width 9 height 9
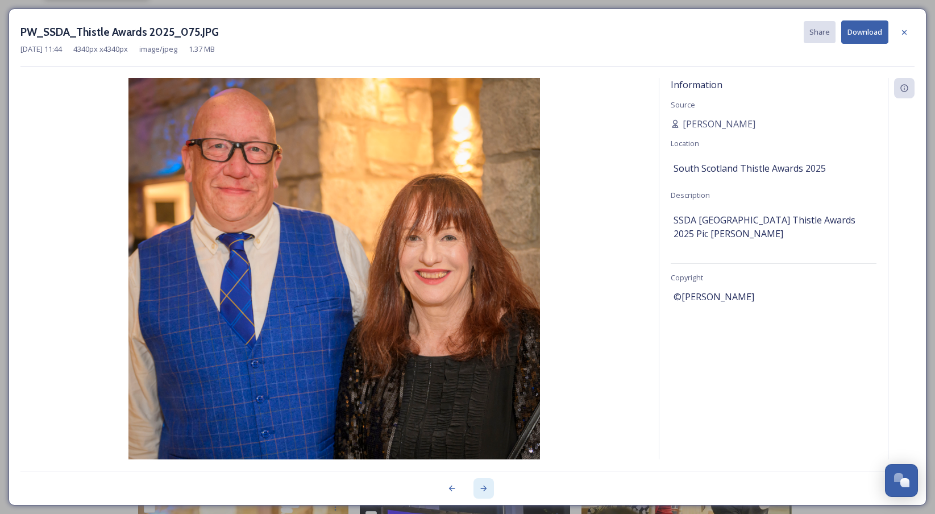
click at [479, 485] on icon at bounding box center [483, 487] width 9 height 9
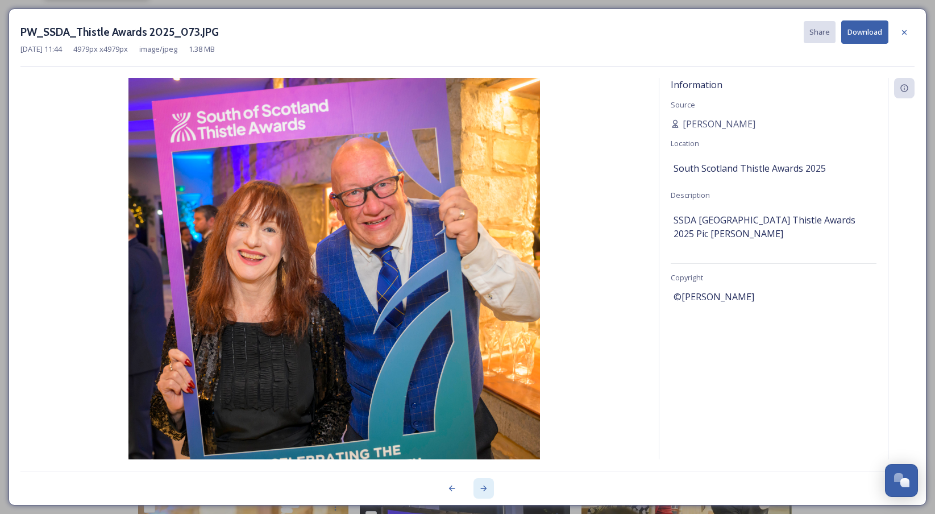
click at [479, 485] on icon at bounding box center [483, 487] width 9 height 9
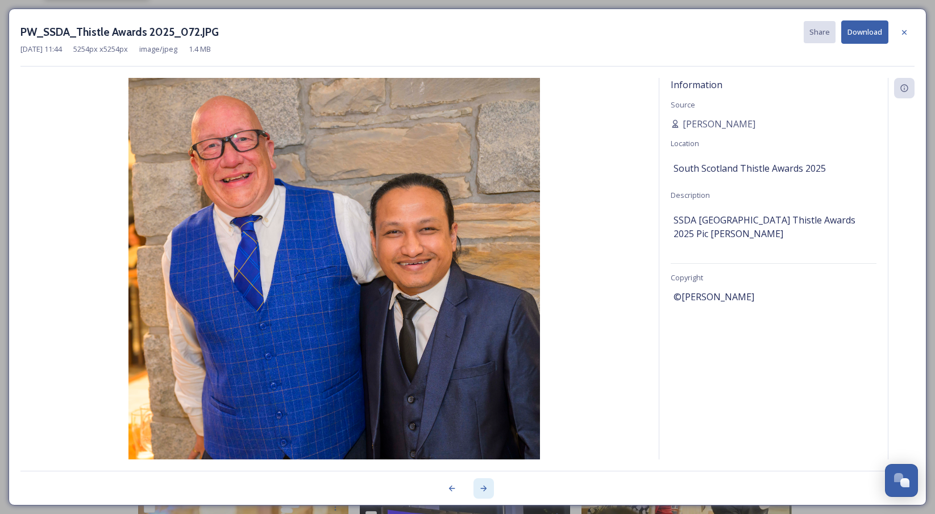
click at [479, 485] on icon at bounding box center [483, 487] width 9 height 9
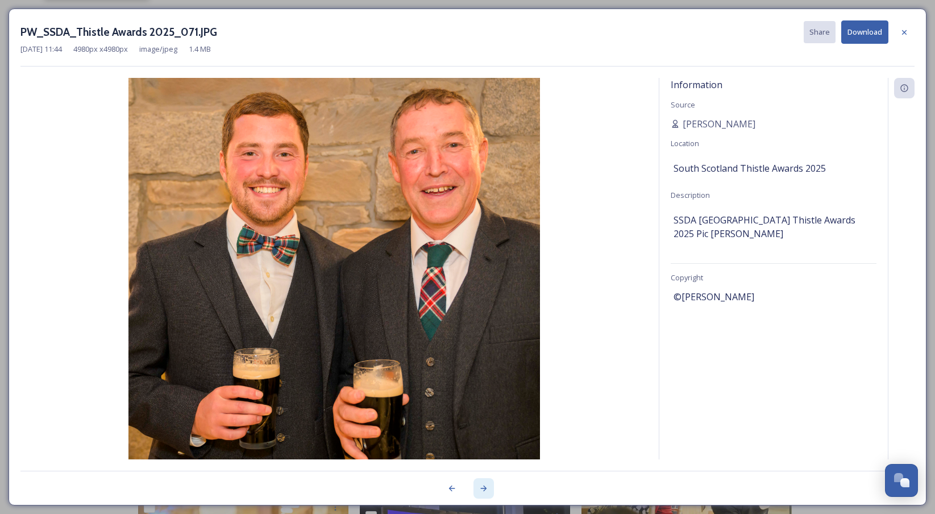
click at [479, 485] on icon at bounding box center [483, 487] width 9 height 9
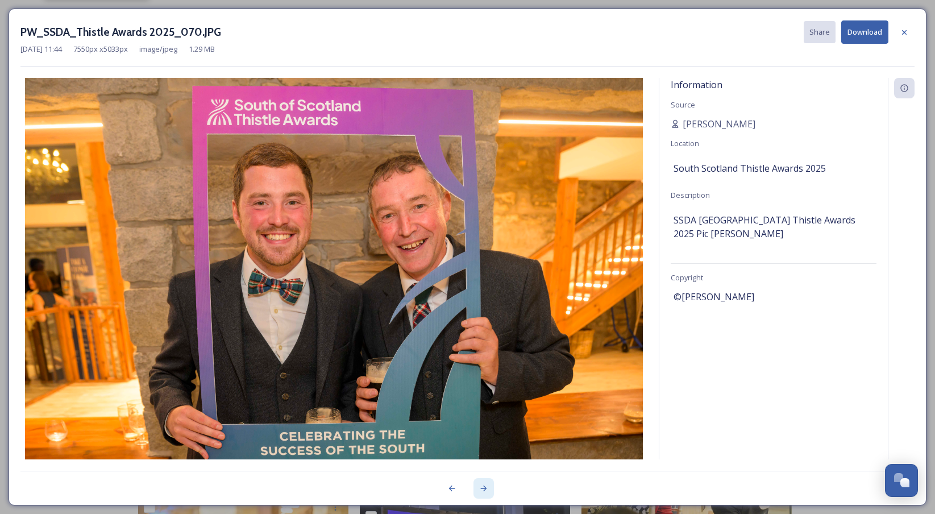
click at [479, 485] on icon at bounding box center [483, 487] width 9 height 9
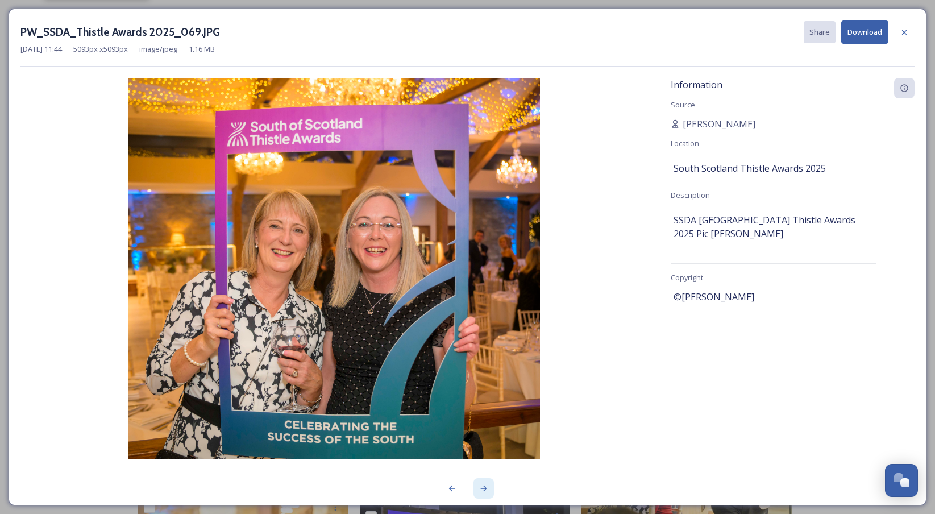
click at [479, 485] on icon at bounding box center [483, 487] width 9 height 9
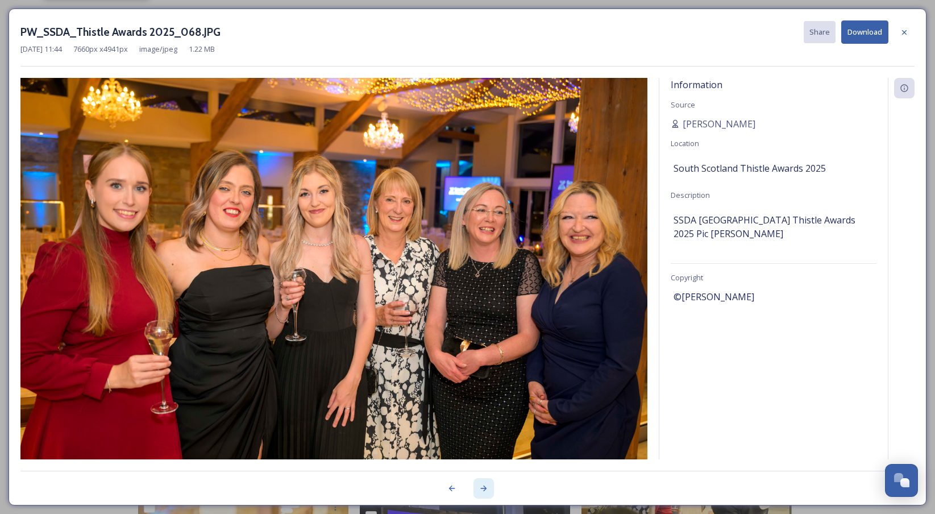
click at [479, 485] on icon at bounding box center [483, 487] width 9 height 9
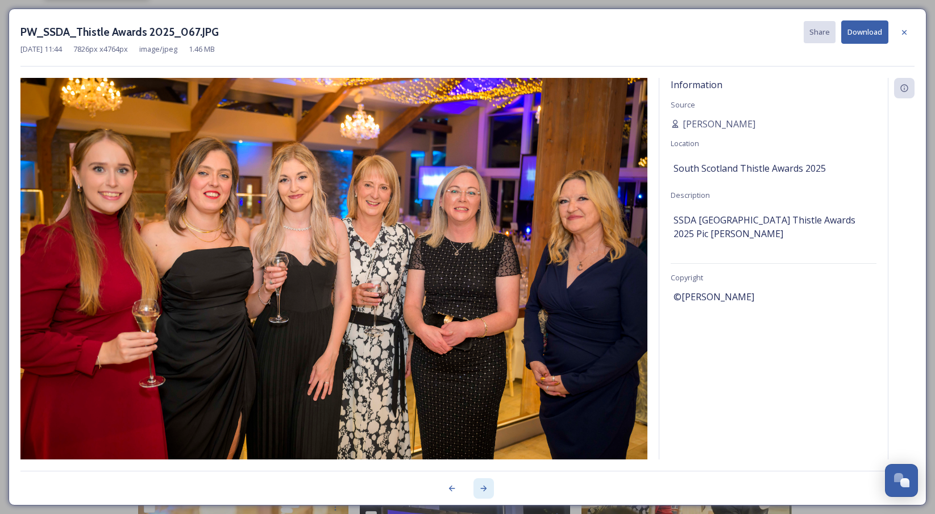
click at [479, 485] on icon at bounding box center [483, 487] width 9 height 9
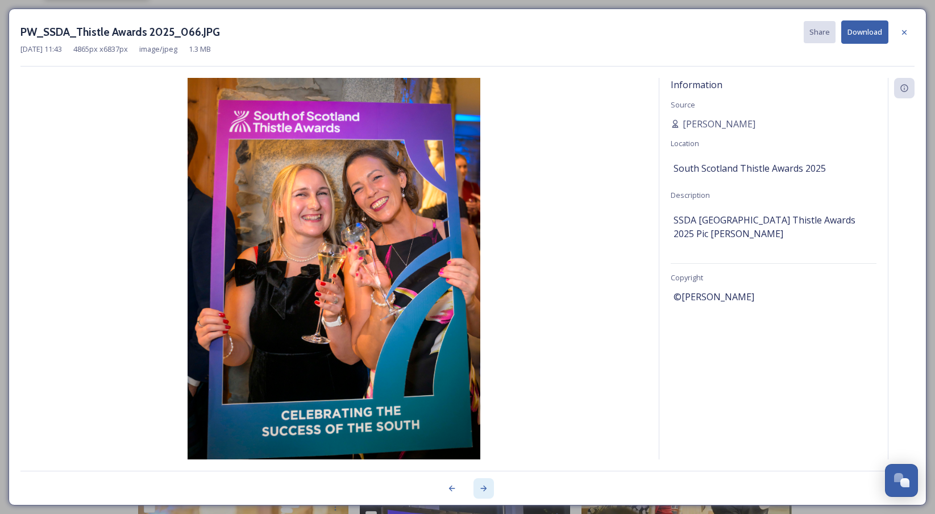
click at [479, 485] on icon at bounding box center [483, 487] width 9 height 9
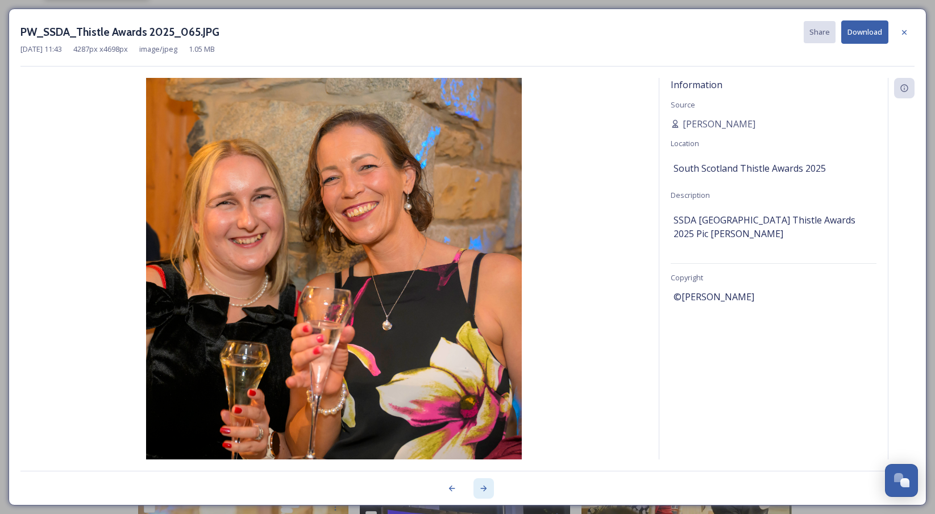
click at [479, 485] on icon at bounding box center [483, 487] width 9 height 9
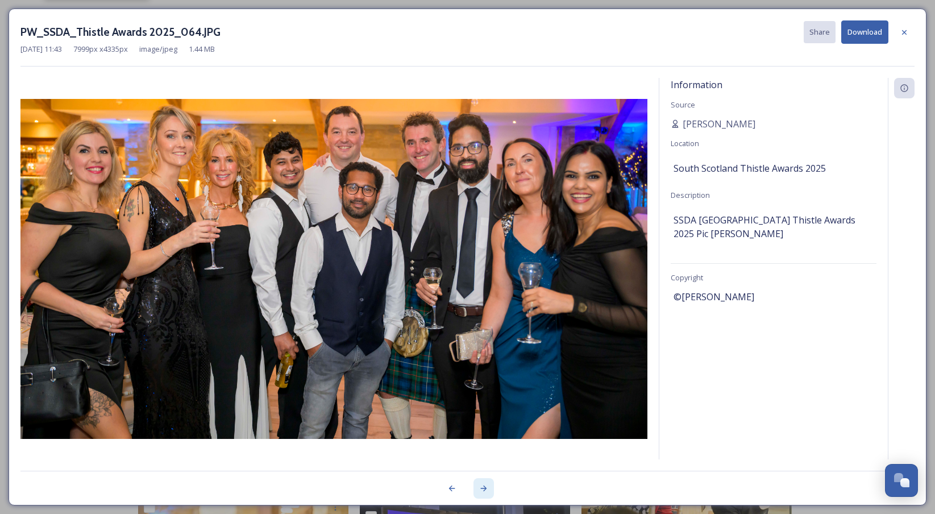
click at [479, 485] on icon at bounding box center [483, 487] width 9 height 9
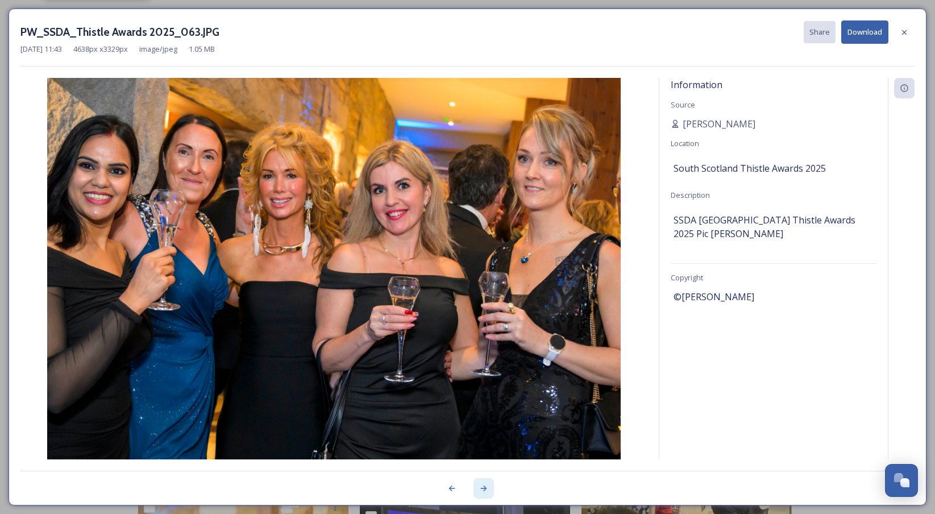
click at [479, 485] on icon at bounding box center [483, 487] width 9 height 9
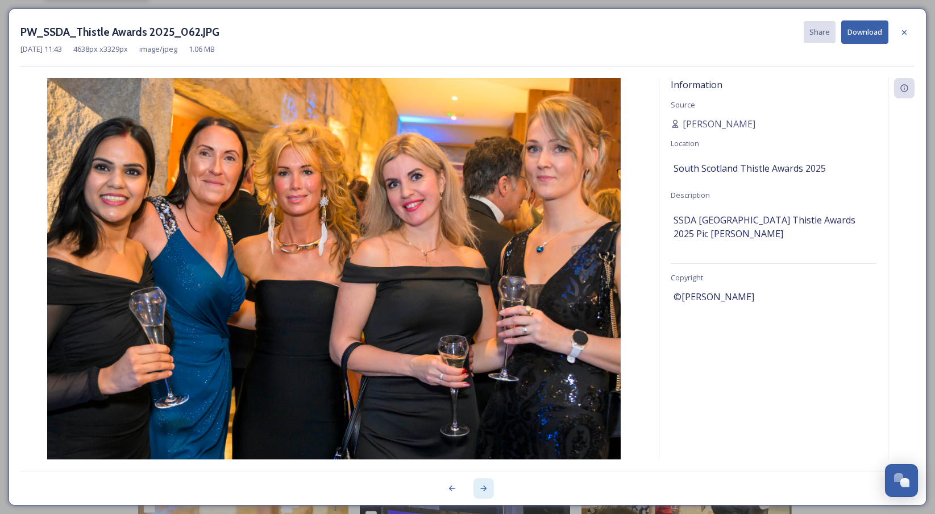
click at [479, 485] on icon at bounding box center [483, 487] width 9 height 9
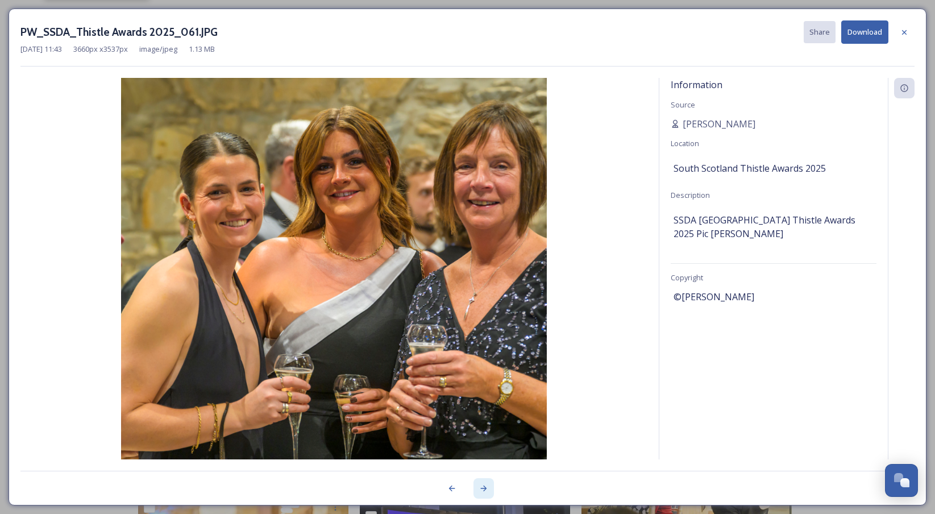
click at [479, 485] on icon at bounding box center [483, 487] width 9 height 9
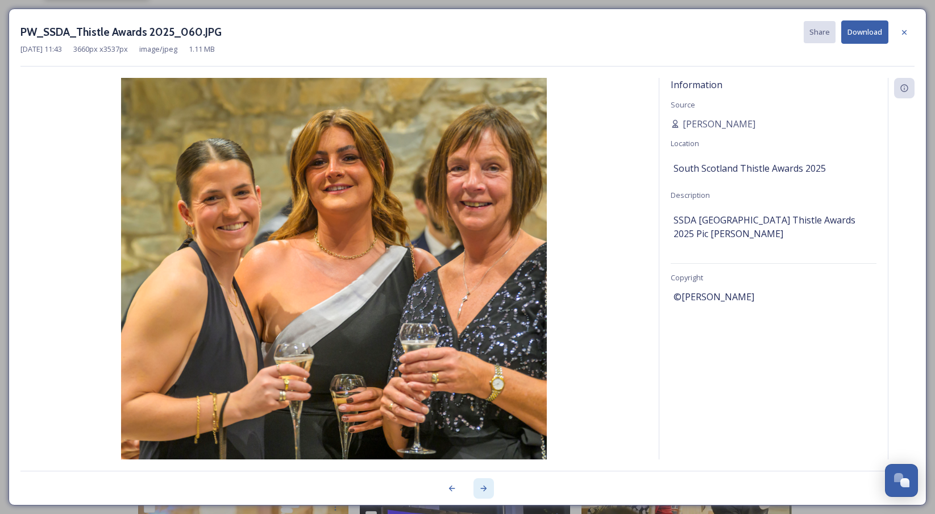
click at [479, 485] on icon at bounding box center [483, 487] width 9 height 9
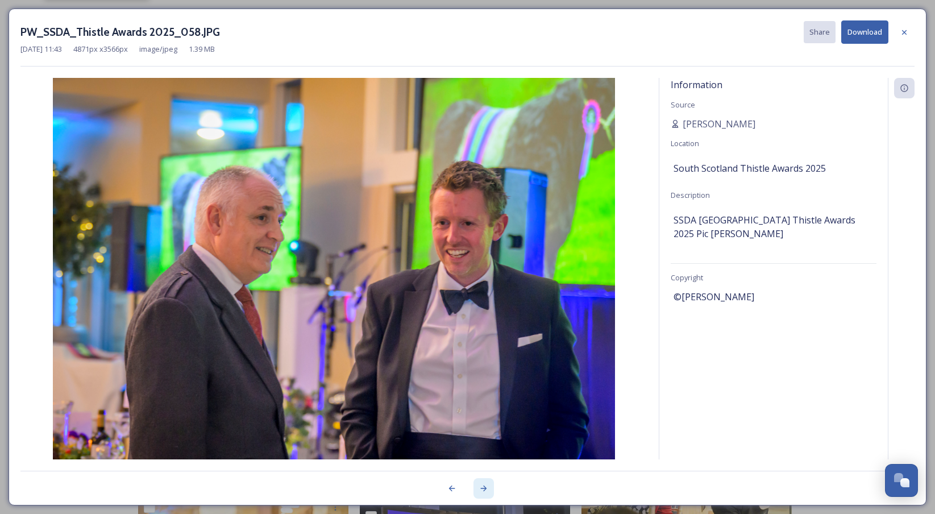
click at [479, 485] on icon at bounding box center [483, 487] width 9 height 9
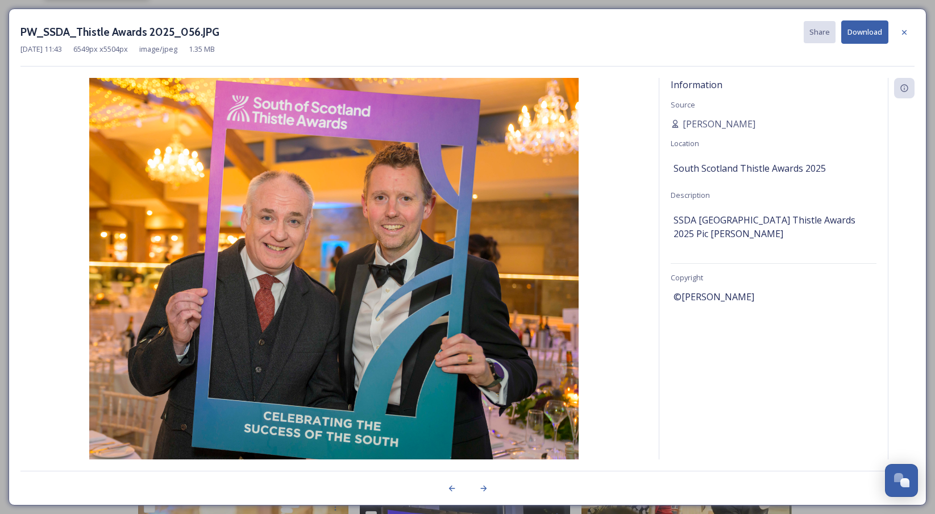
click at [854, 34] on button "Download" at bounding box center [864, 31] width 47 height 23
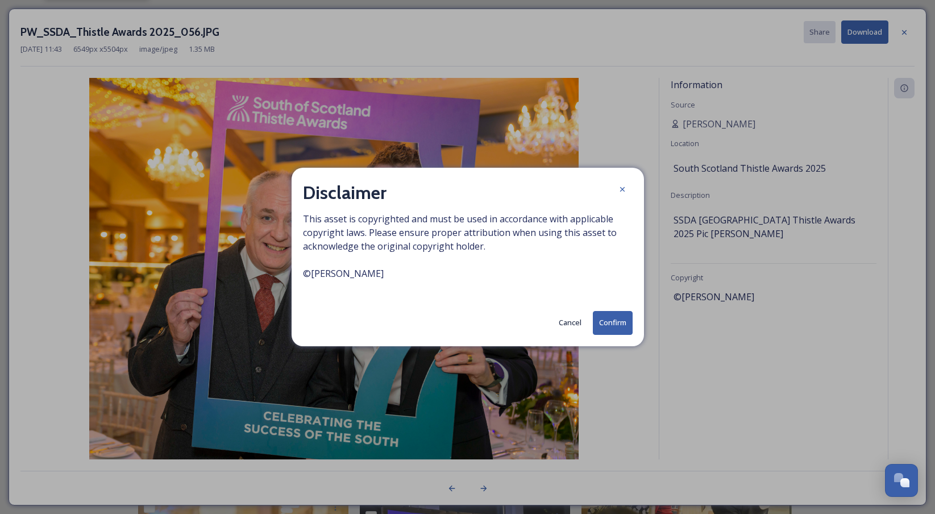
click at [618, 316] on button "Confirm" at bounding box center [613, 322] width 40 height 23
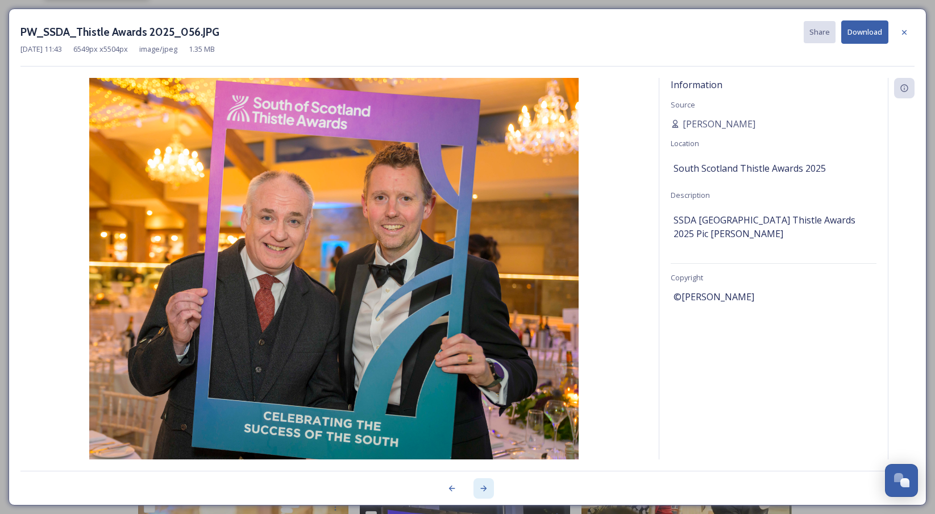
click at [486, 485] on icon at bounding box center [483, 487] width 9 height 9
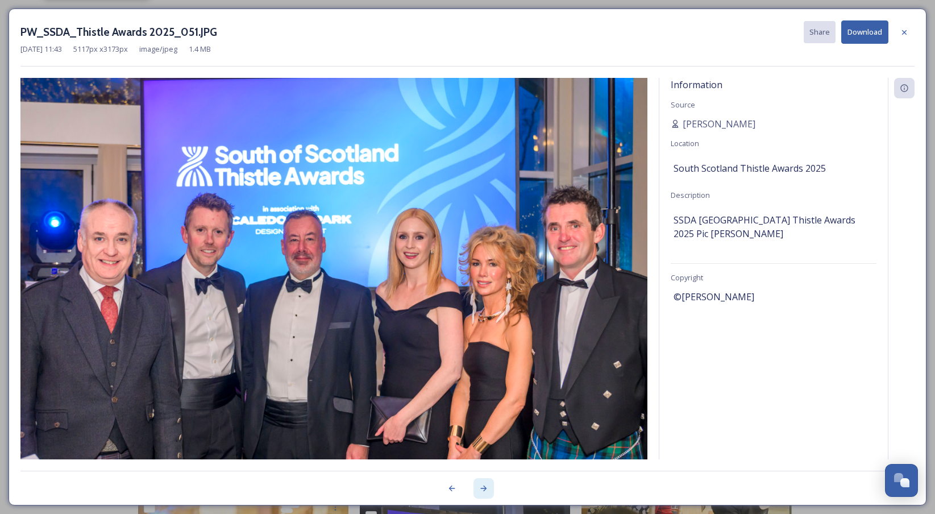
click at [486, 485] on icon at bounding box center [483, 487] width 9 height 9
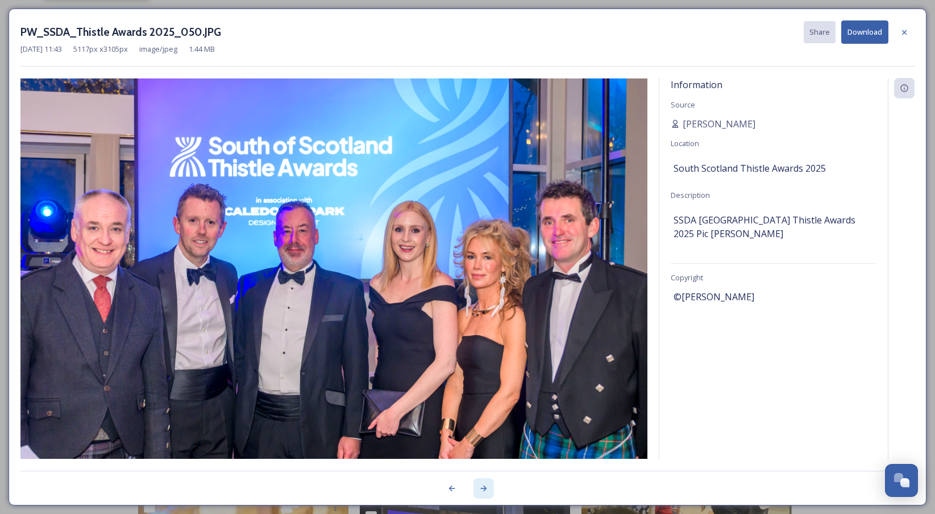
click at [486, 485] on icon at bounding box center [483, 487] width 9 height 9
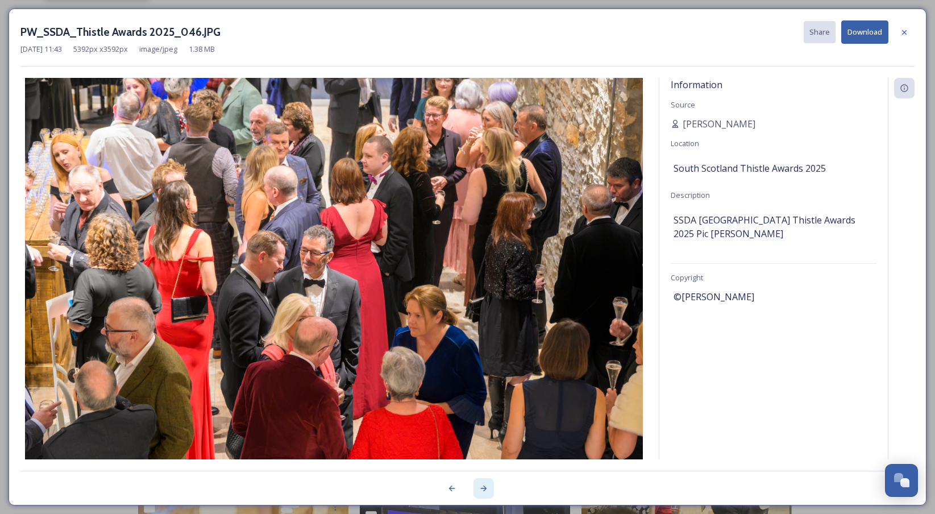
click at [486, 485] on icon at bounding box center [483, 487] width 9 height 9
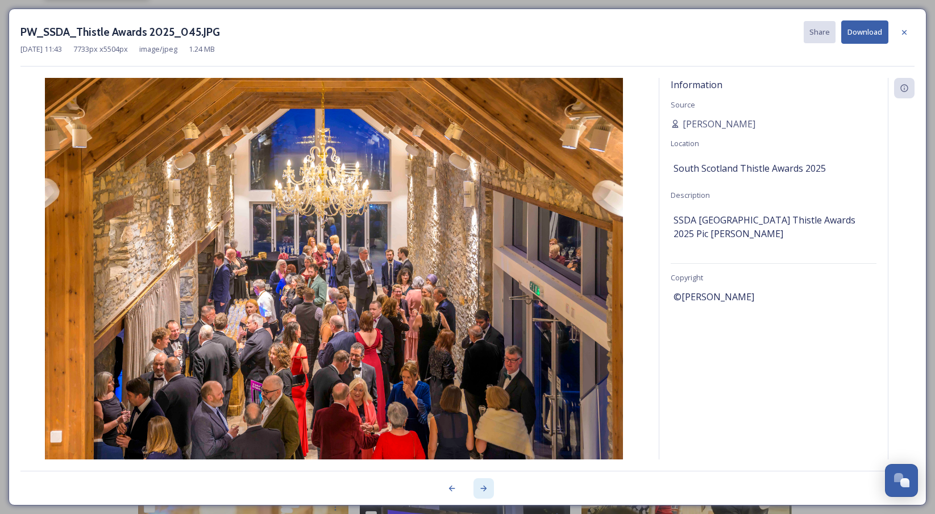
click at [486, 485] on icon at bounding box center [483, 487] width 9 height 9
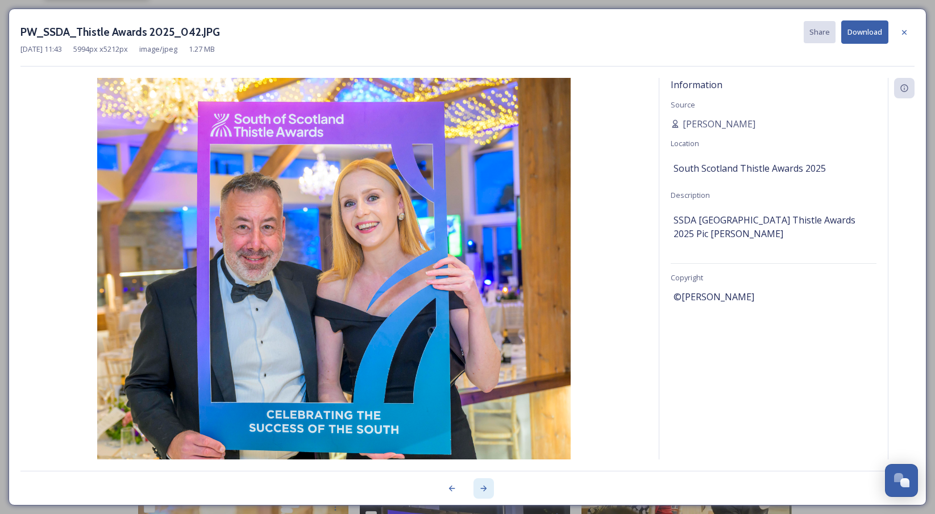
click at [486, 485] on icon at bounding box center [483, 487] width 9 height 9
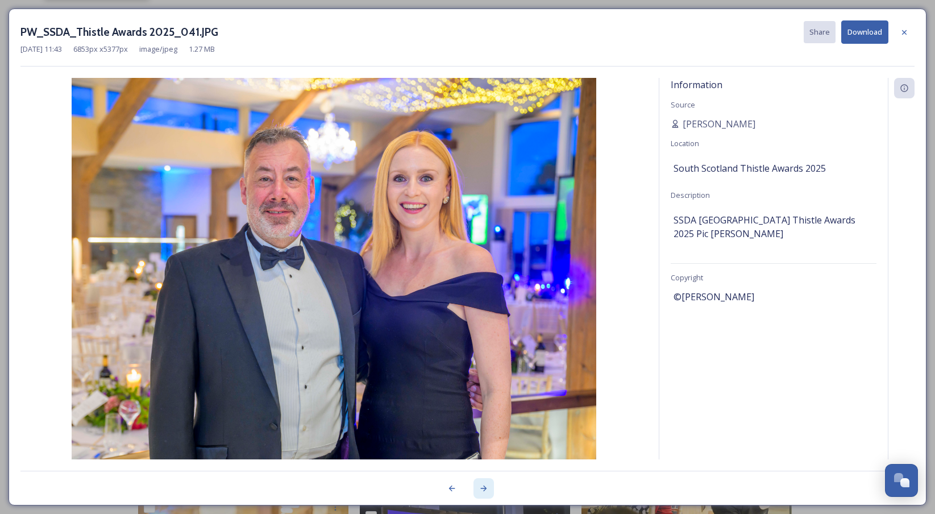
click at [486, 485] on icon at bounding box center [483, 487] width 9 height 9
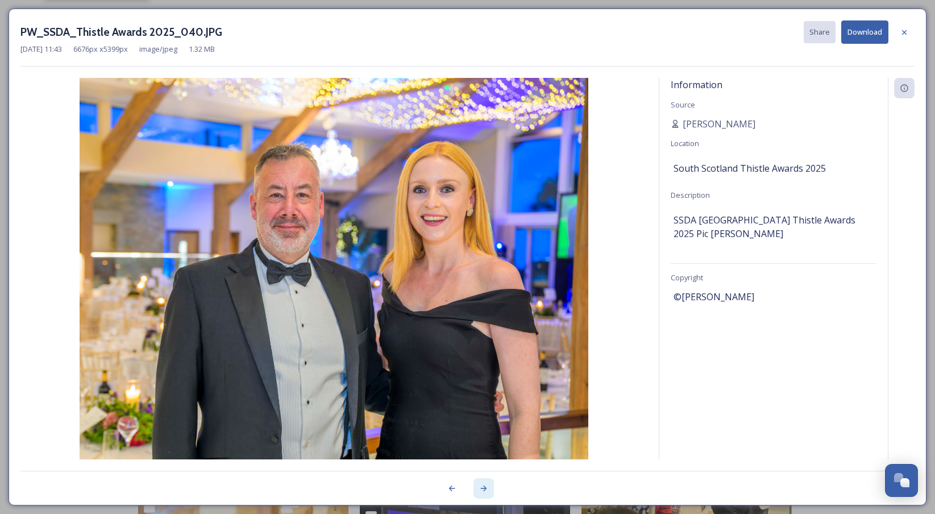
click at [486, 485] on icon at bounding box center [483, 487] width 9 height 9
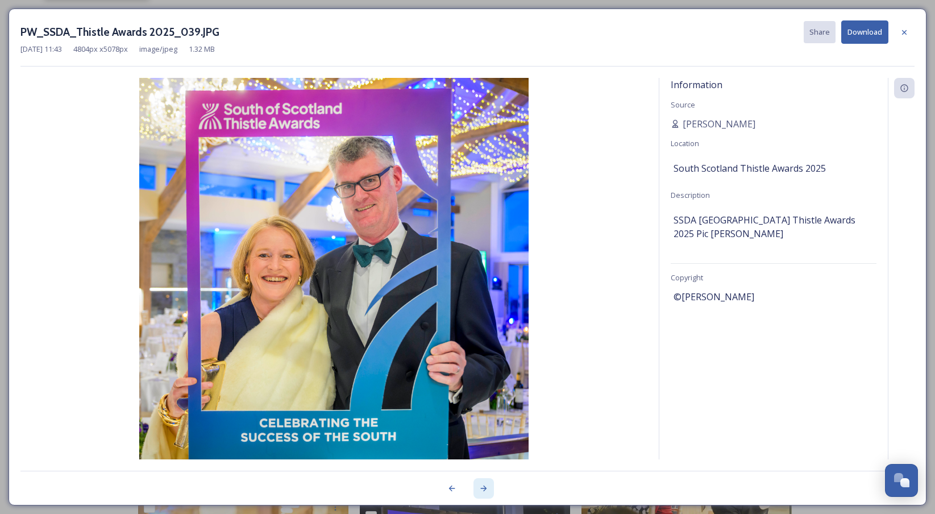
click at [486, 485] on icon at bounding box center [483, 487] width 9 height 9
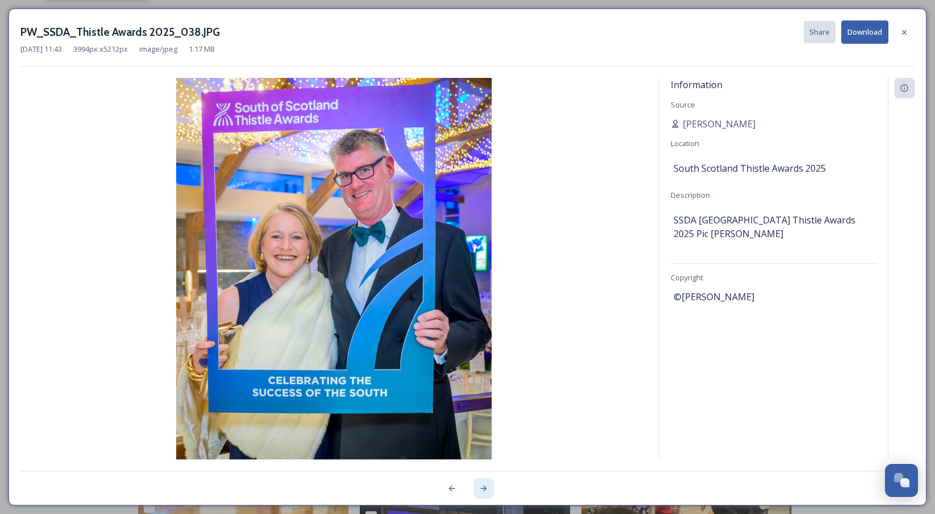
click at [486, 485] on icon at bounding box center [483, 487] width 9 height 9
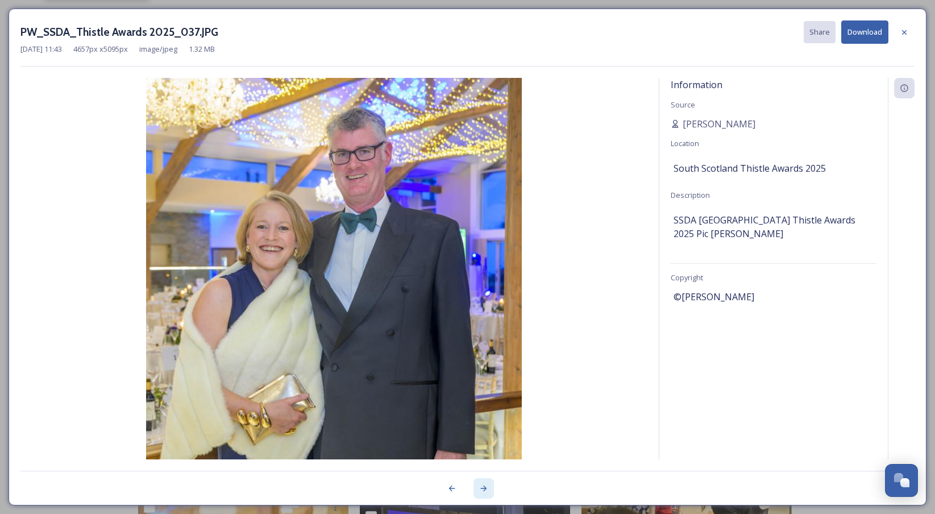
click at [486, 485] on icon at bounding box center [483, 487] width 9 height 9
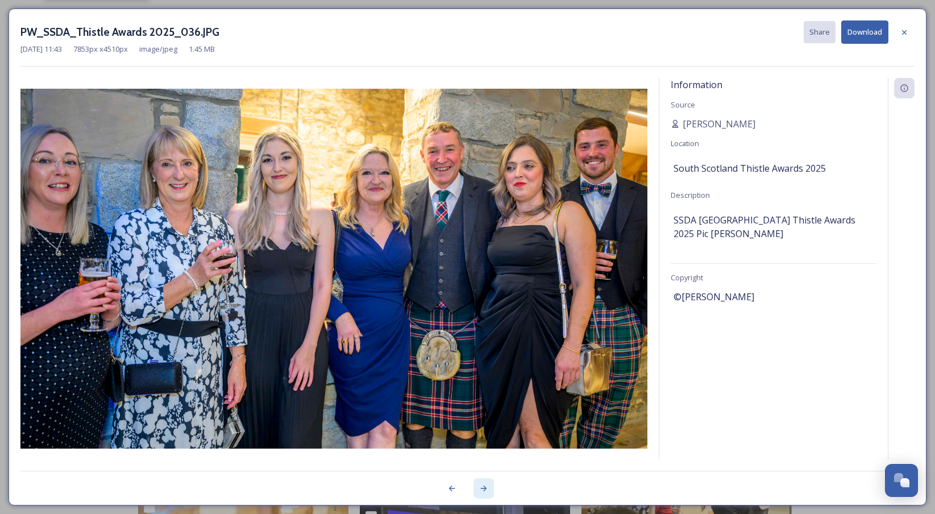
click at [486, 485] on icon at bounding box center [483, 487] width 9 height 9
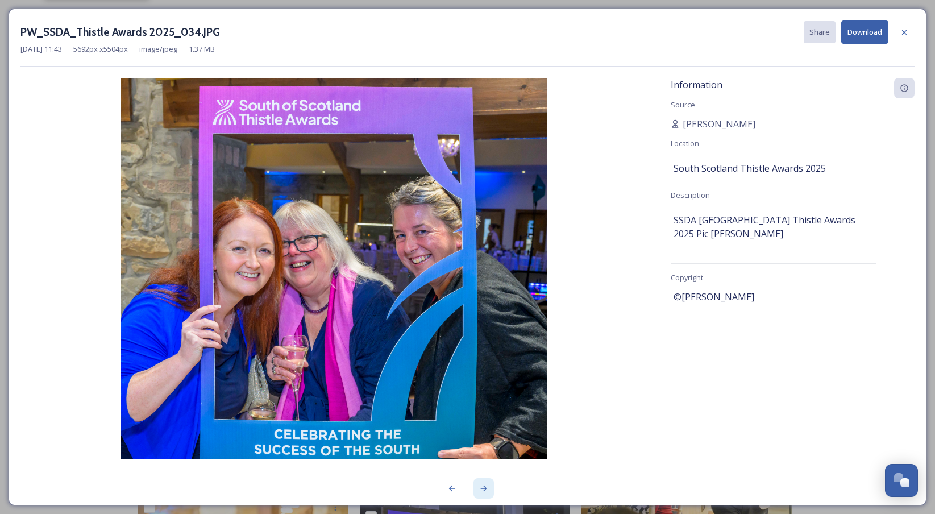
click at [486, 485] on icon at bounding box center [483, 487] width 9 height 9
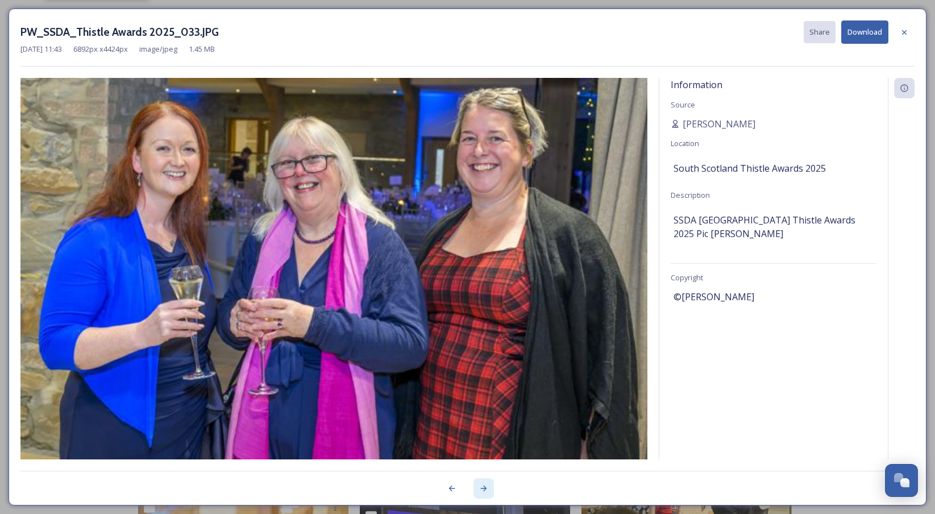
click at [486, 485] on icon at bounding box center [483, 487] width 9 height 9
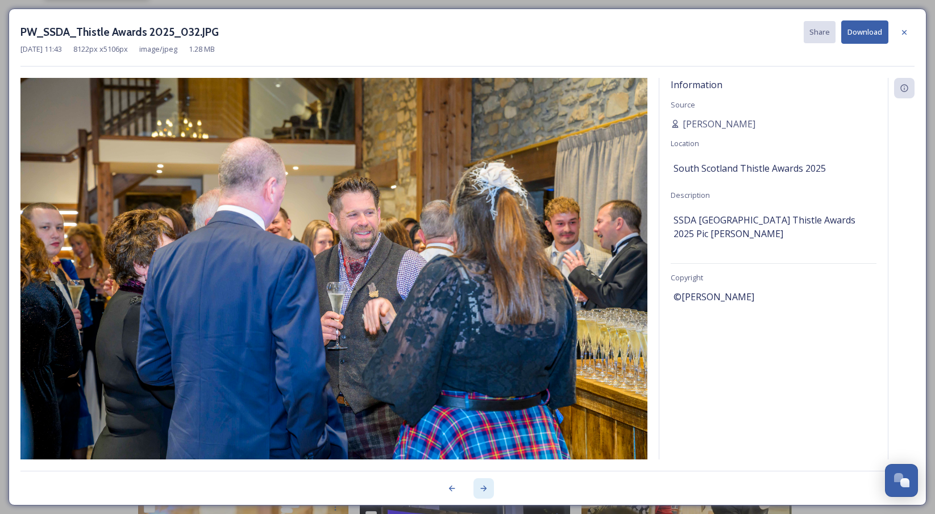
click at [486, 485] on icon at bounding box center [483, 487] width 9 height 9
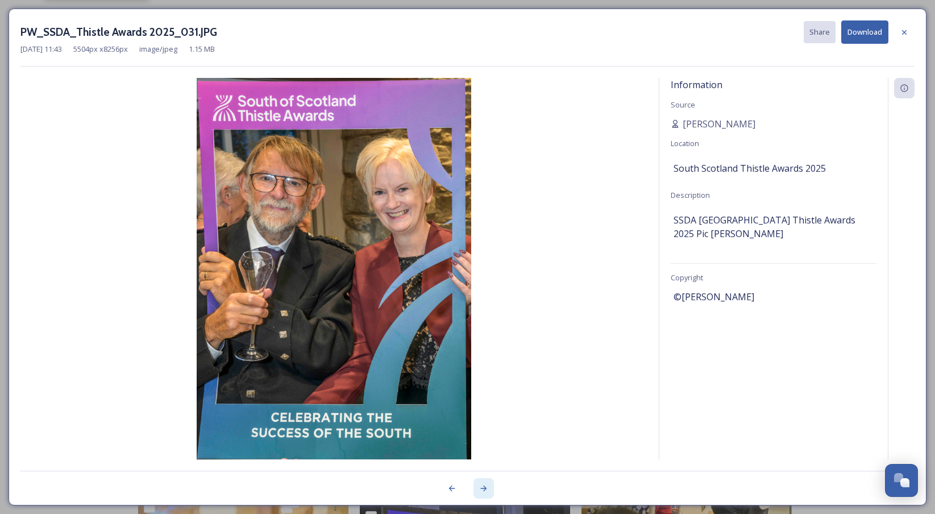
click at [486, 485] on icon at bounding box center [483, 487] width 9 height 9
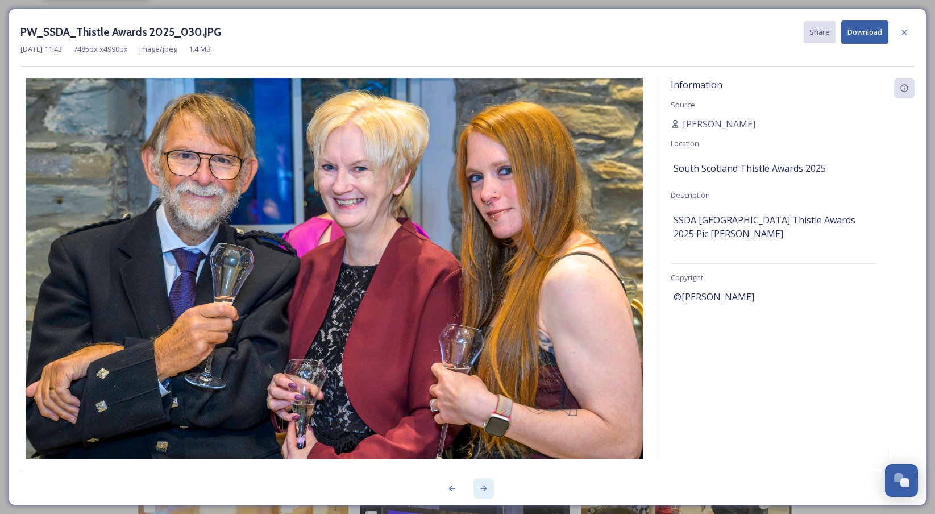
click at [486, 485] on icon at bounding box center [483, 487] width 9 height 9
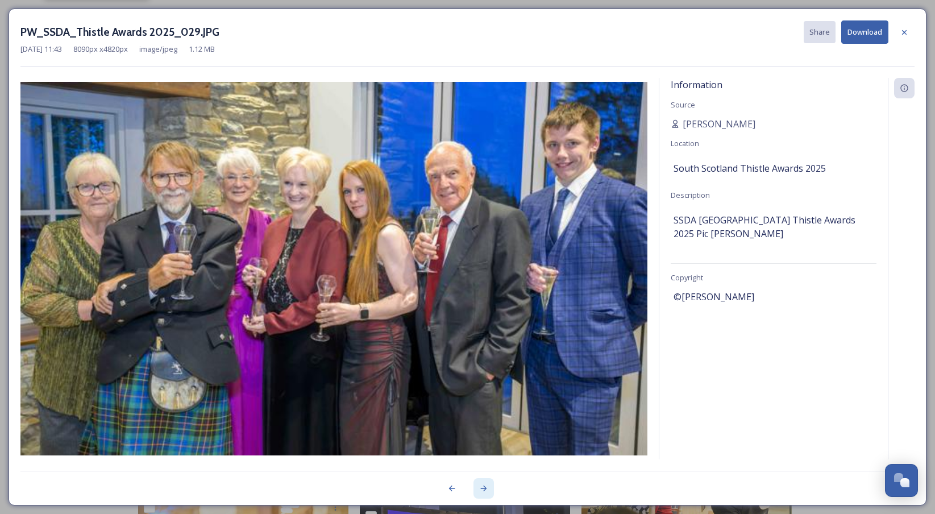
click at [486, 485] on icon at bounding box center [483, 487] width 9 height 9
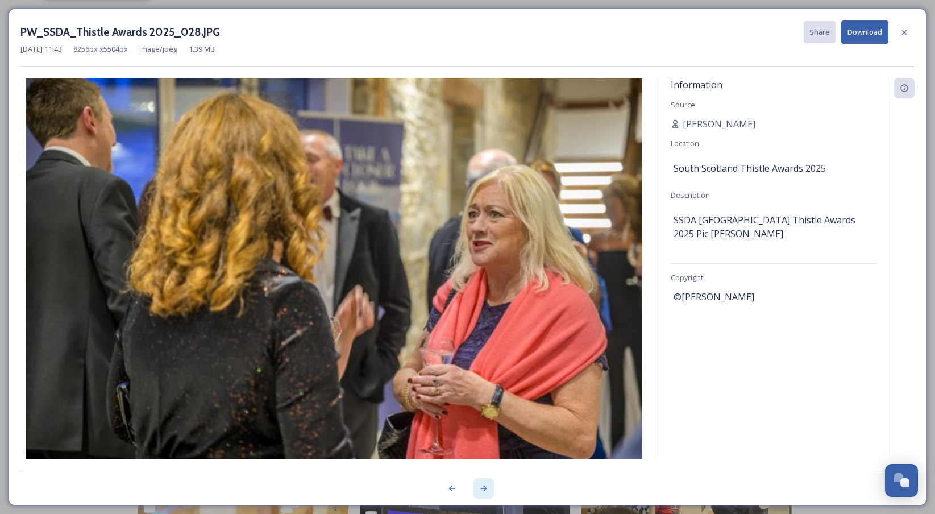
click at [486, 485] on icon at bounding box center [483, 487] width 9 height 9
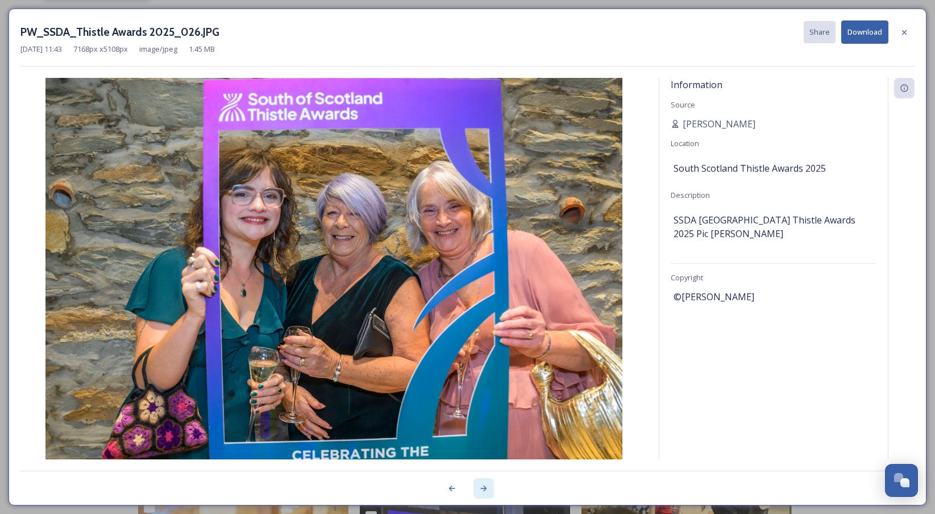
click at [486, 484] on icon at bounding box center [483, 487] width 9 height 9
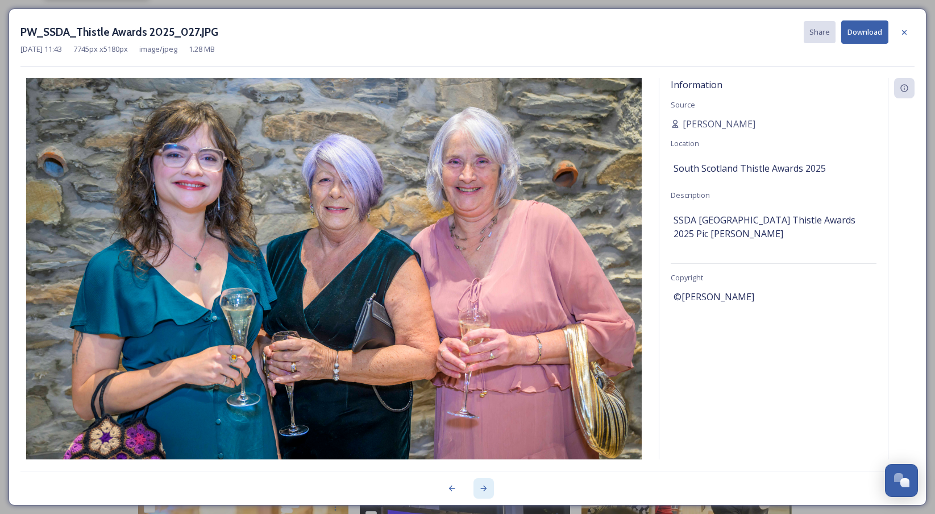
click at [486, 484] on icon at bounding box center [483, 487] width 9 height 9
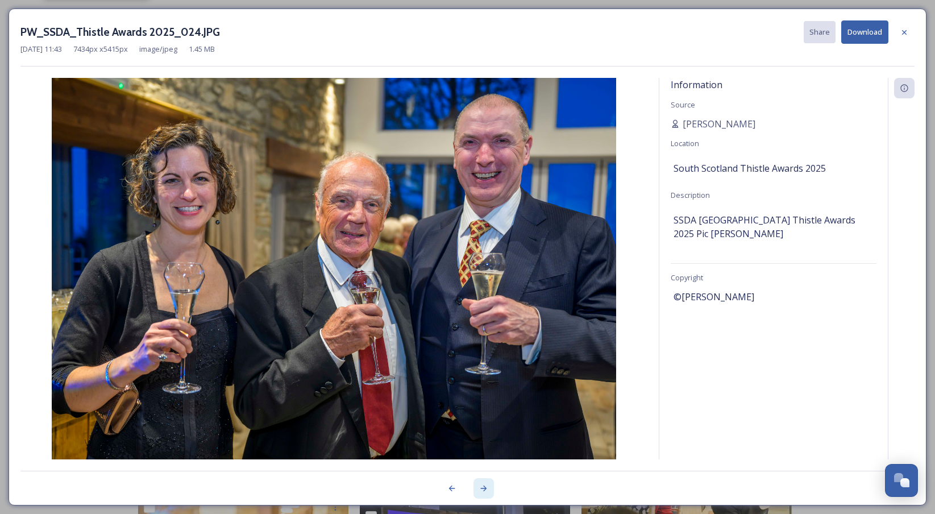
click at [486, 484] on icon at bounding box center [483, 487] width 9 height 9
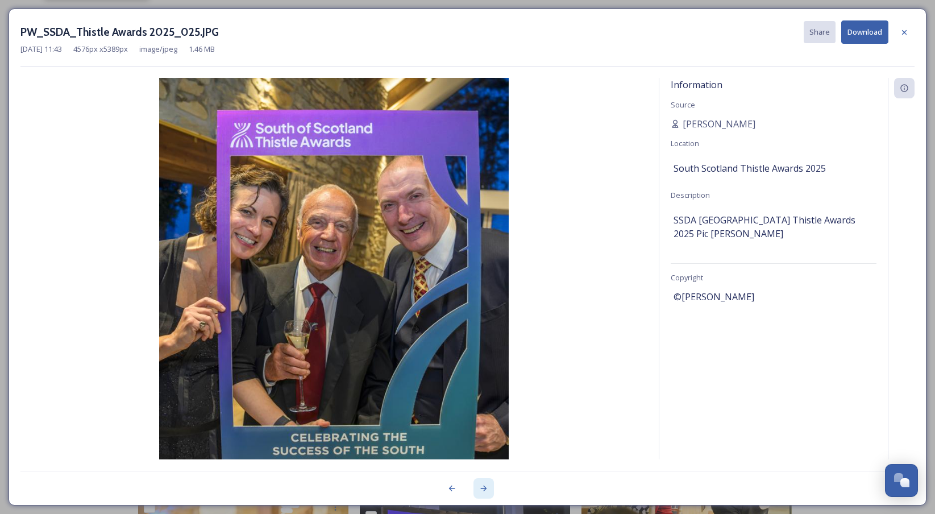
click at [486, 484] on icon at bounding box center [483, 487] width 9 height 9
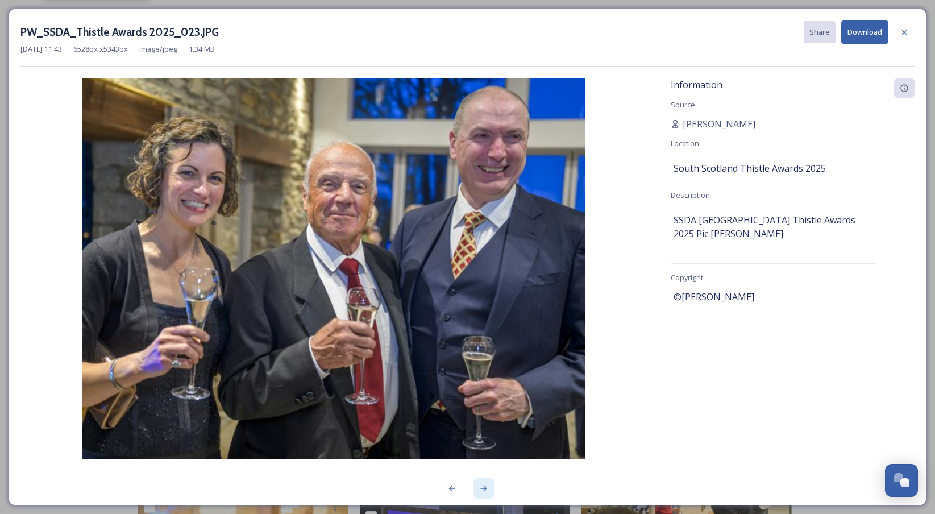
click at [486, 484] on icon at bounding box center [483, 487] width 9 height 9
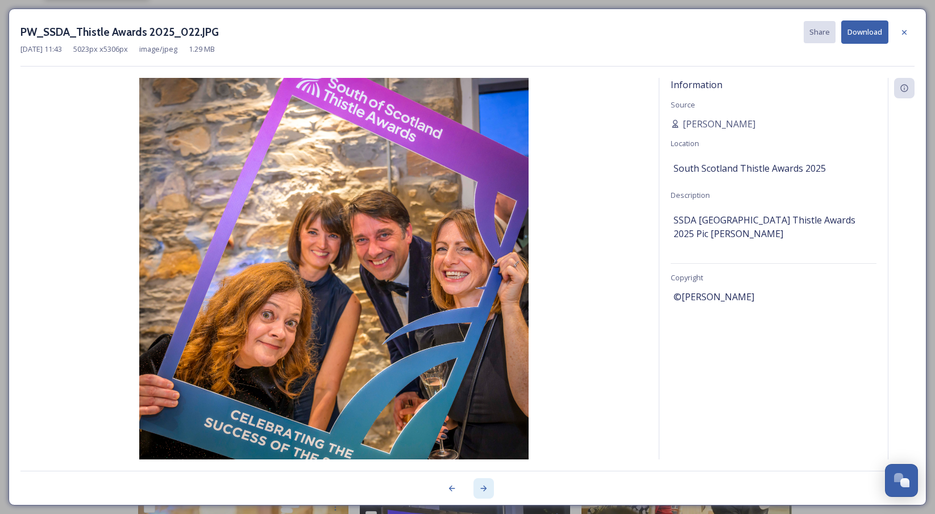
click at [486, 484] on icon at bounding box center [483, 487] width 9 height 9
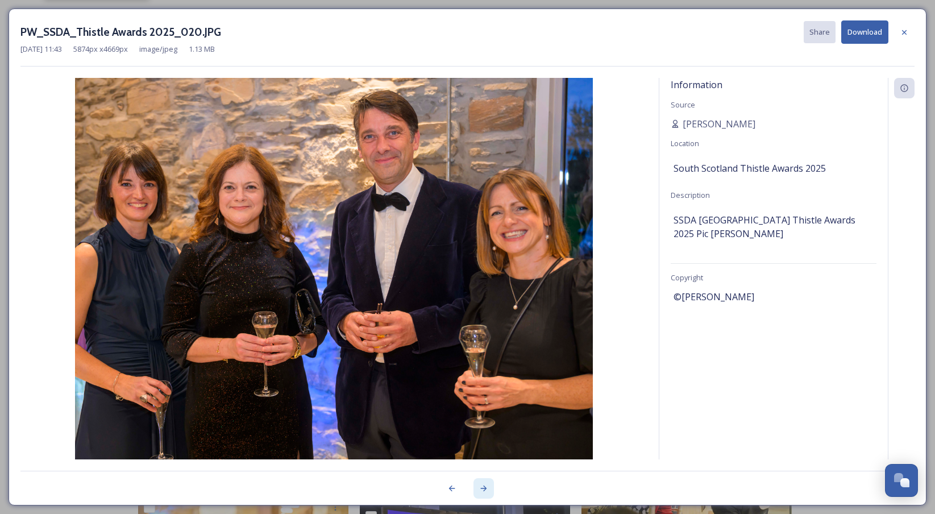
click at [486, 484] on icon at bounding box center [483, 487] width 9 height 9
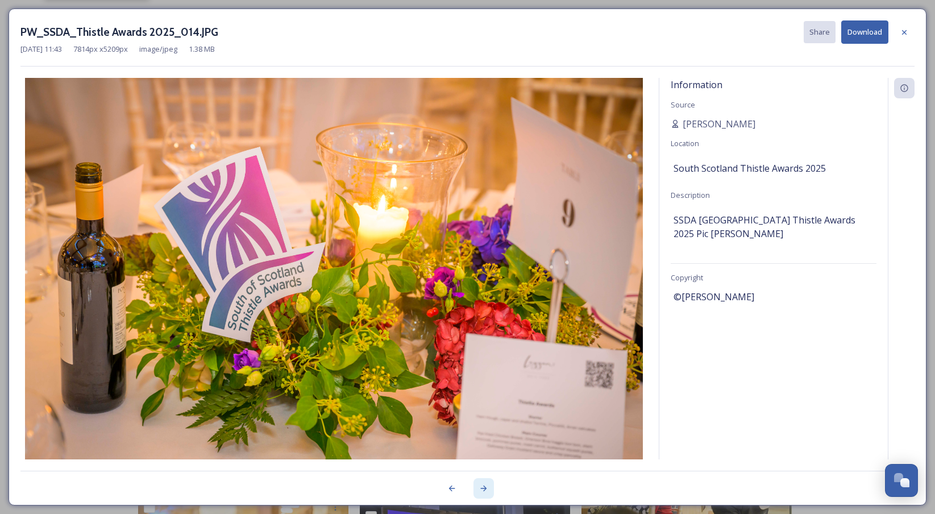
click at [486, 484] on icon at bounding box center [483, 487] width 9 height 9
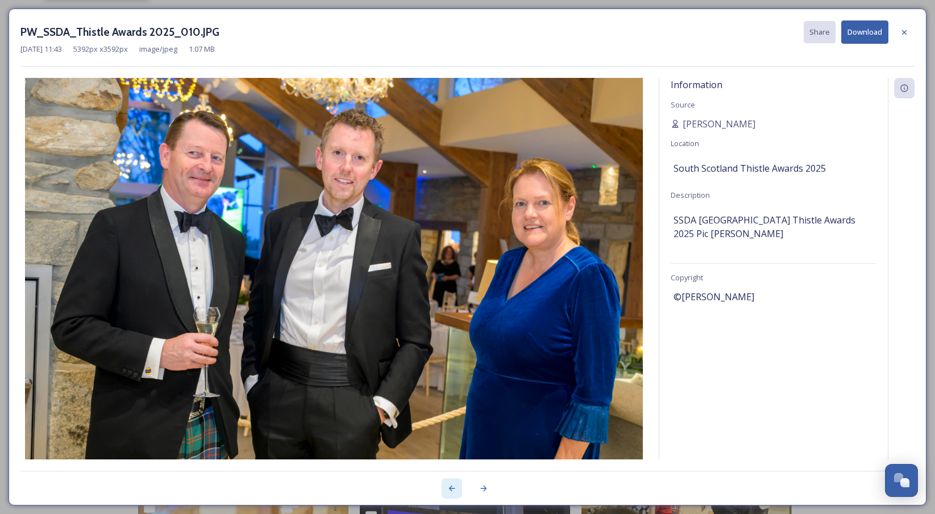
click at [446, 487] on div at bounding box center [451, 488] width 20 height 20
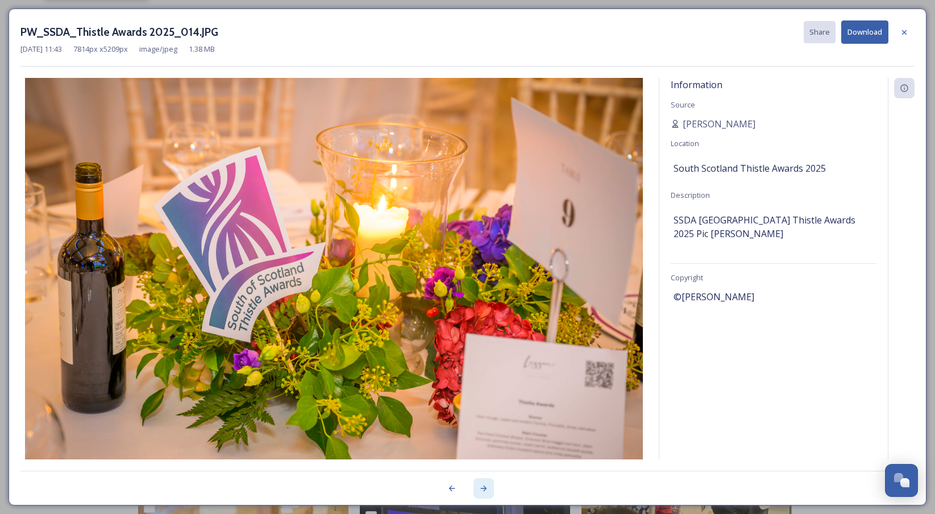
click at [483, 490] on icon at bounding box center [483, 488] width 6 height 6
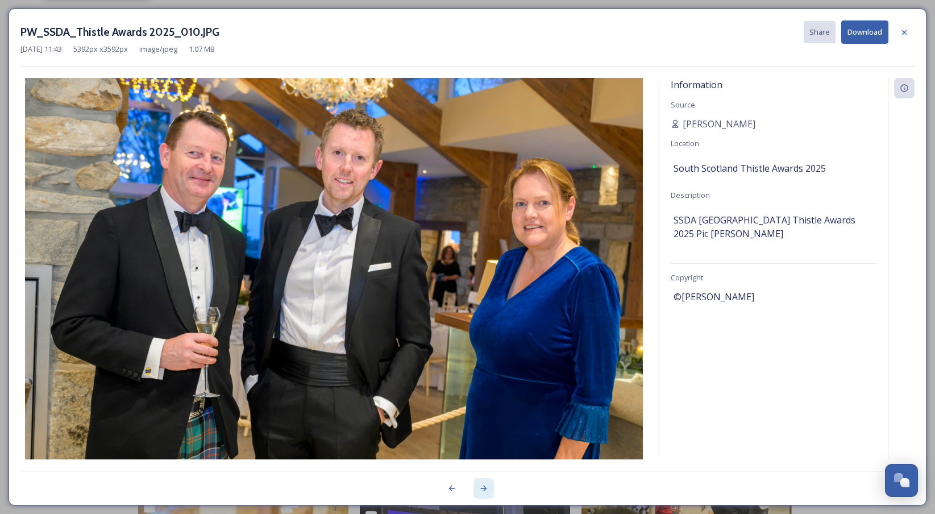
click at [483, 490] on icon at bounding box center [483, 488] width 6 height 6
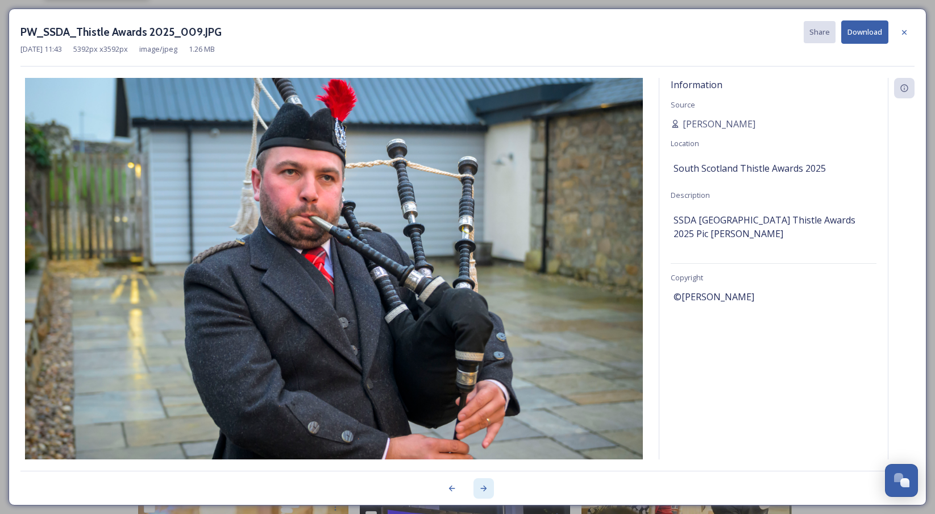
click at [483, 490] on icon at bounding box center [483, 488] width 6 height 6
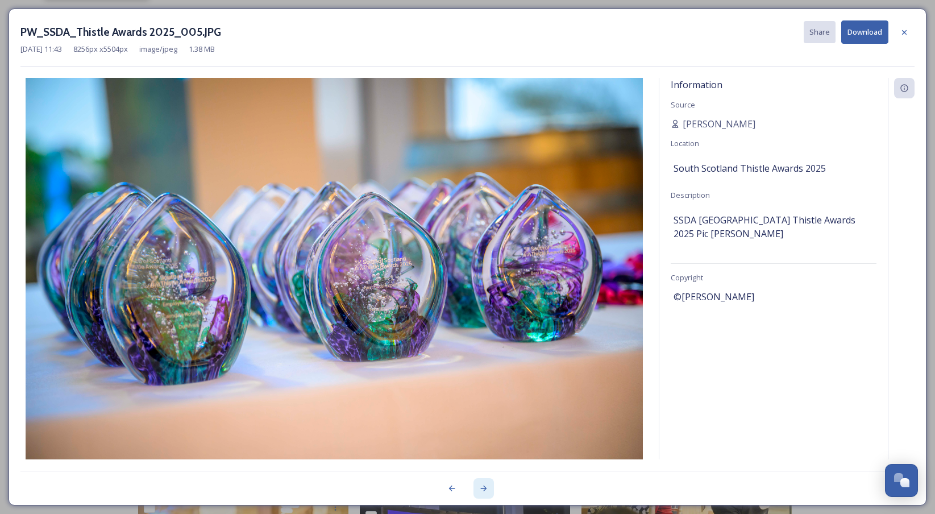
click at [483, 490] on icon at bounding box center [483, 488] width 6 height 6
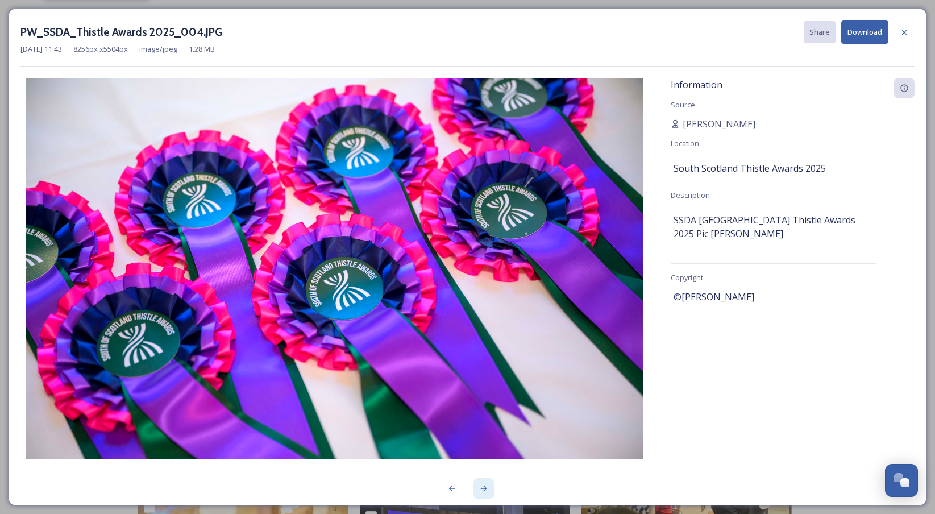
click at [483, 490] on icon at bounding box center [483, 488] width 6 height 6
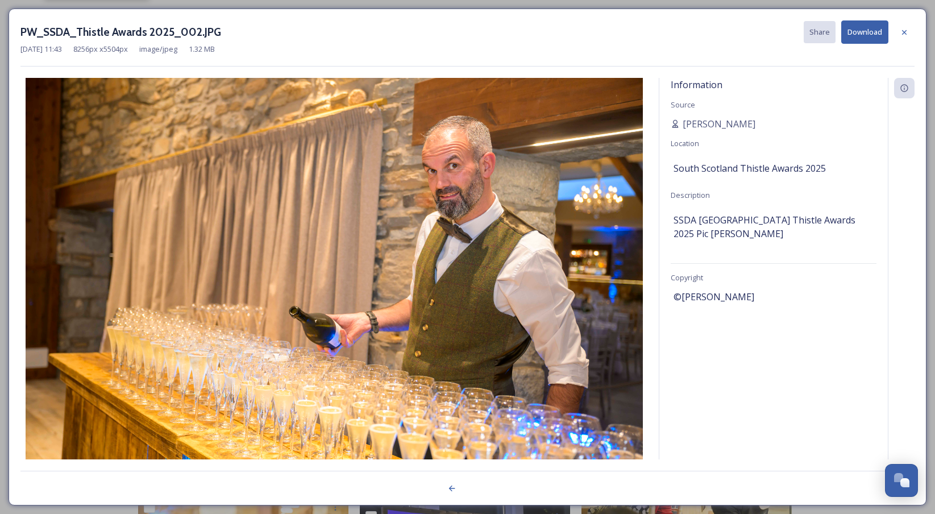
click at [483, 490] on div at bounding box center [467, 481] width 894 height 23
click at [904, 31] on icon at bounding box center [904, 32] width 5 height 5
